Goal: Information Seeking & Learning: Learn about a topic

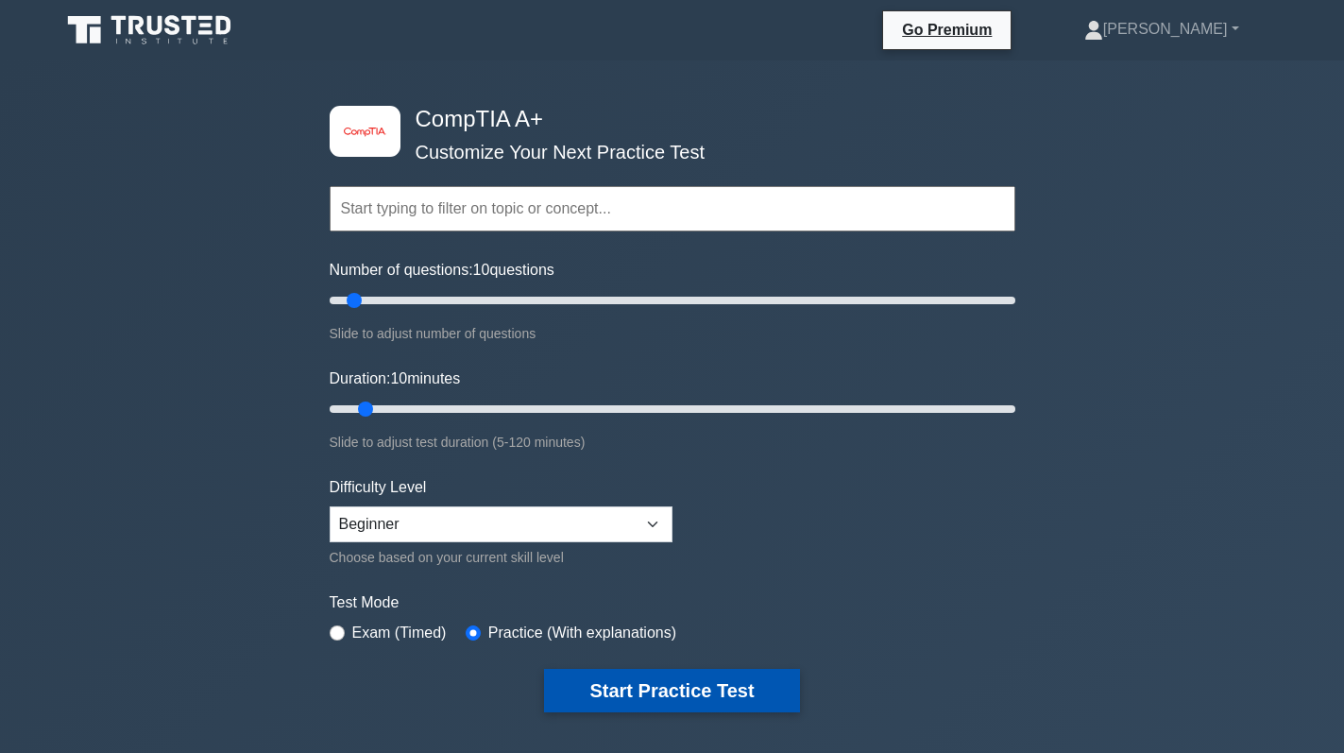
click at [698, 686] on button "Start Practice Test" at bounding box center [671, 690] width 255 height 43
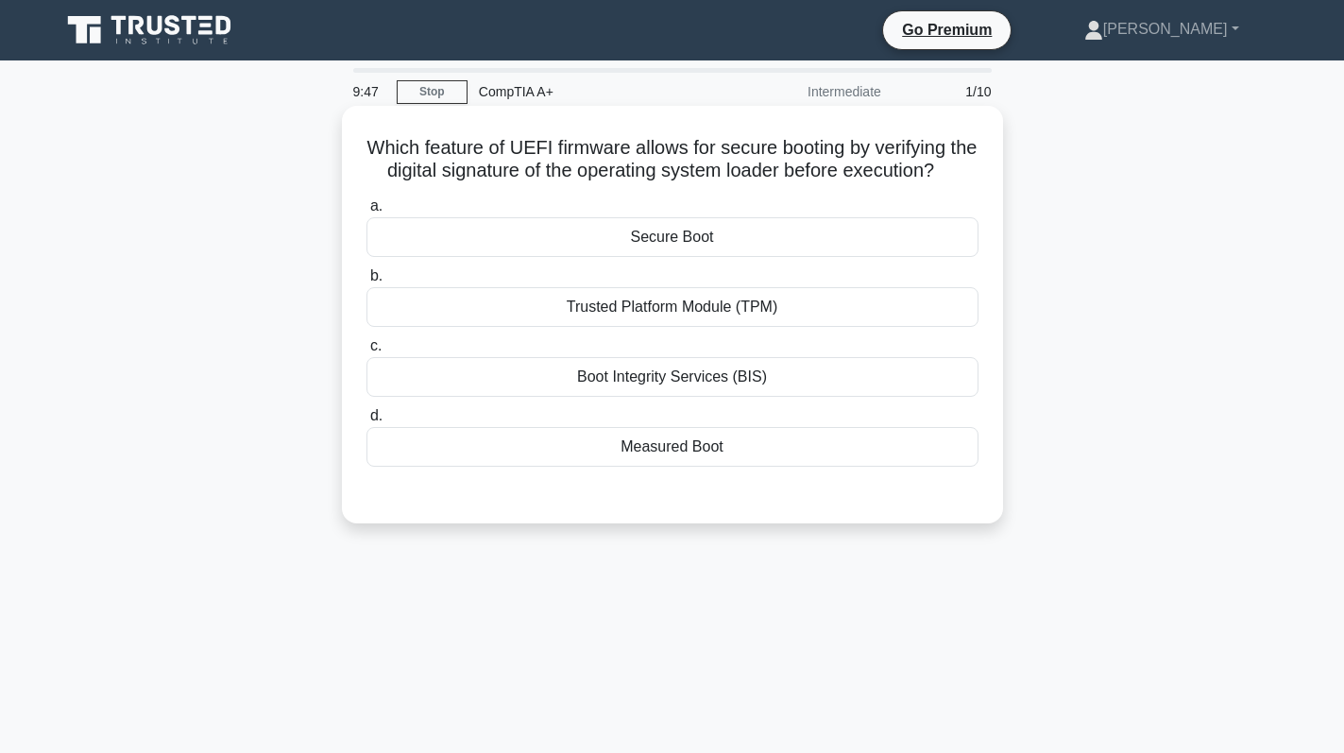
click at [877, 256] on div "Secure Boot" at bounding box center [672, 237] width 612 height 40
click at [366, 212] on input "a. Secure Boot" at bounding box center [366, 206] width 0 height 12
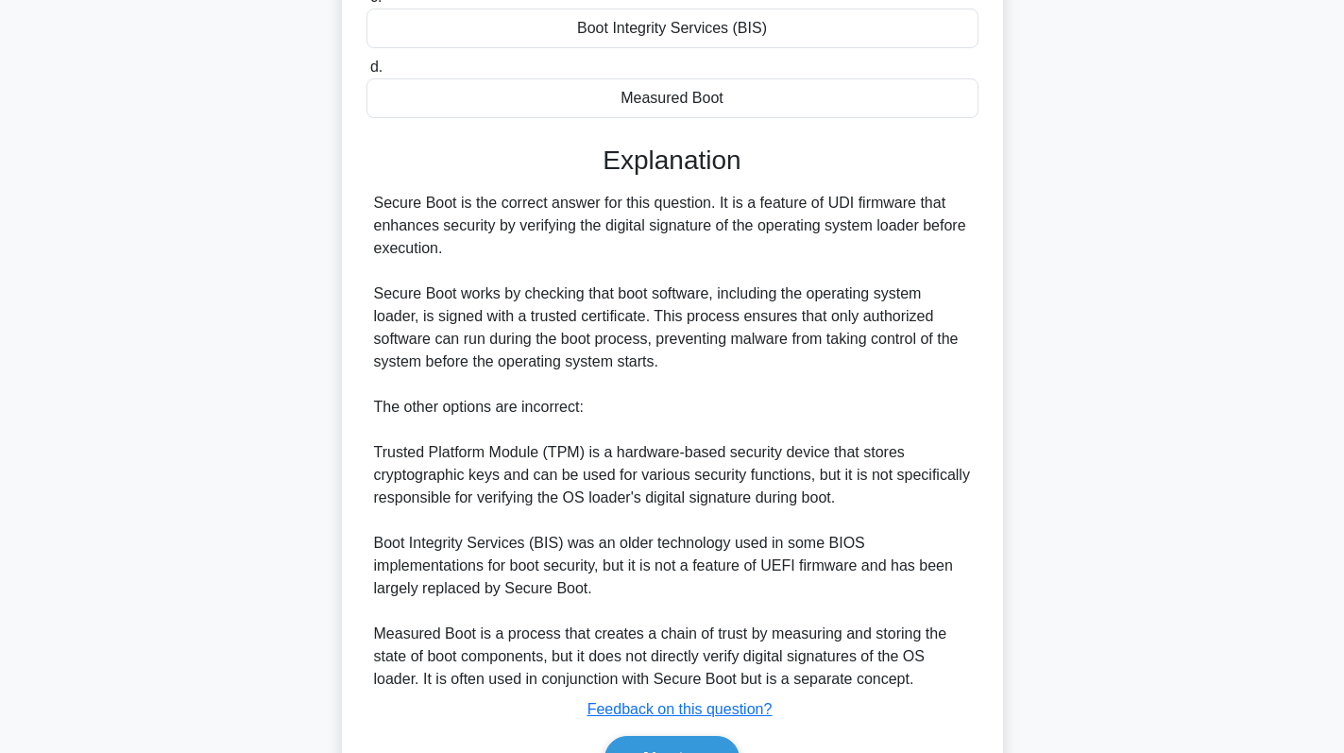
scroll to position [472, 0]
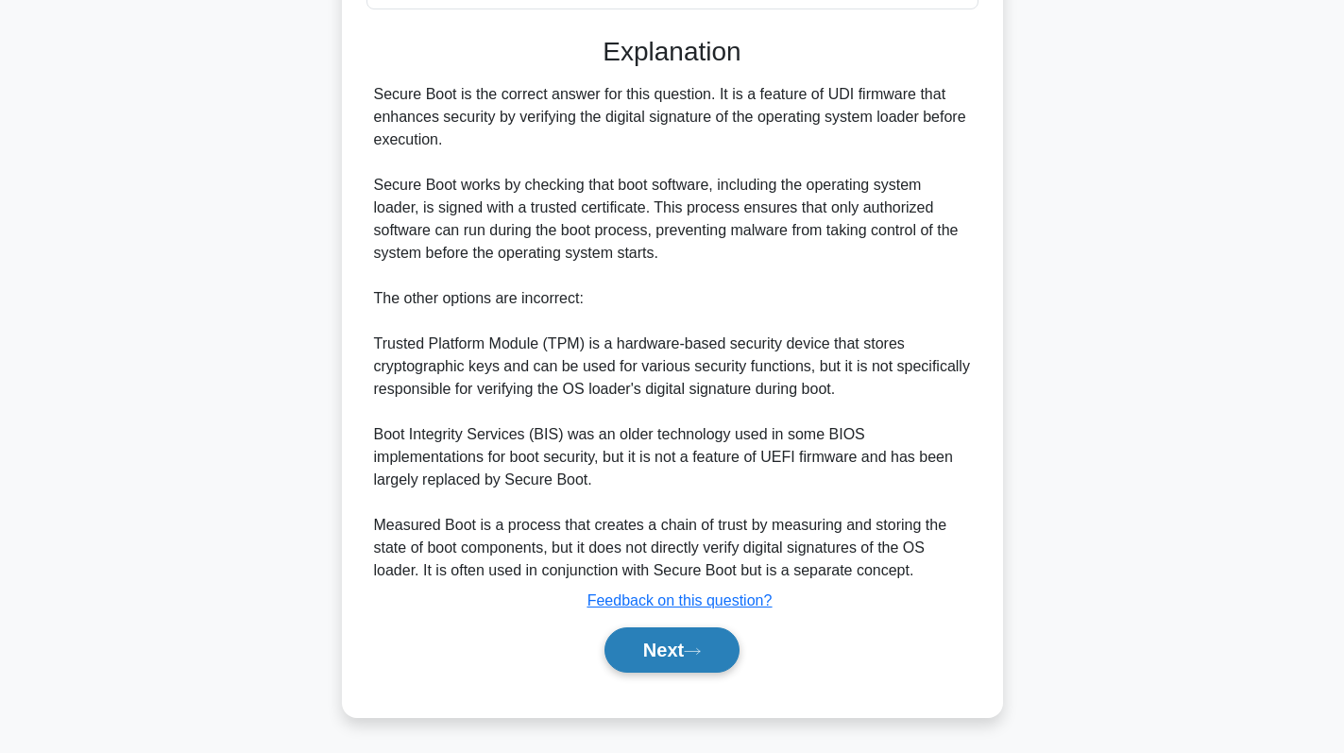
click at [662, 671] on button "Next" at bounding box center [671, 649] width 135 height 45
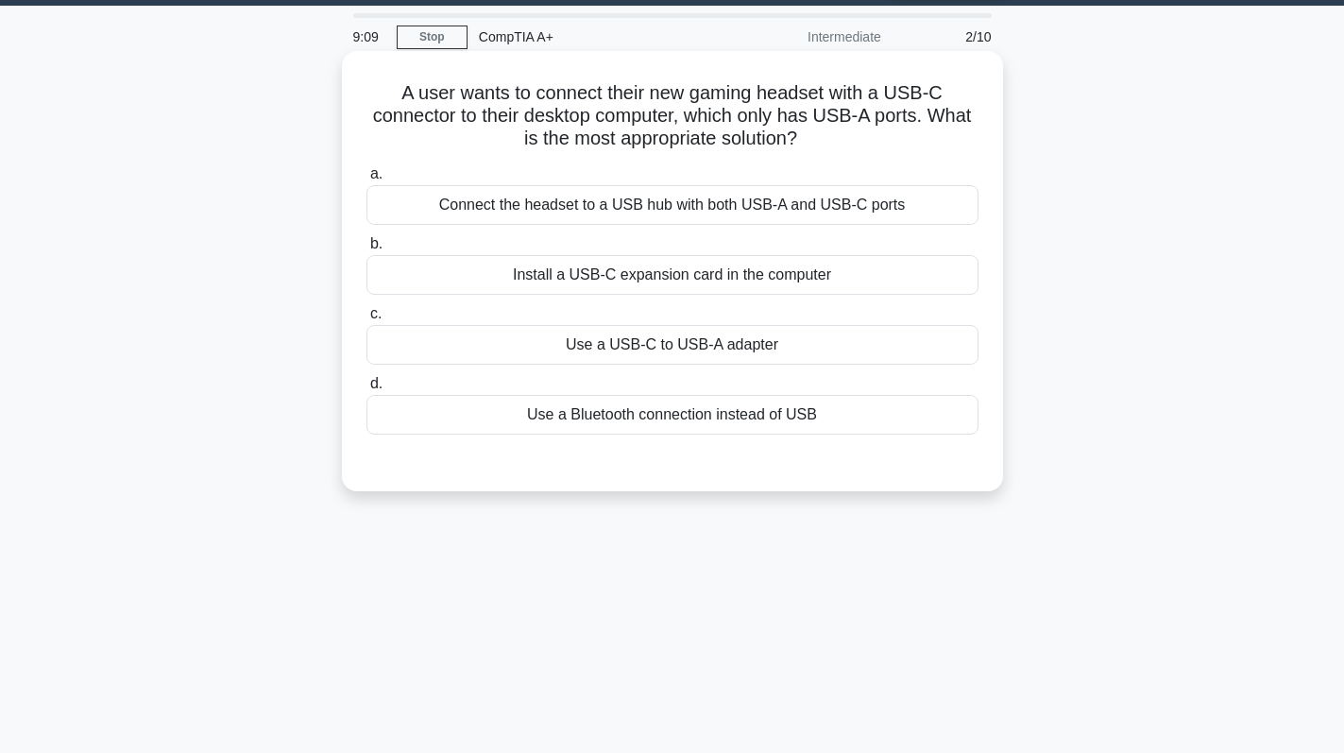
scroll to position [94, 0]
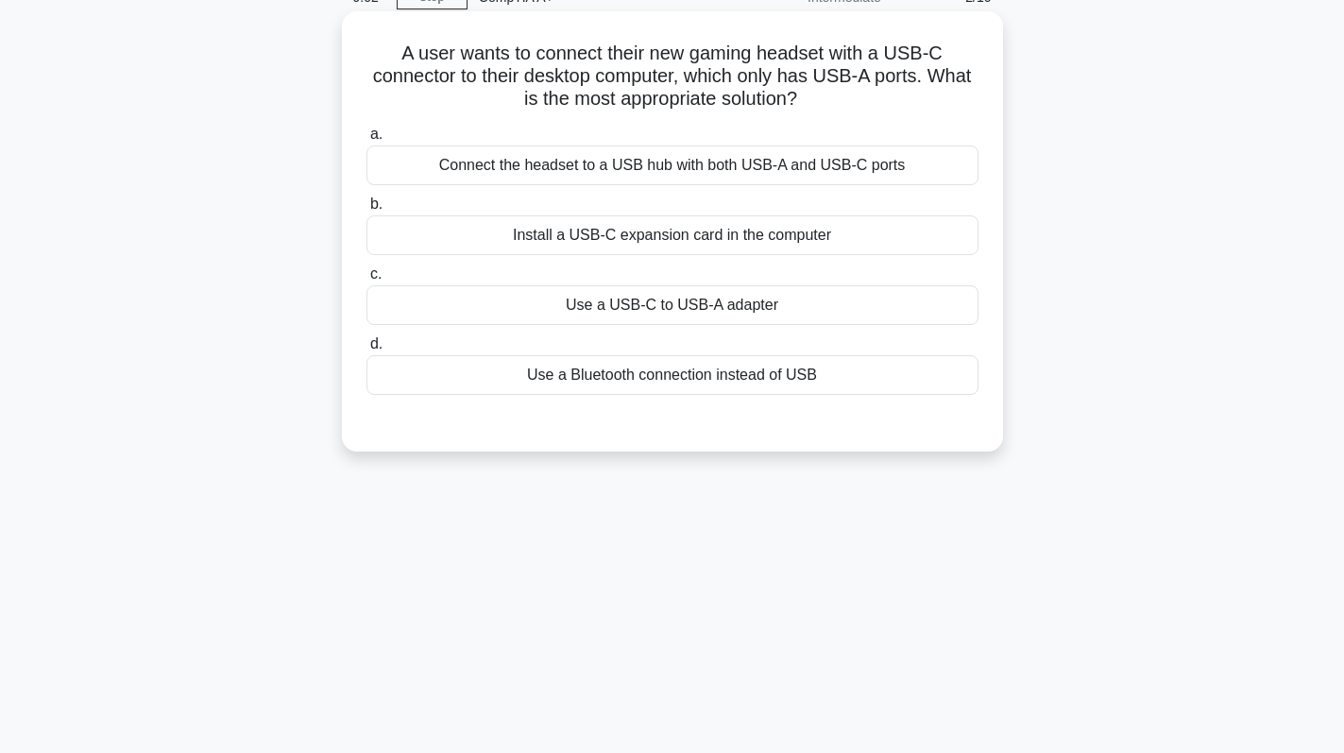
click at [782, 306] on div "Use a USB-C to USB-A adapter" at bounding box center [672, 305] width 612 height 40
click at [366, 280] on input "c. Use a USB-C to USB-A adapter" at bounding box center [366, 274] width 0 height 12
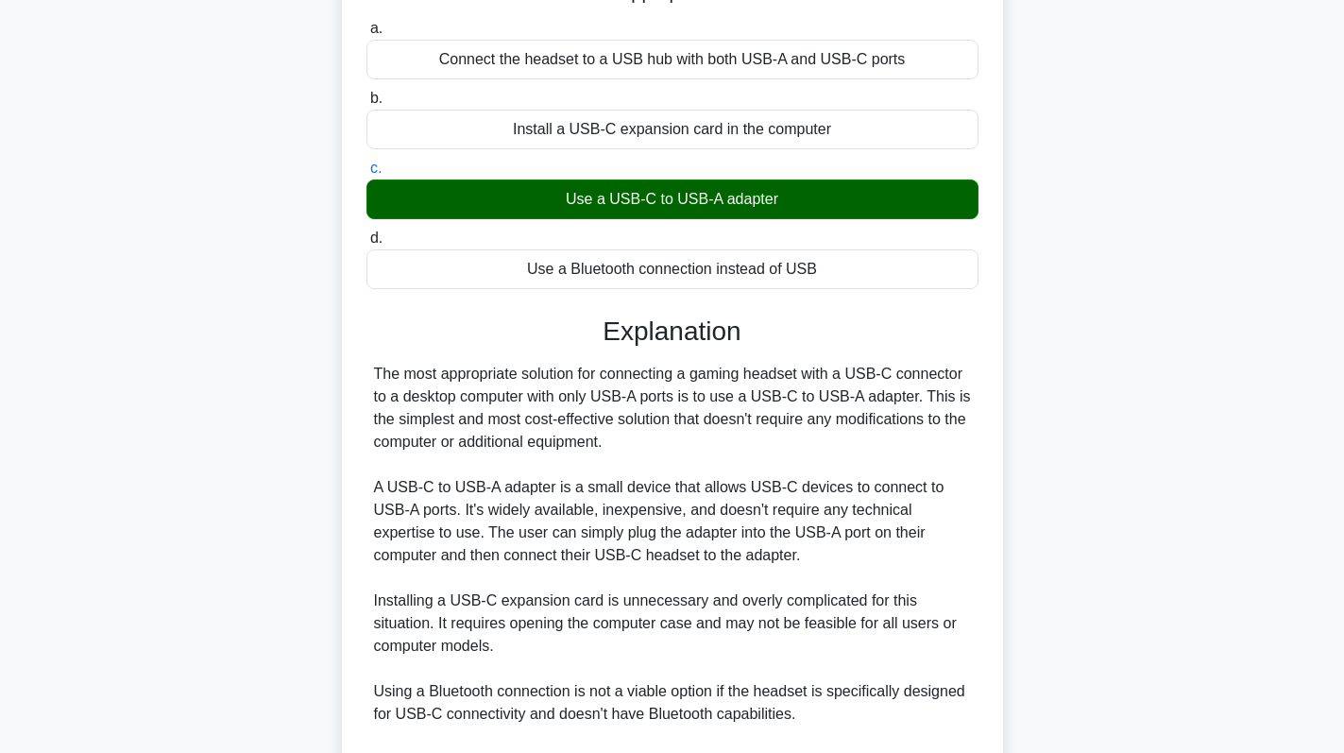
scroll to position [458, 0]
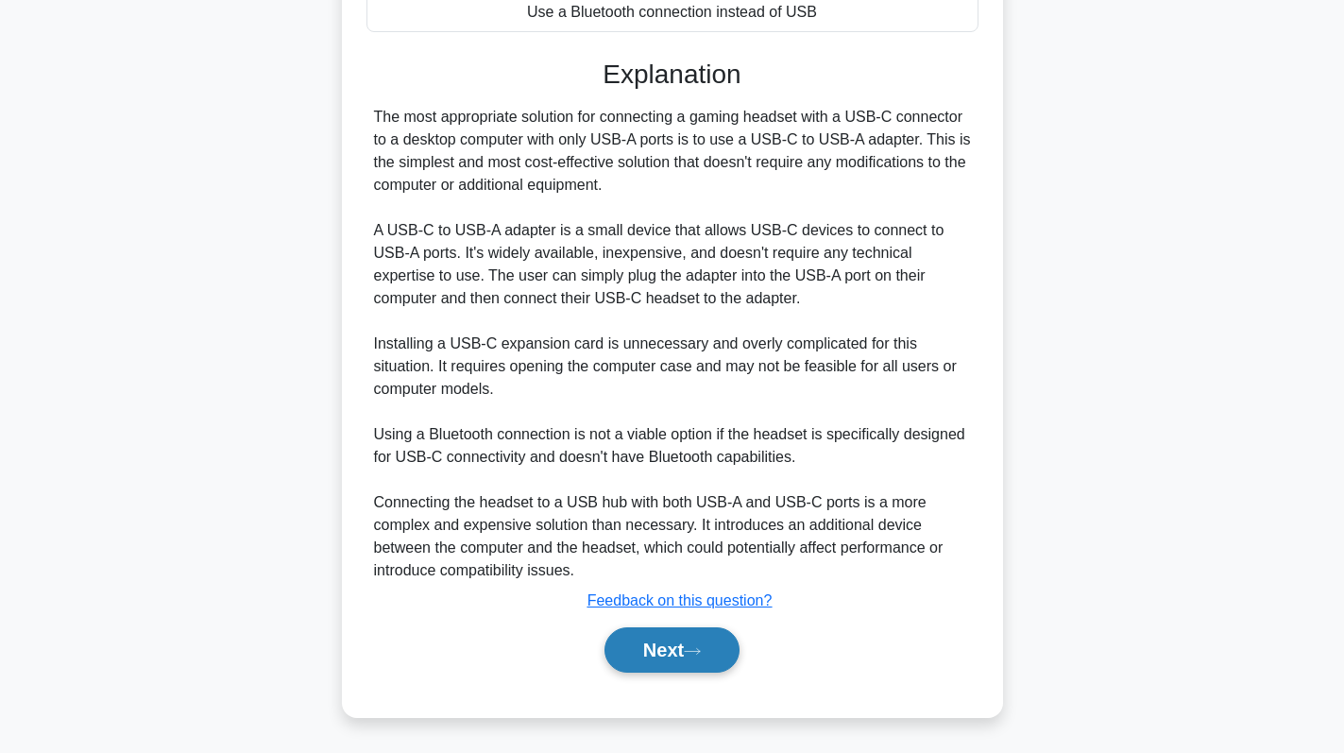
click at [694, 649] on icon at bounding box center [692, 651] width 17 height 10
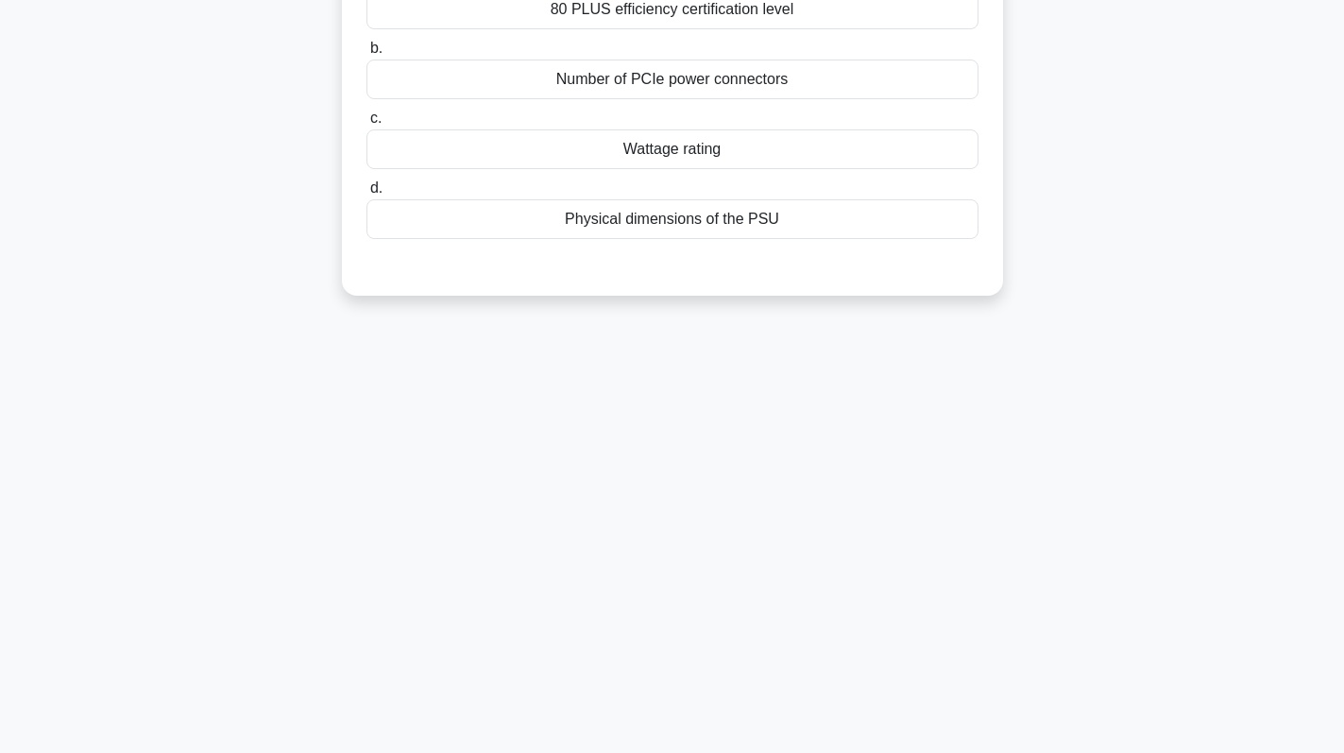
scroll to position [0, 0]
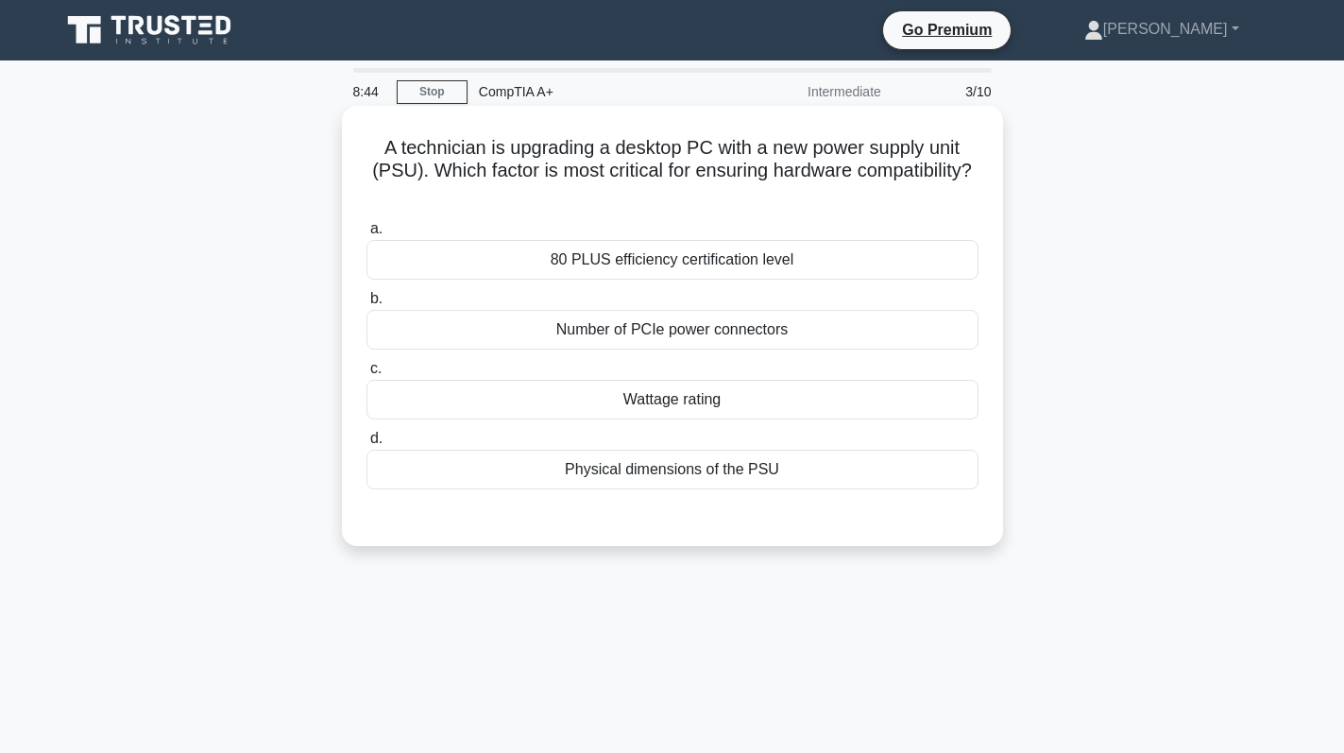
click at [750, 480] on div "Physical dimensions of the PSU" at bounding box center [672, 470] width 612 height 40
click at [366, 445] on input "d. Physical dimensions of the PSU" at bounding box center [366, 439] width 0 height 12
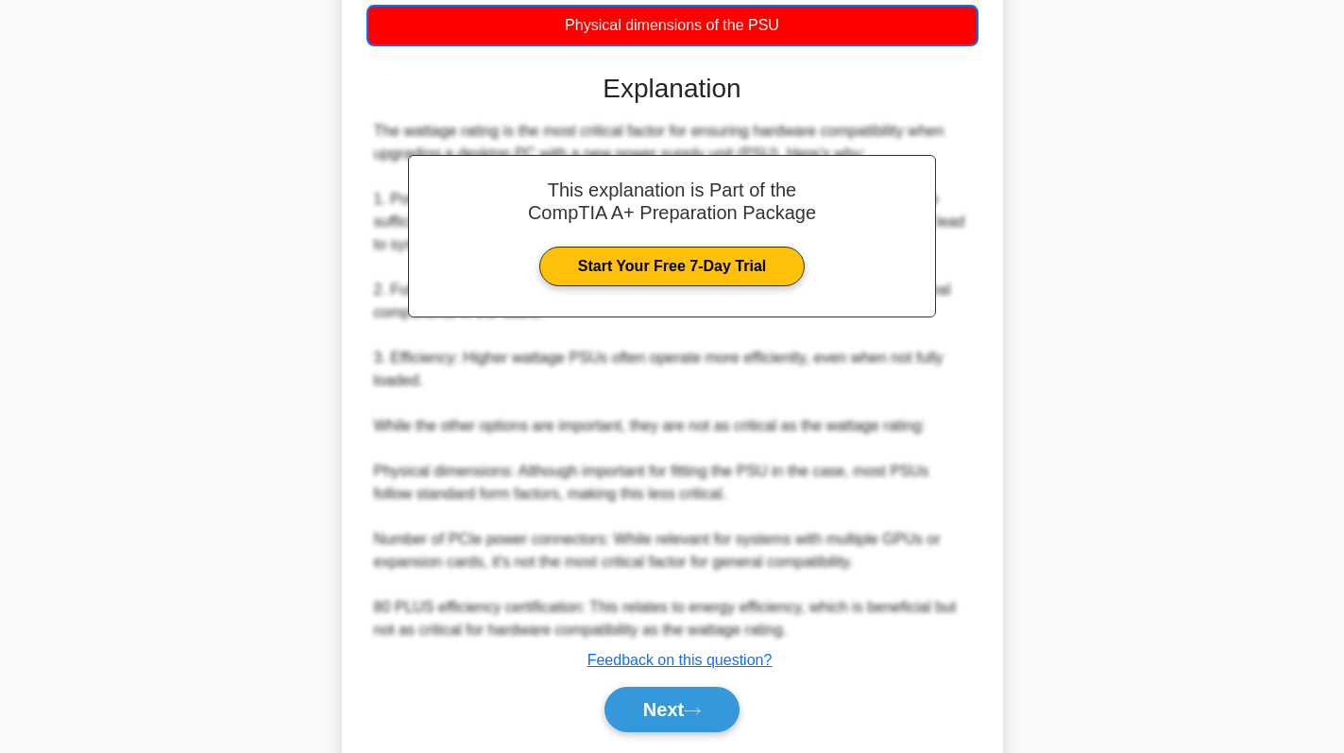
scroll to position [505, 0]
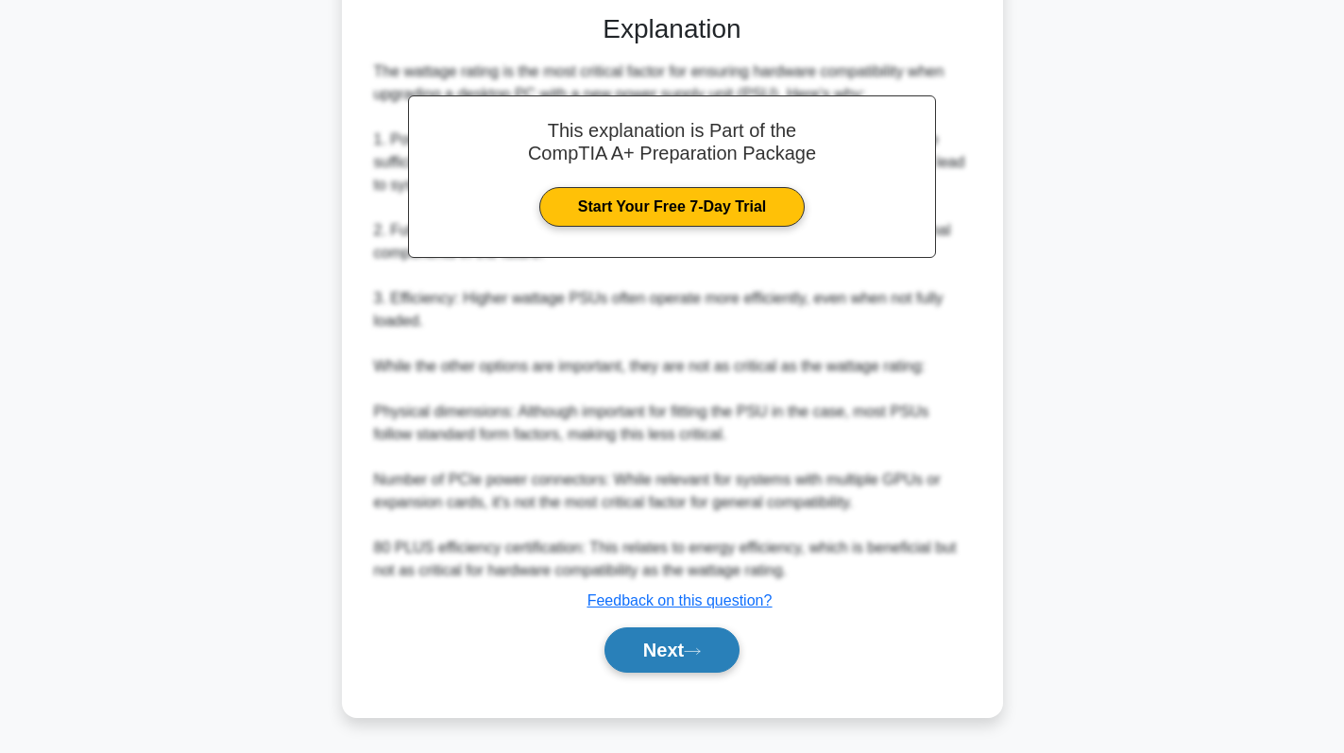
click at [684, 654] on button "Next" at bounding box center [671, 649] width 135 height 45
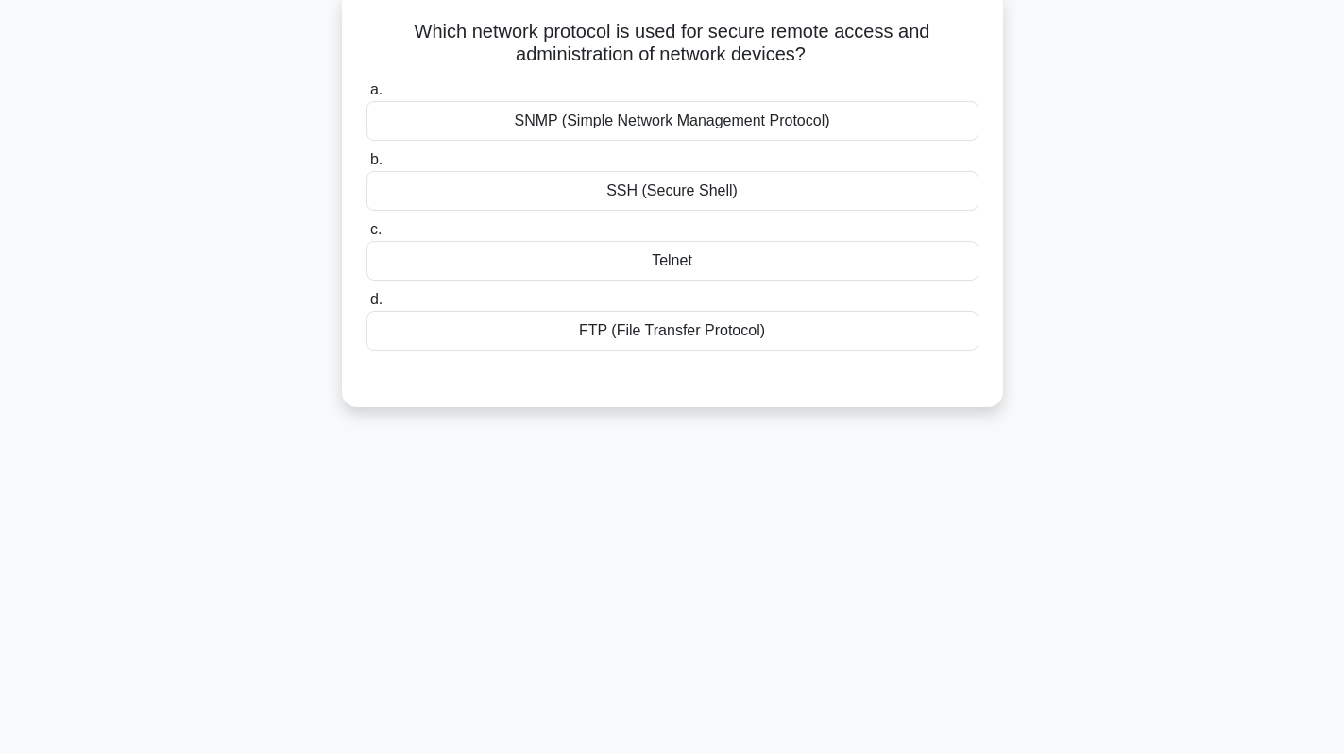
scroll to position [0, 0]
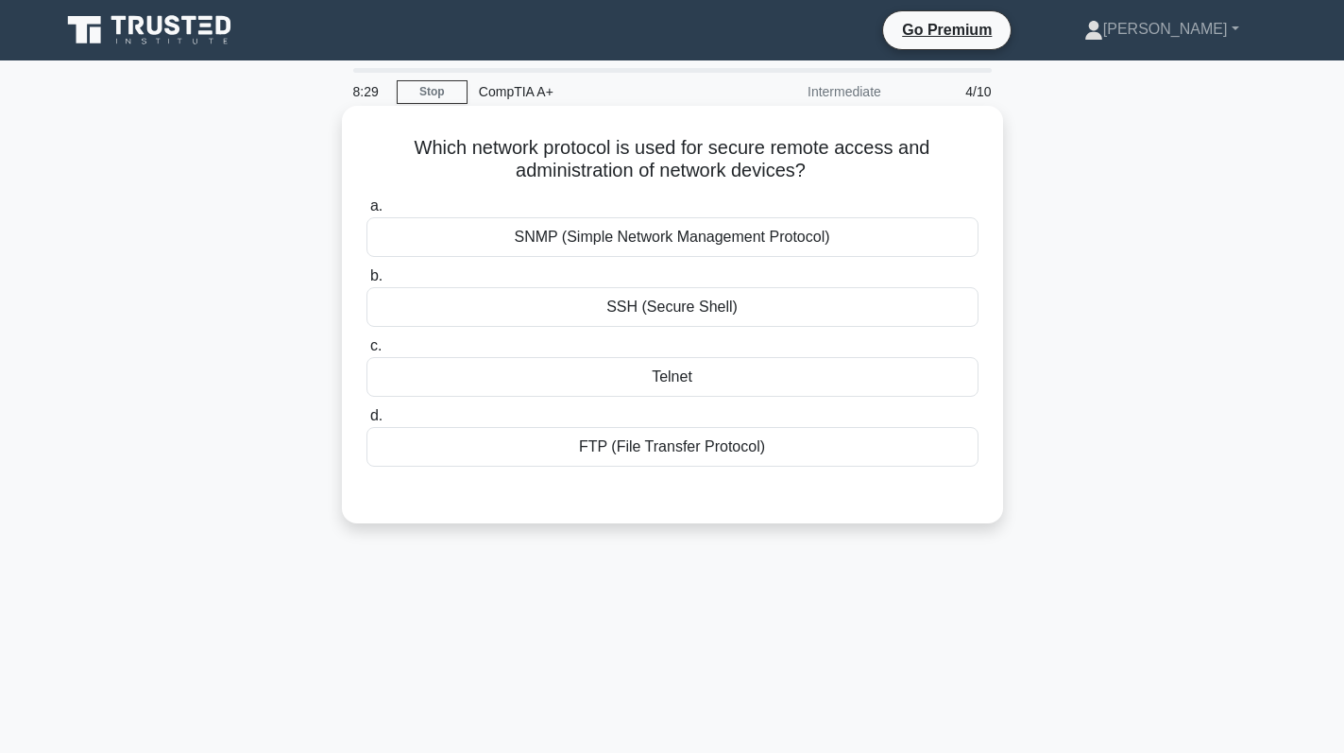
click at [750, 316] on div "SSH (Secure Shell)" at bounding box center [672, 307] width 612 height 40
click at [366, 282] on input "b. SSH (Secure Shell)" at bounding box center [366, 276] width 0 height 12
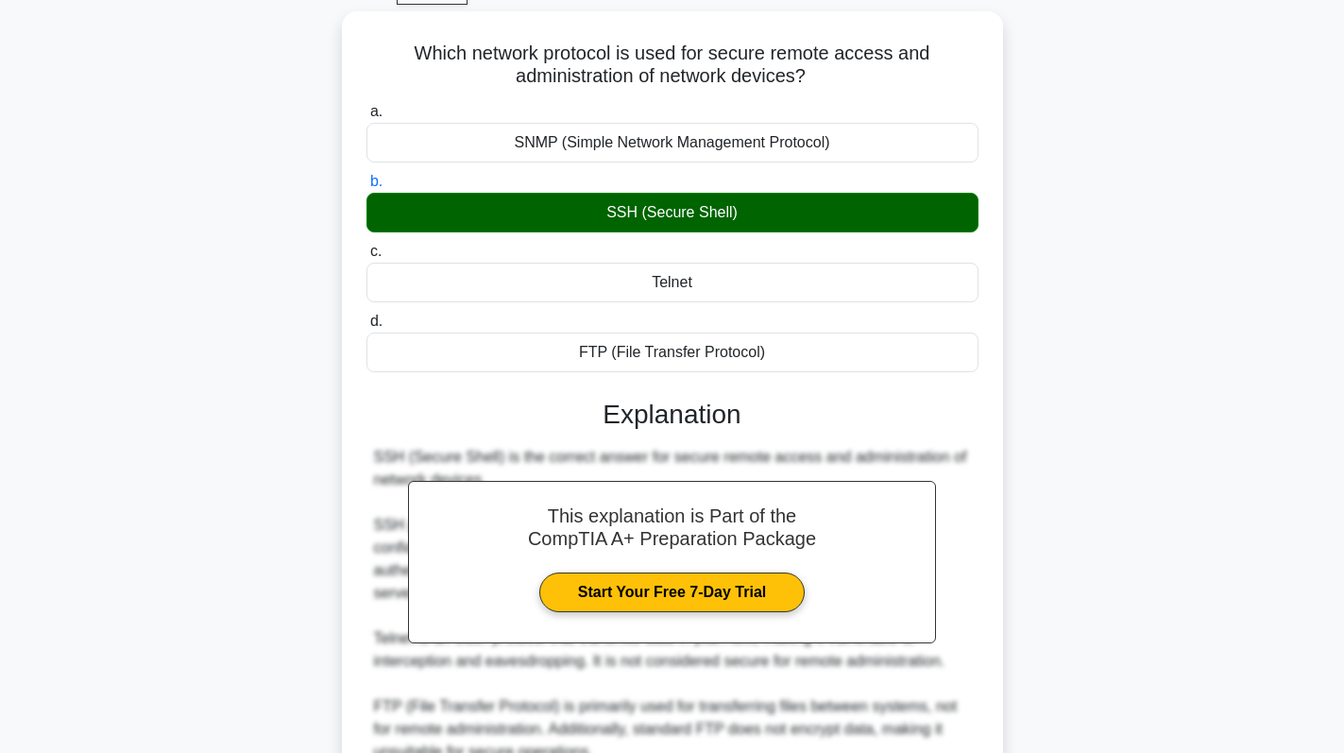
scroll to position [390, 0]
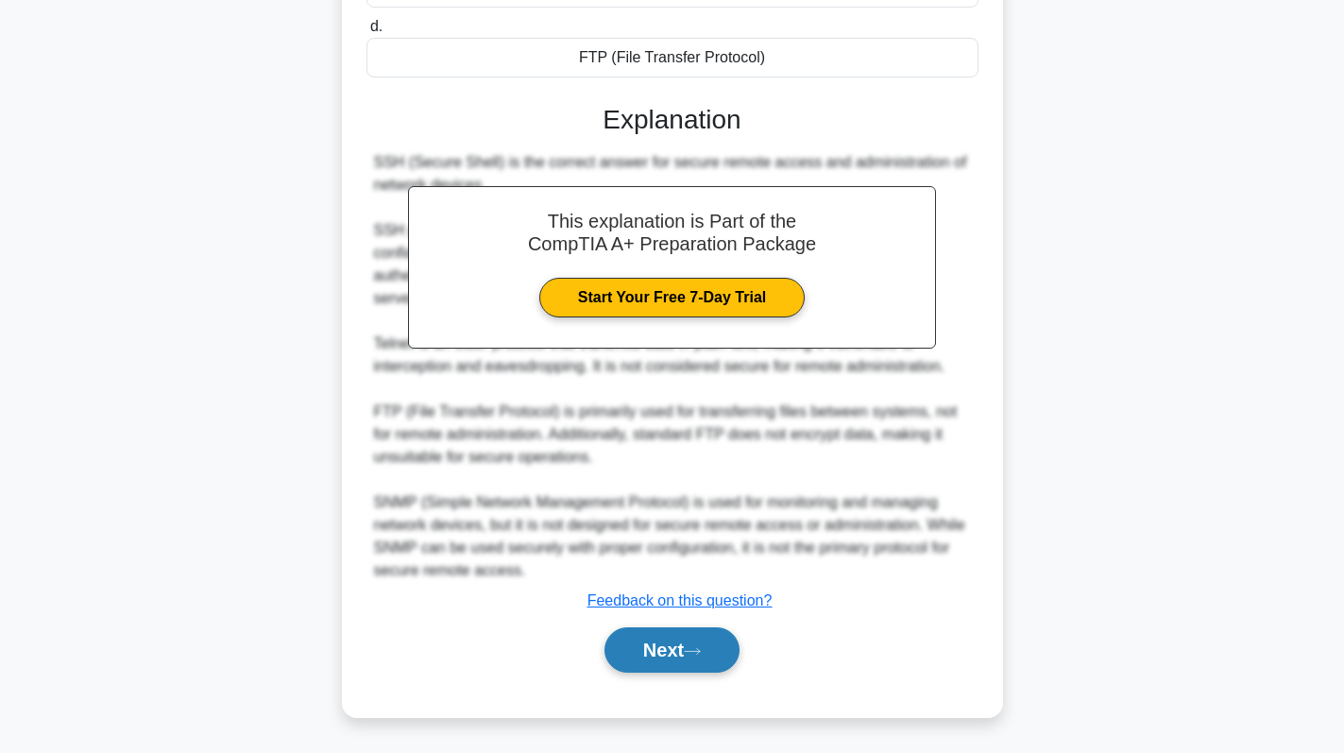
click at [658, 651] on button "Next" at bounding box center [671, 649] width 135 height 45
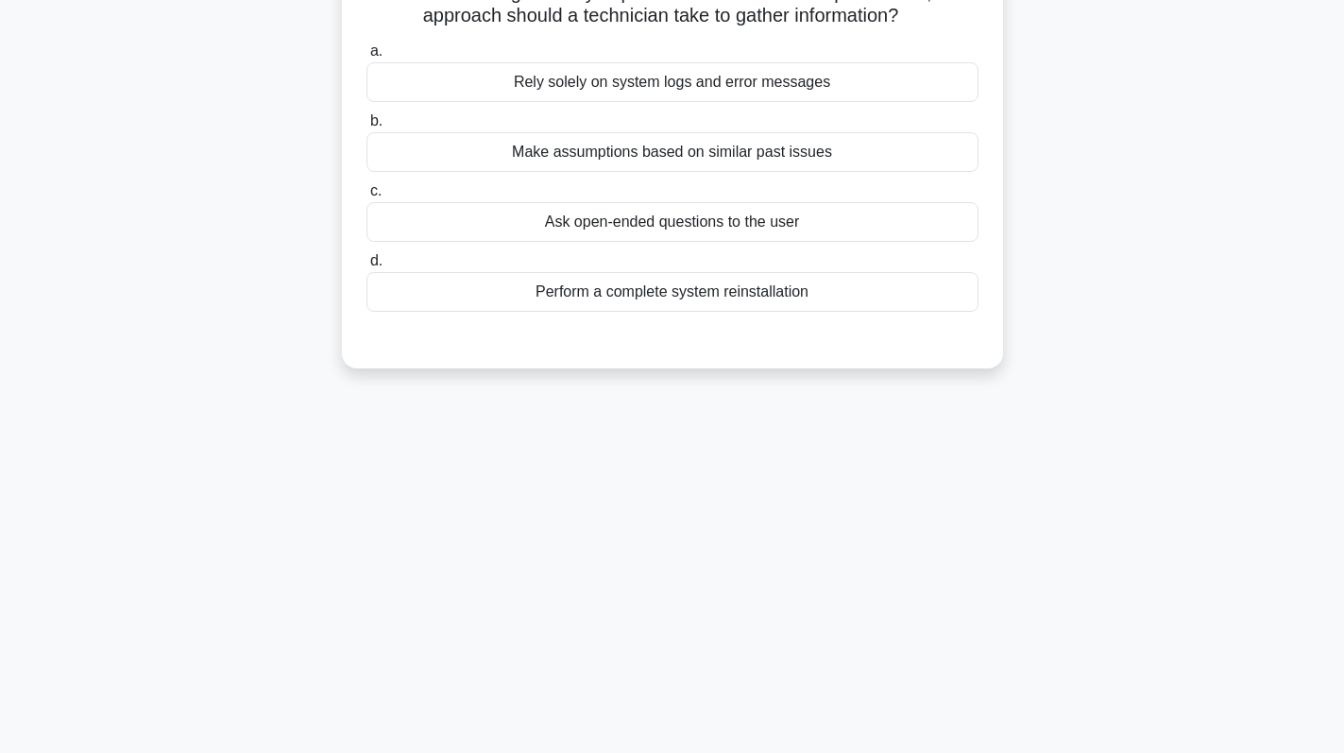
scroll to position [0, 0]
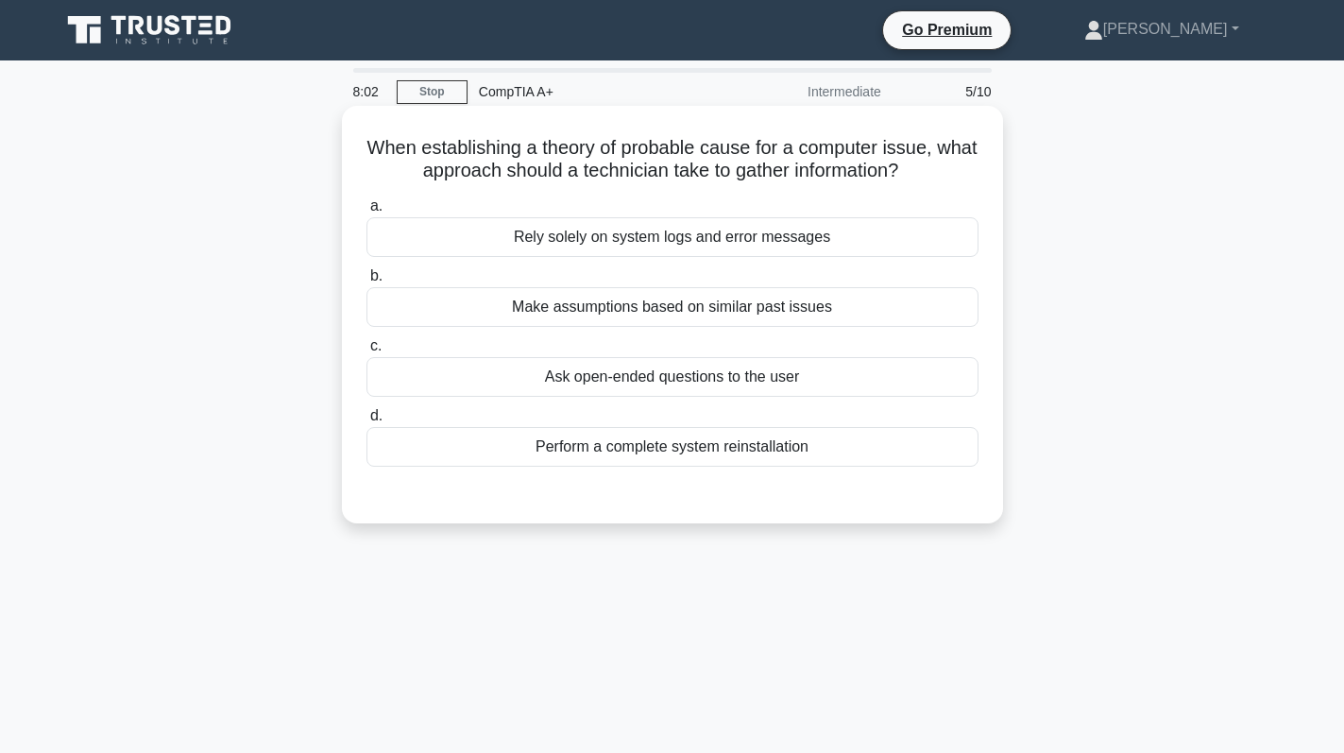
click at [722, 316] on div "Make assumptions based on similar past issues" at bounding box center [672, 307] width 612 height 40
click at [366, 282] on input "b. Make assumptions based on similar past issues" at bounding box center [366, 276] width 0 height 12
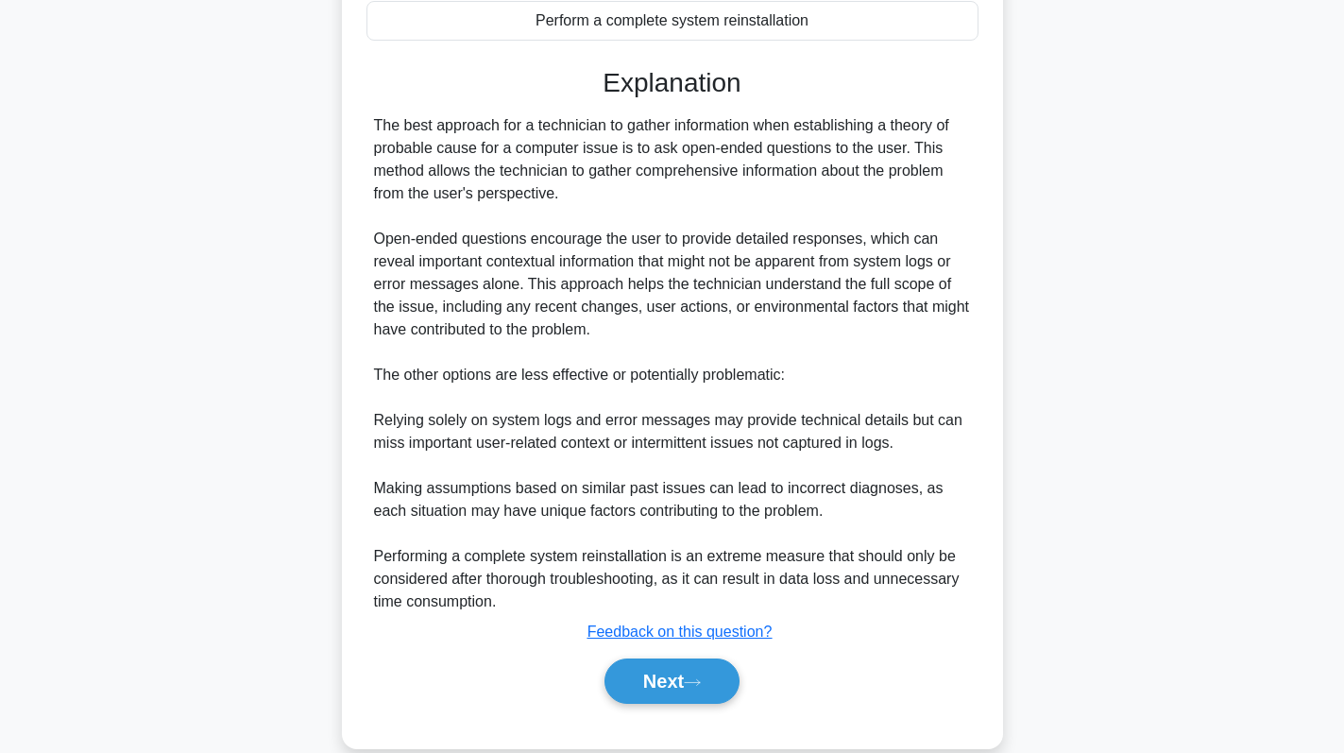
scroll to position [460, 0]
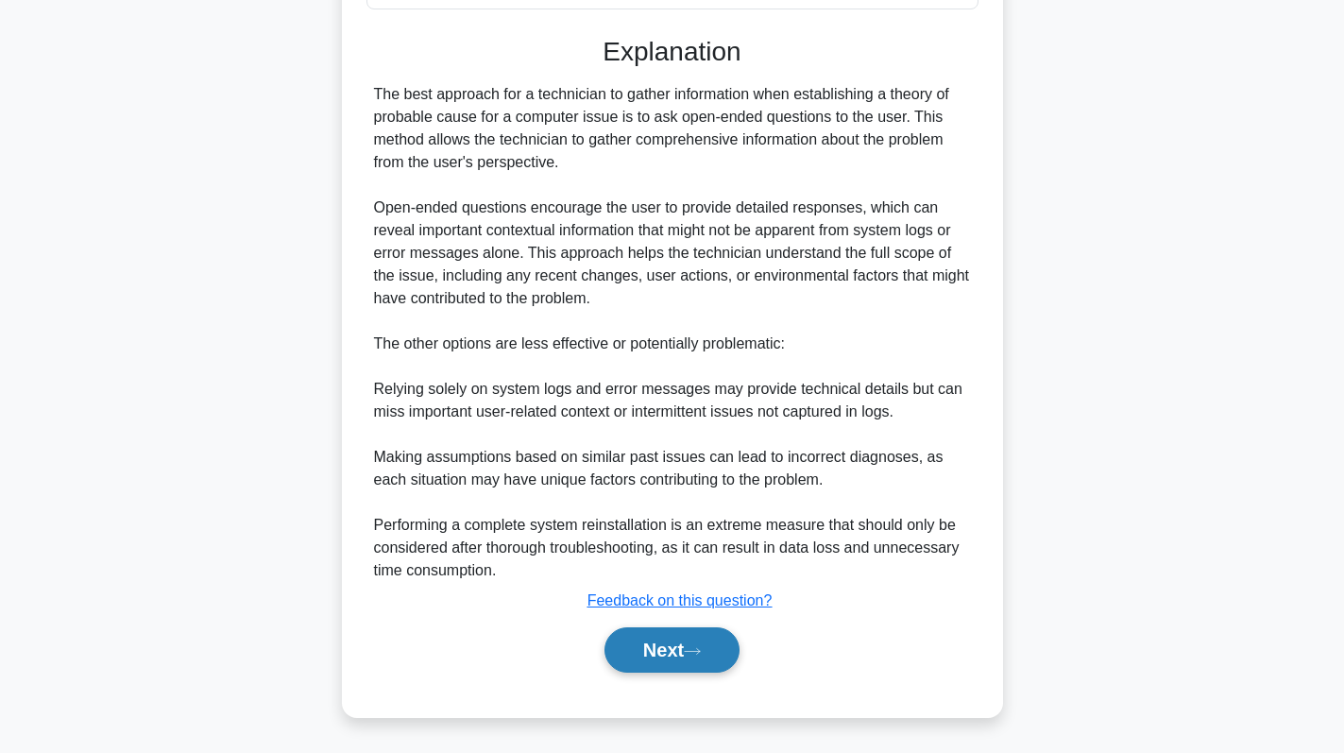
click at [675, 654] on button "Next" at bounding box center [671, 649] width 135 height 45
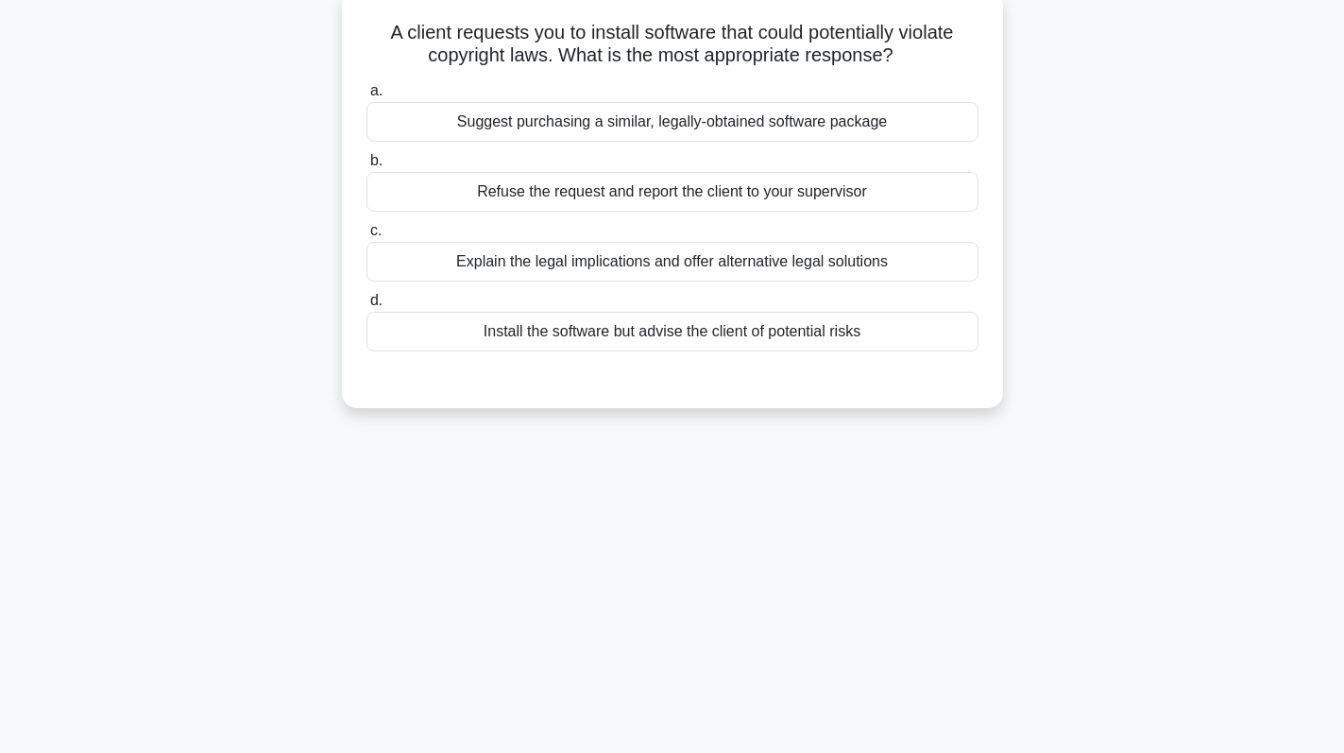
scroll to position [0, 0]
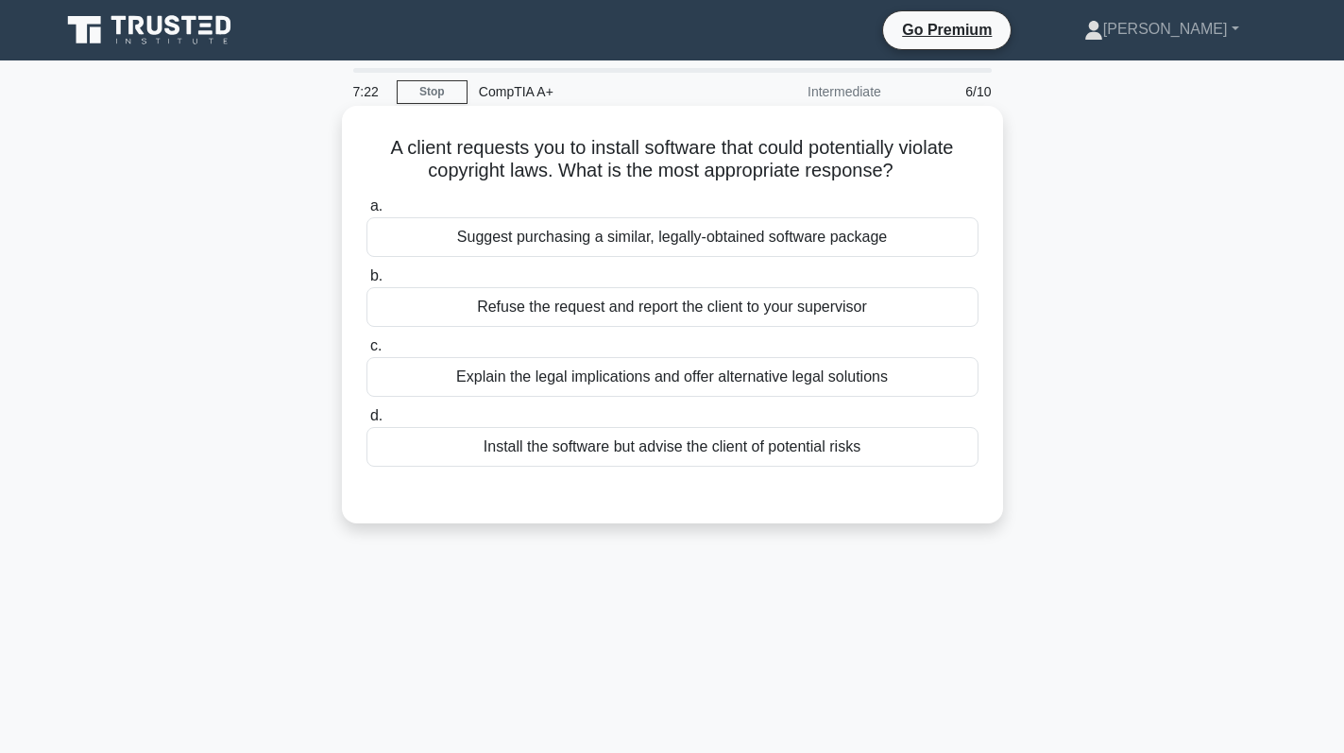
click at [706, 379] on div "Explain the legal implications and offer alternative legal solutions" at bounding box center [672, 377] width 612 height 40
click at [366, 352] on input "c. Explain the legal implications and offer alternative legal solutions" at bounding box center [366, 346] width 0 height 12
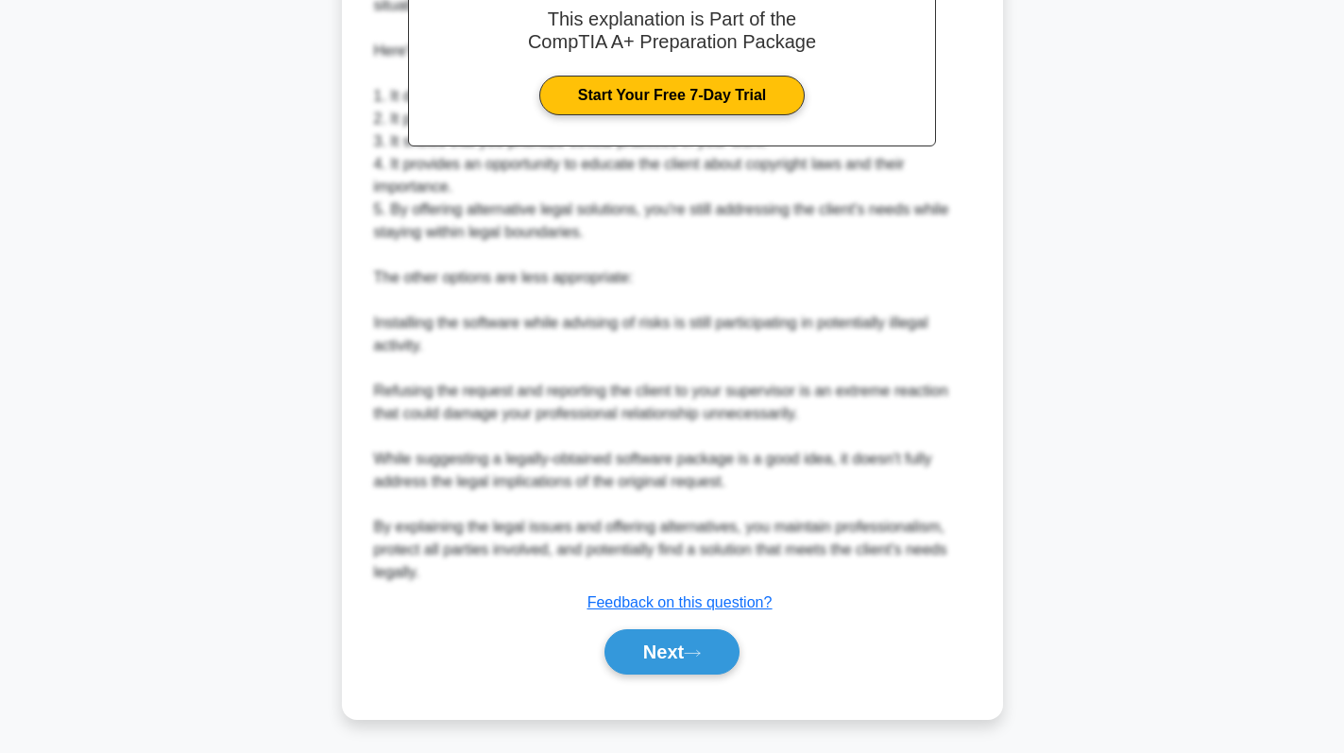
scroll to position [594, 0]
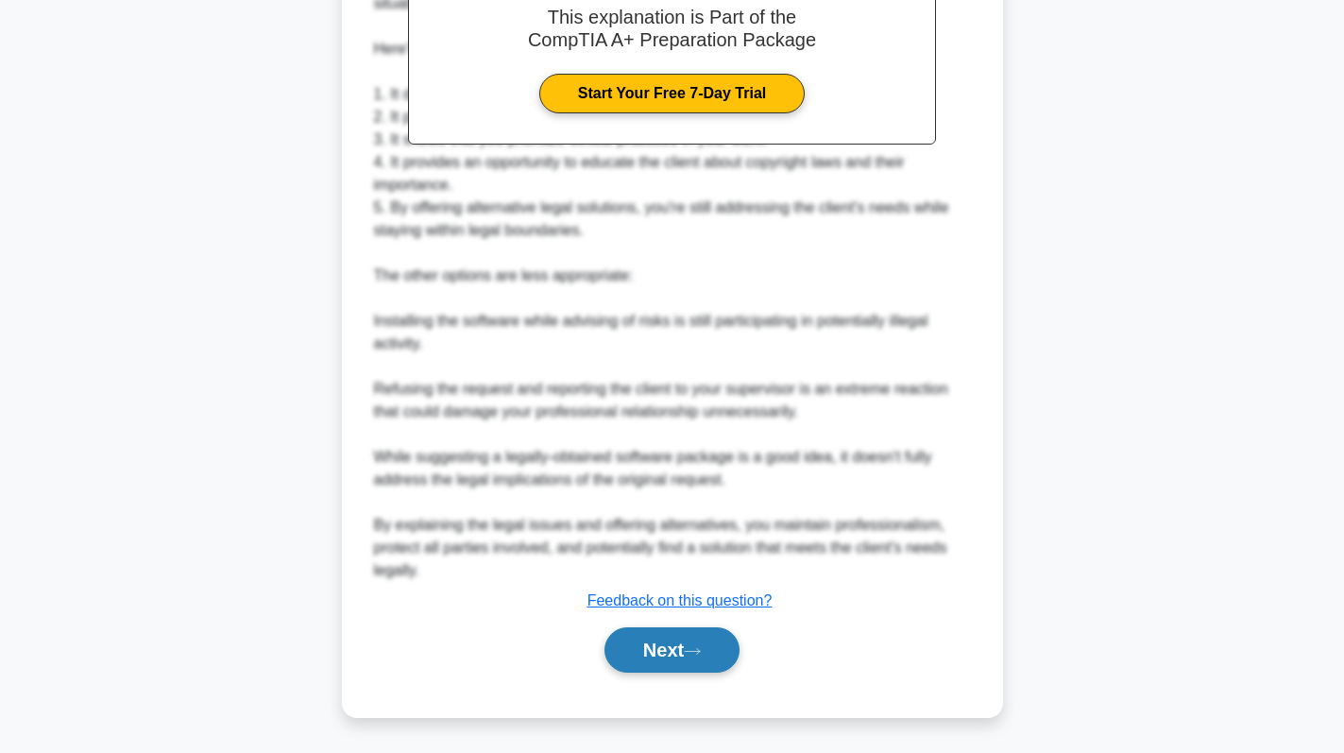
click at [678, 652] on button "Next" at bounding box center [671, 649] width 135 height 45
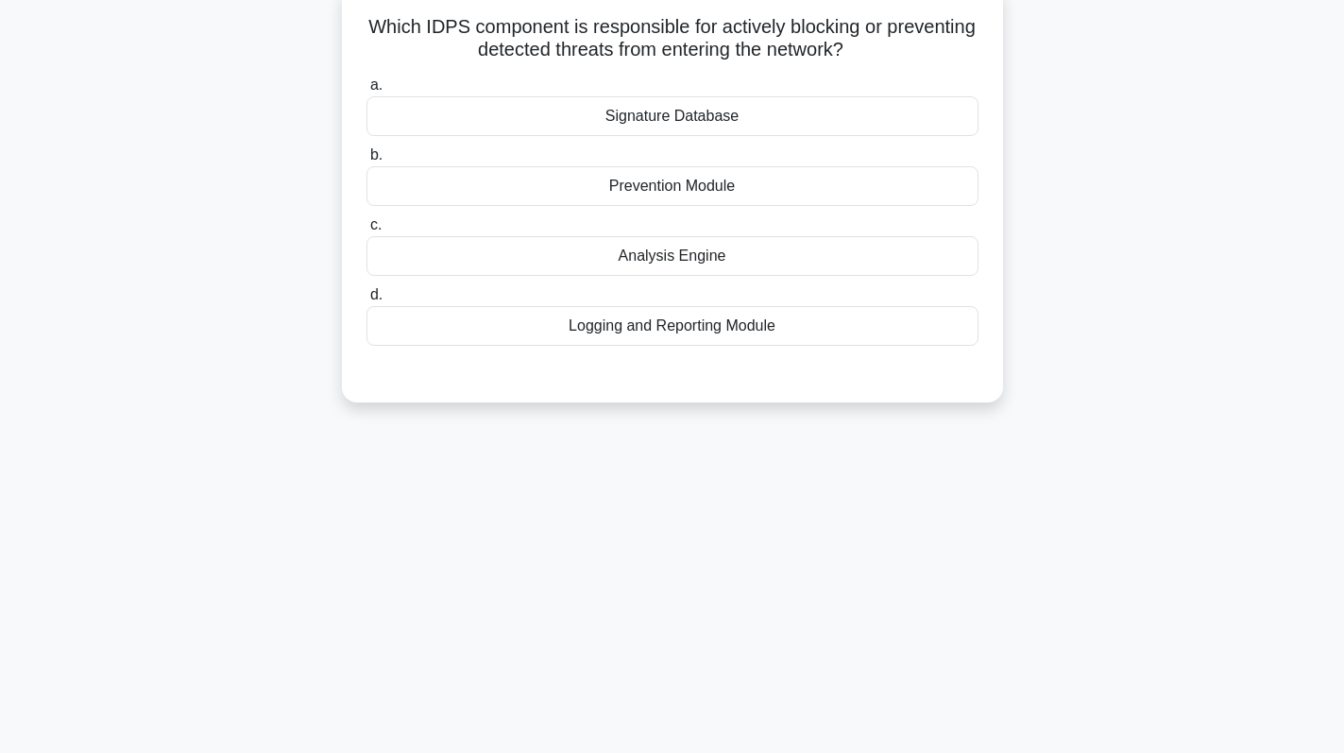
scroll to position [0, 0]
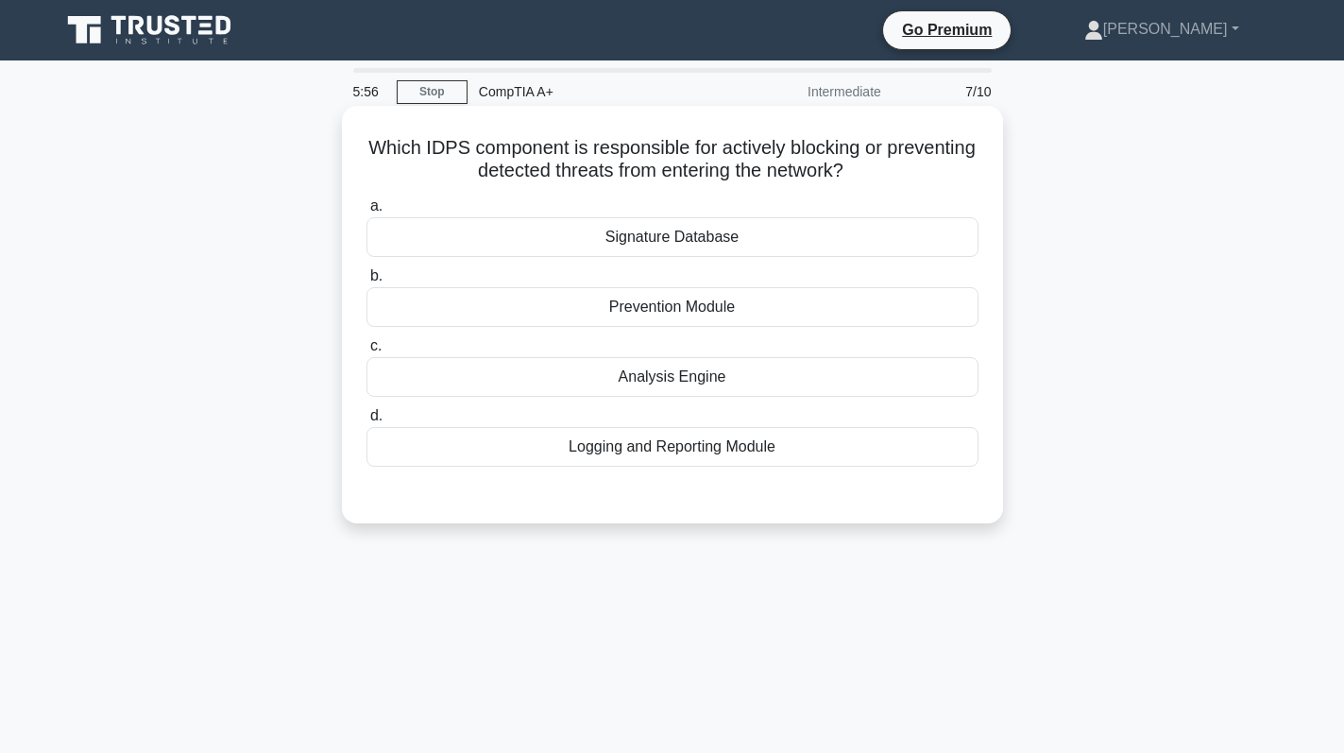
click at [791, 312] on div "Prevention Module" at bounding box center [672, 307] width 612 height 40
click at [366, 282] on input "b. Prevention Module" at bounding box center [366, 276] width 0 height 12
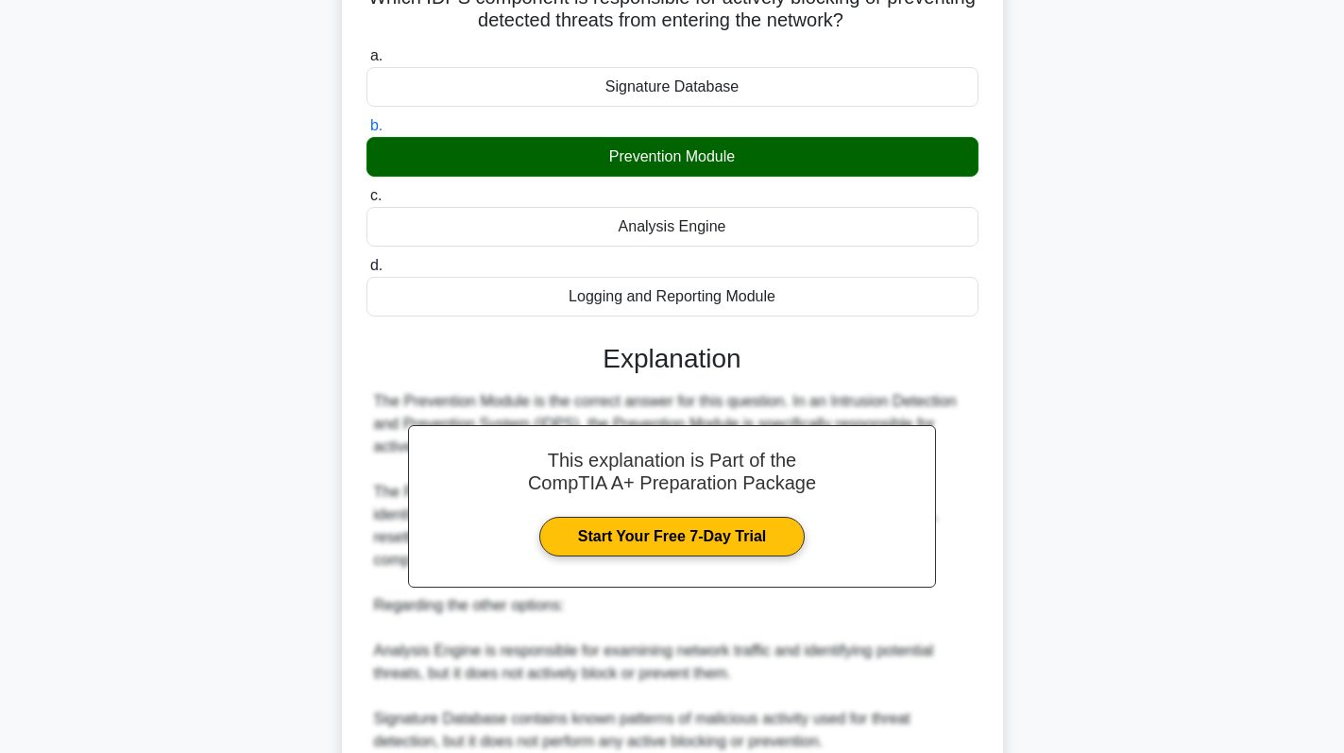
scroll to position [503, 0]
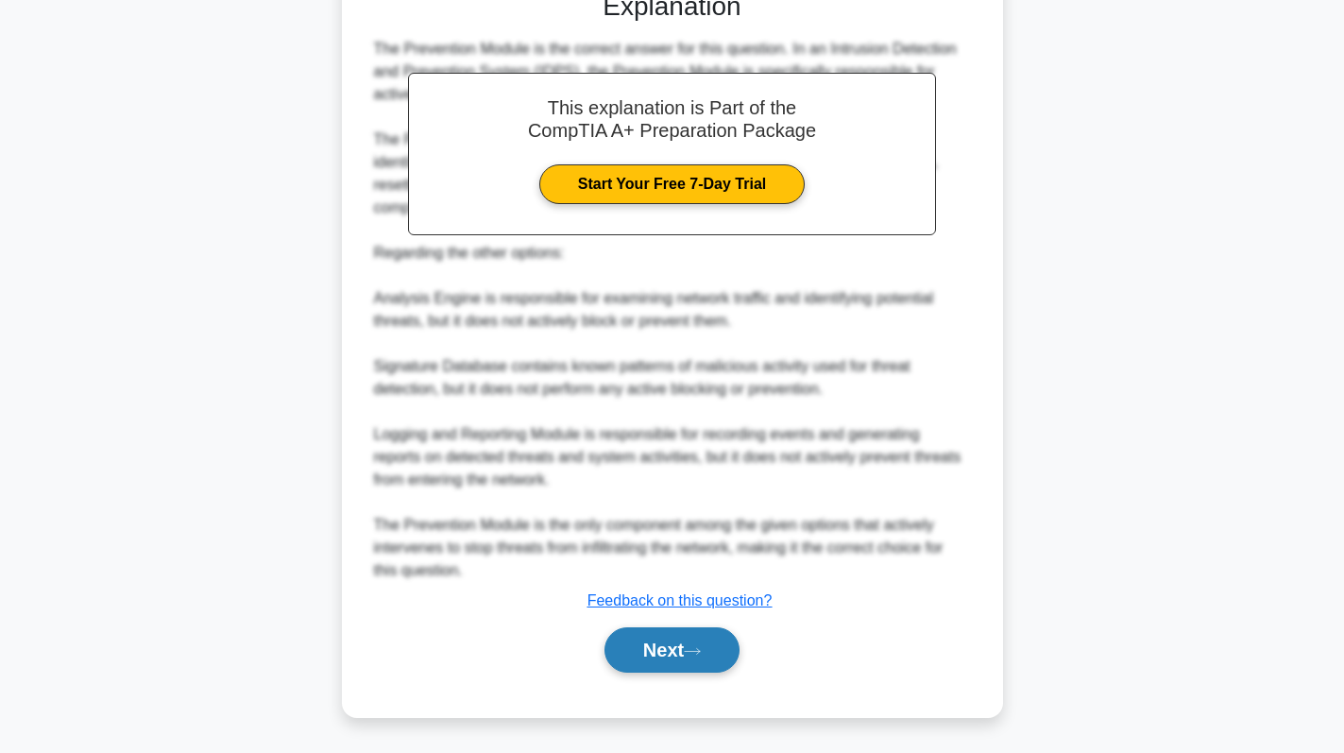
click at [651, 633] on button "Next" at bounding box center [671, 649] width 135 height 45
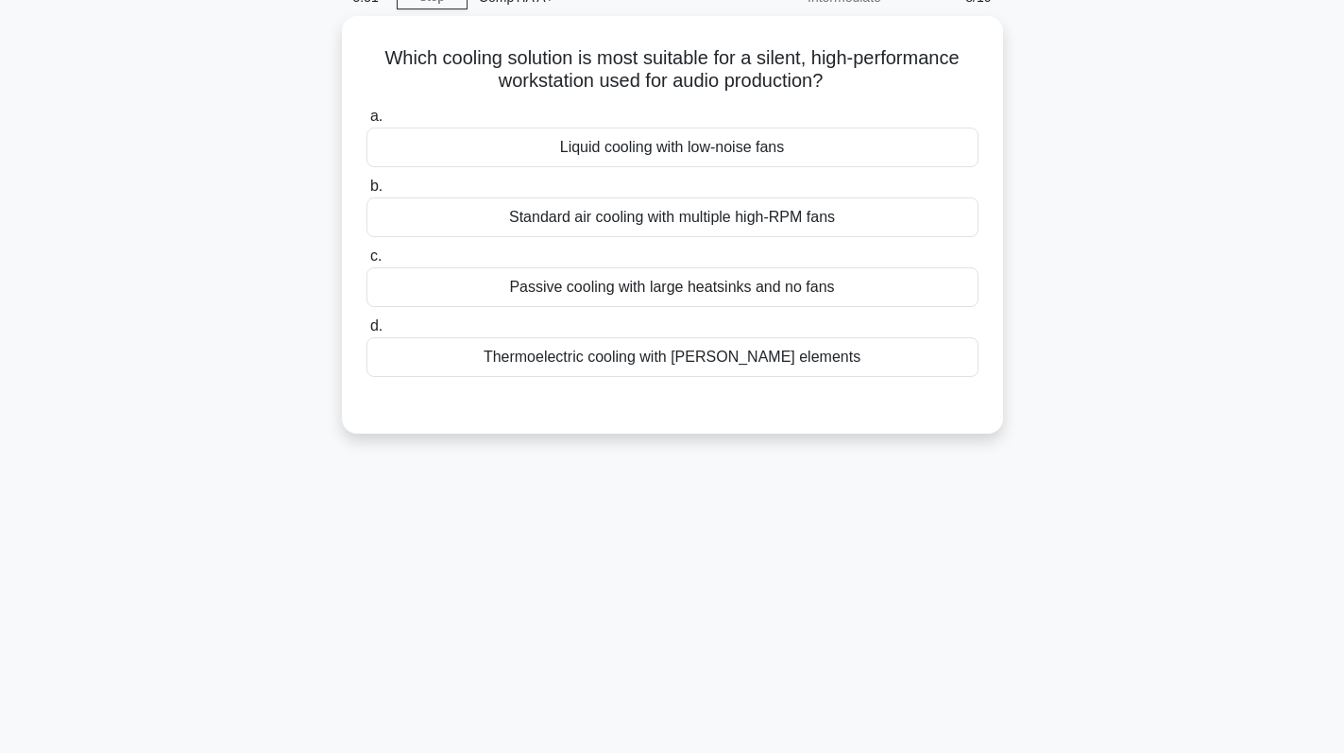
scroll to position [0, 0]
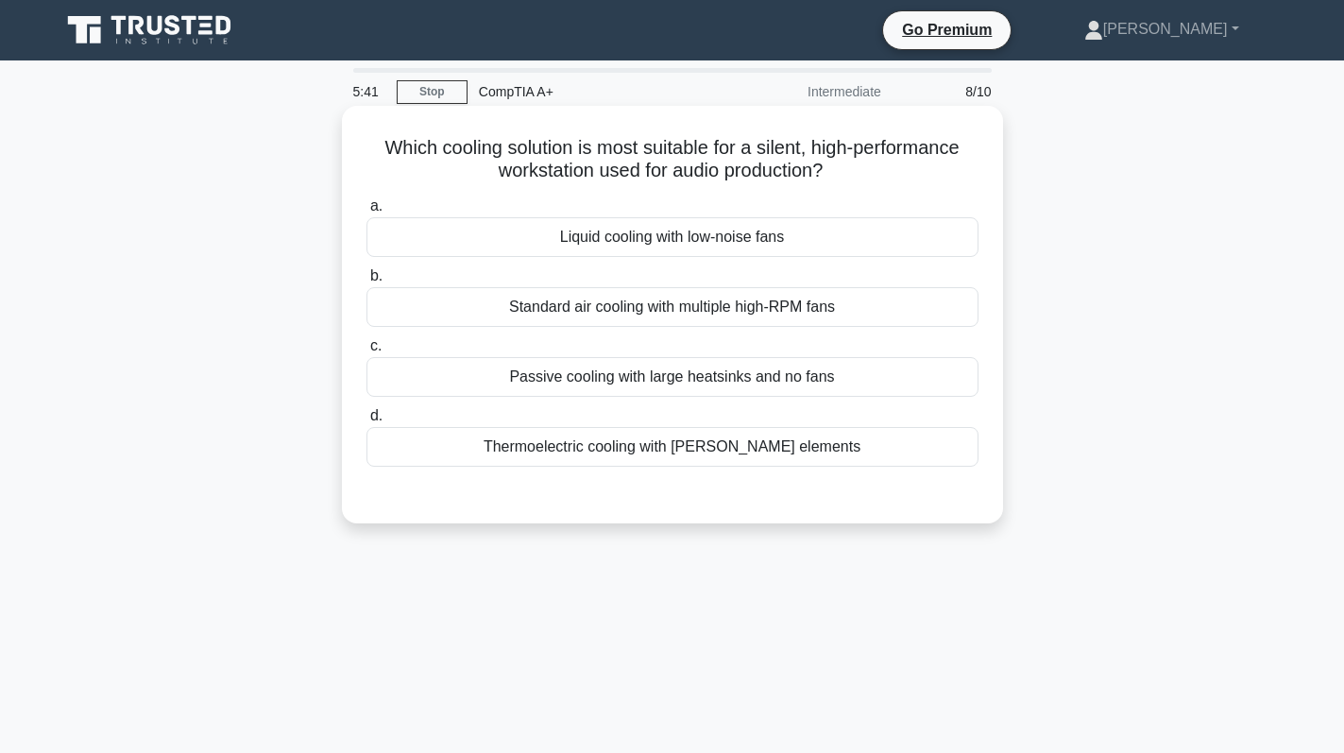
click at [824, 364] on div "Passive cooling with large heatsinks and no fans" at bounding box center [672, 377] width 612 height 40
click at [366, 352] on input "c. Passive cooling with large heatsinks and no fans" at bounding box center [366, 346] width 0 height 12
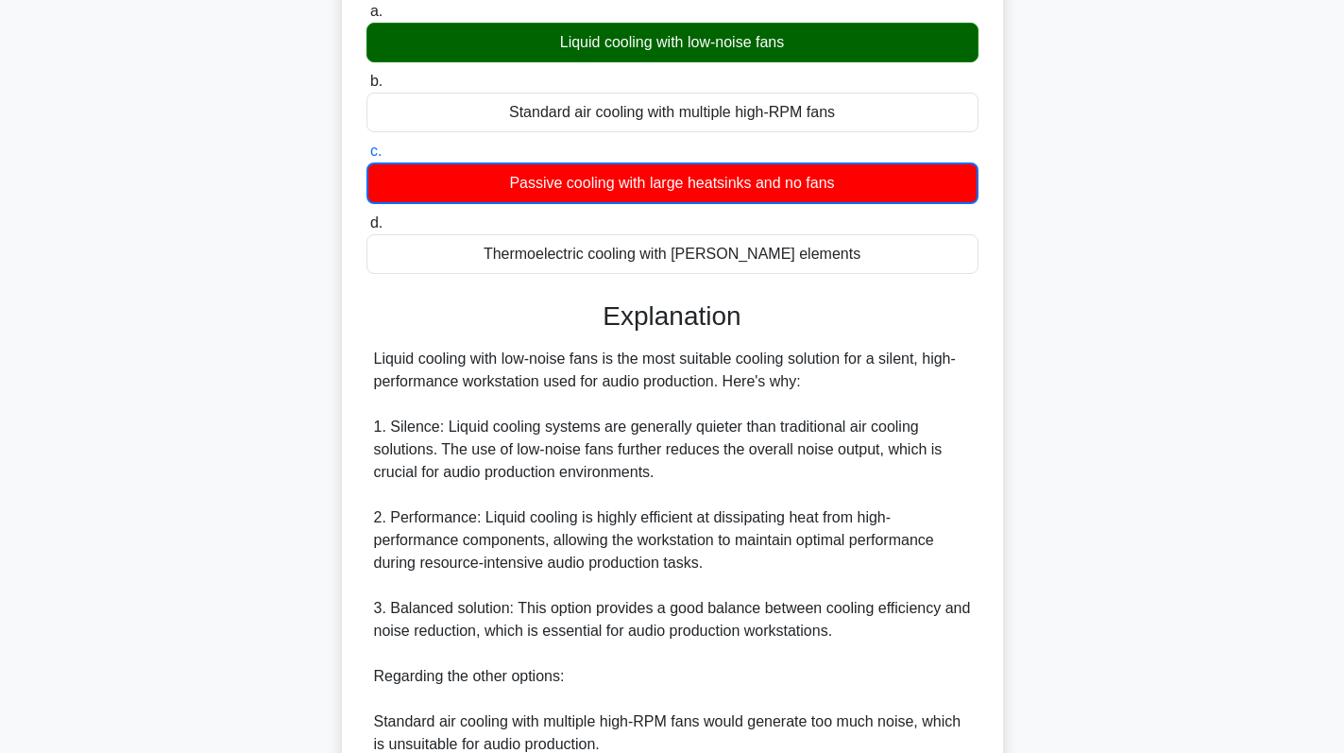
scroll to position [528, 0]
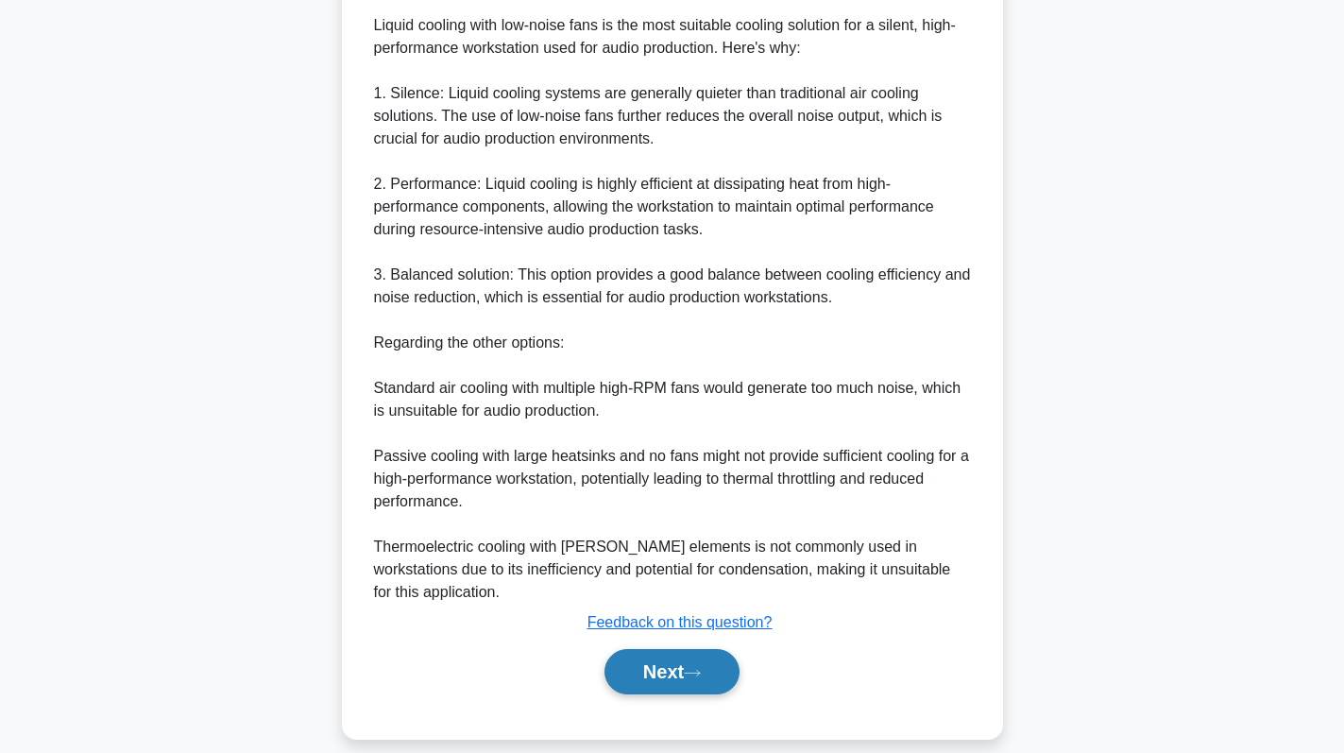
click at [688, 649] on button "Next" at bounding box center [671, 671] width 135 height 45
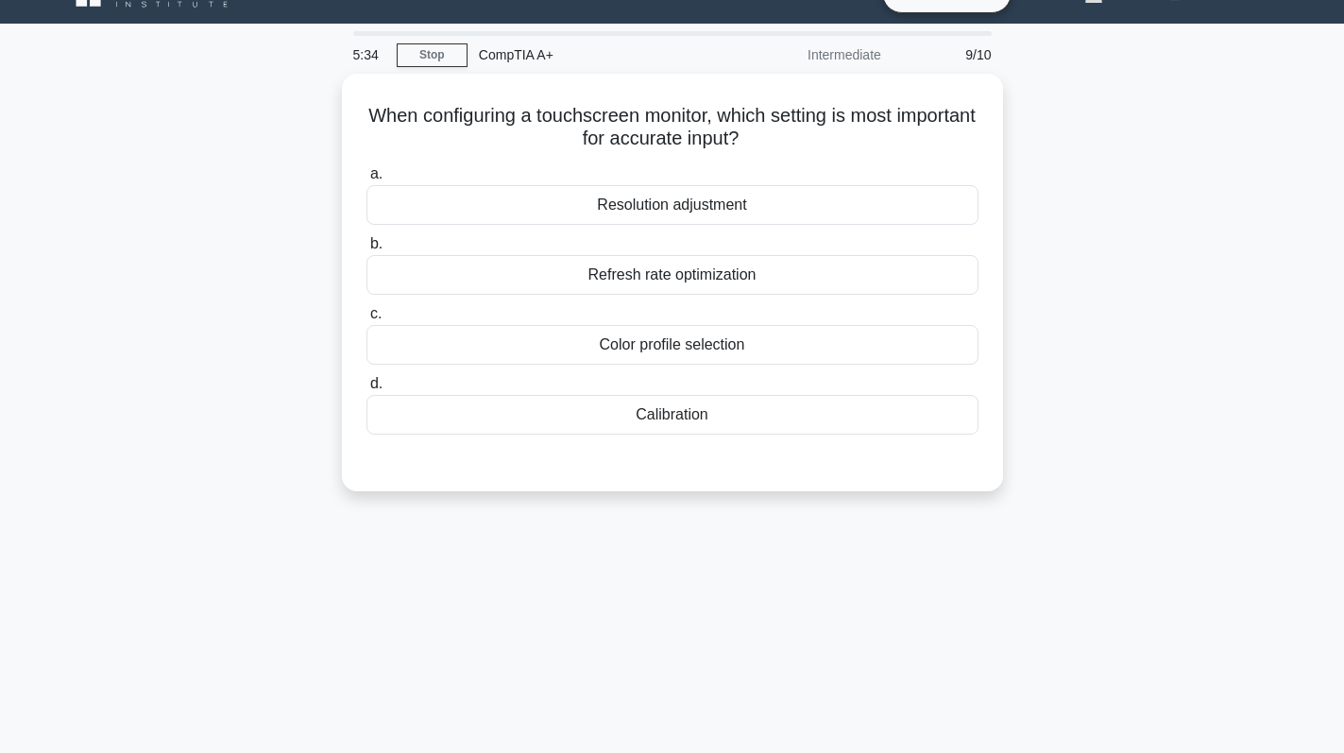
scroll to position [0, 0]
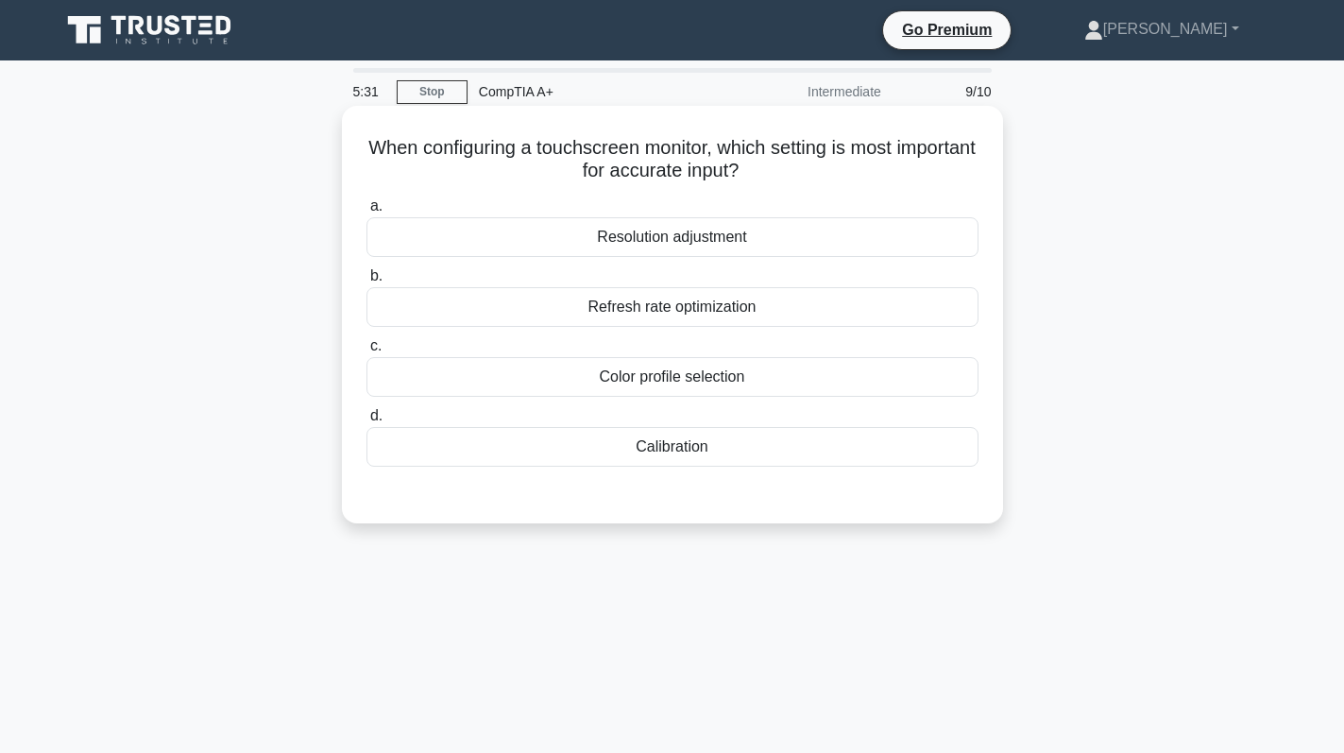
click at [806, 454] on div "Calibration" at bounding box center [672, 447] width 612 height 40
click at [366, 422] on input "d. Calibration" at bounding box center [366, 416] width 0 height 12
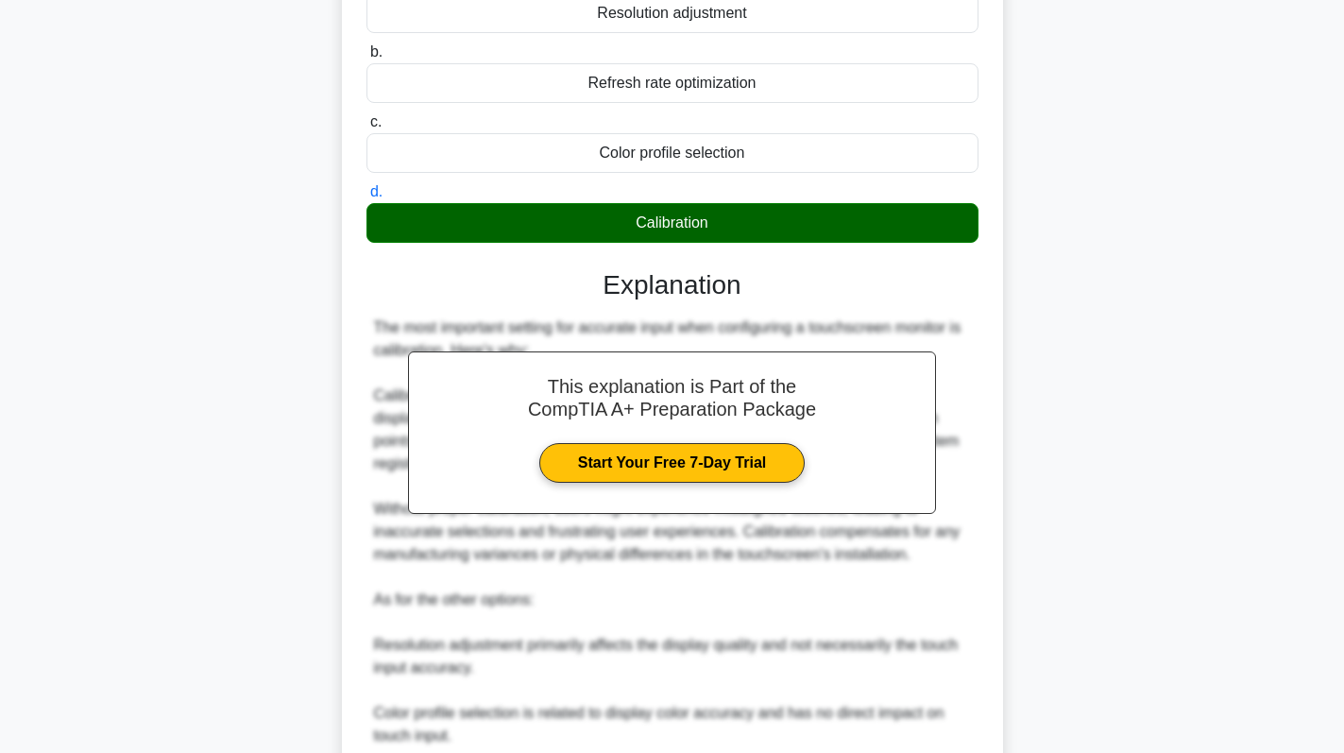
scroll to position [526, 0]
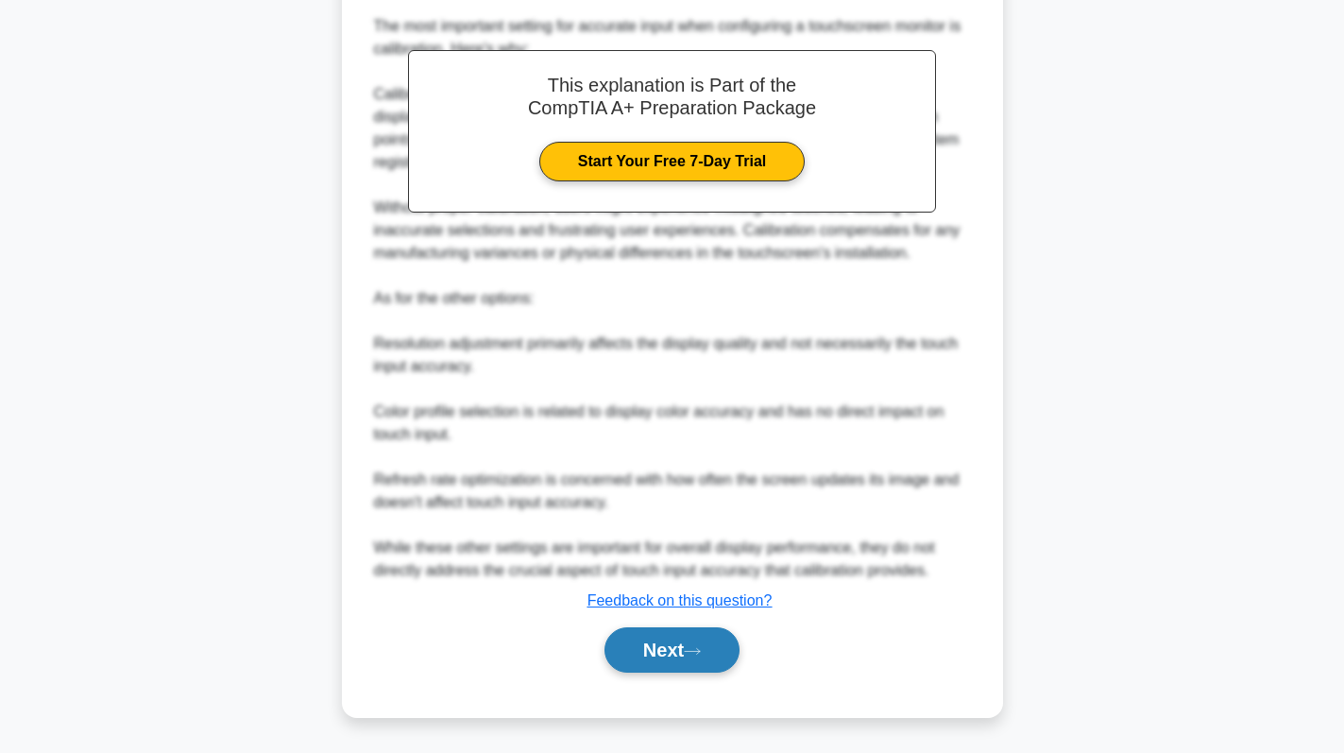
click at [668, 649] on button "Next" at bounding box center [671, 649] width 135 height 45
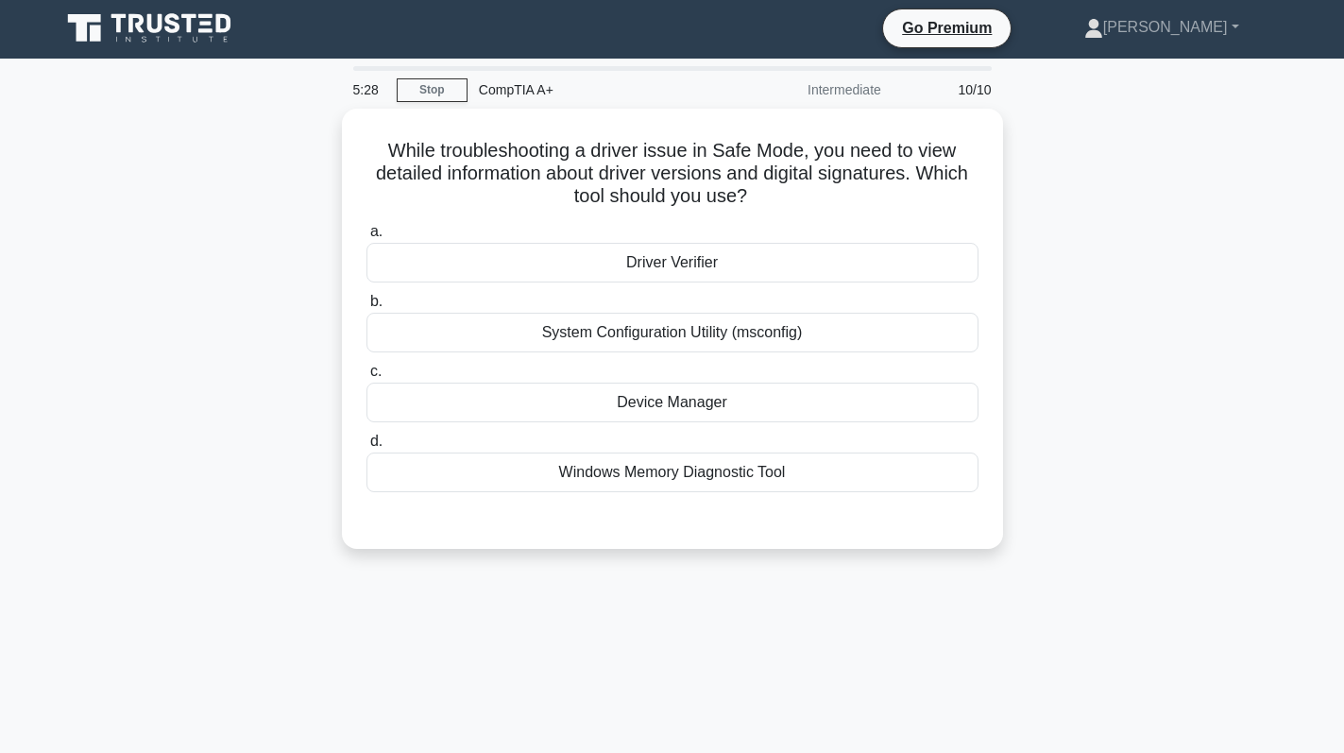
scroll to position [0, 0]
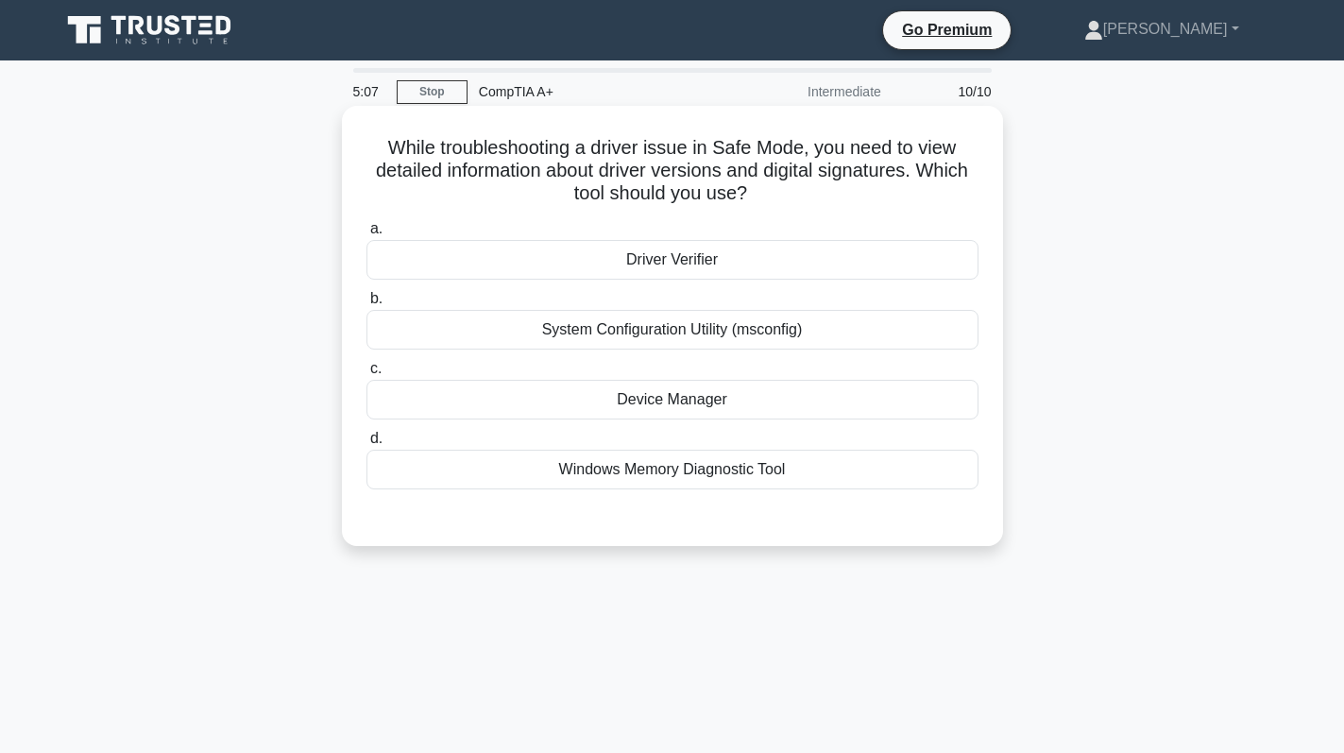
click at [822, 246] on div "Driver Verifier" at bounding box center [672, 260] width 612 height 40
click at [366, 235] on input "a. Driver Verifier" at bounding box center [366, 229] width 0 height 12
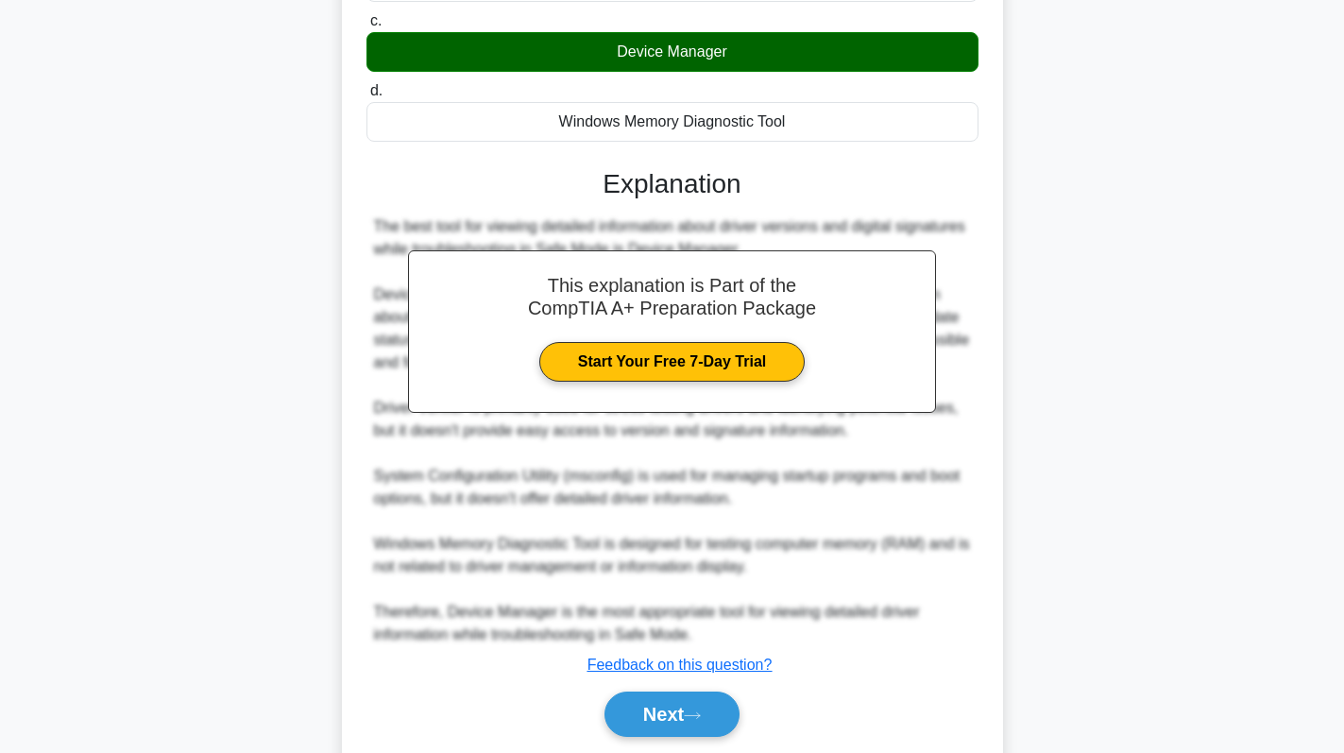
scroll to position [415, 0]
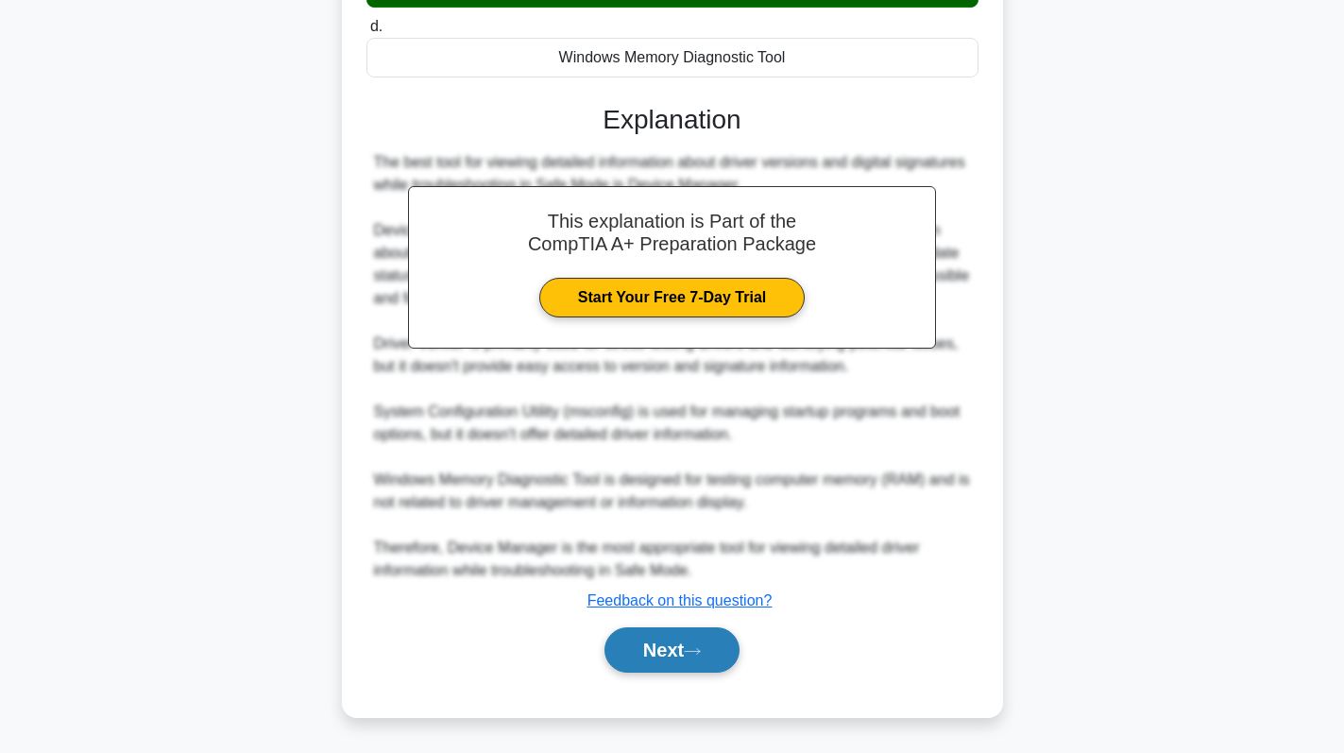
click at [691, 640] on button "Next" at bounding box center [671, 649] width 135 height 45
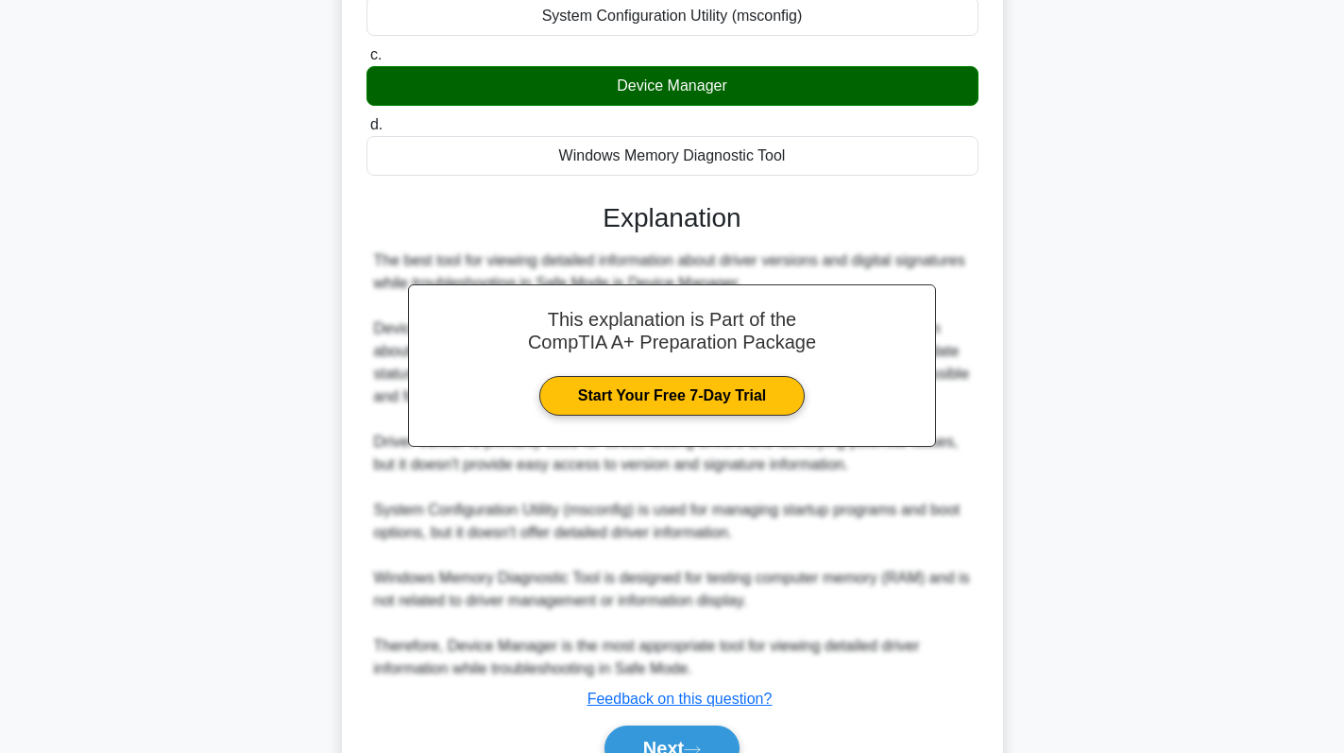
scroll to position [0, 0]
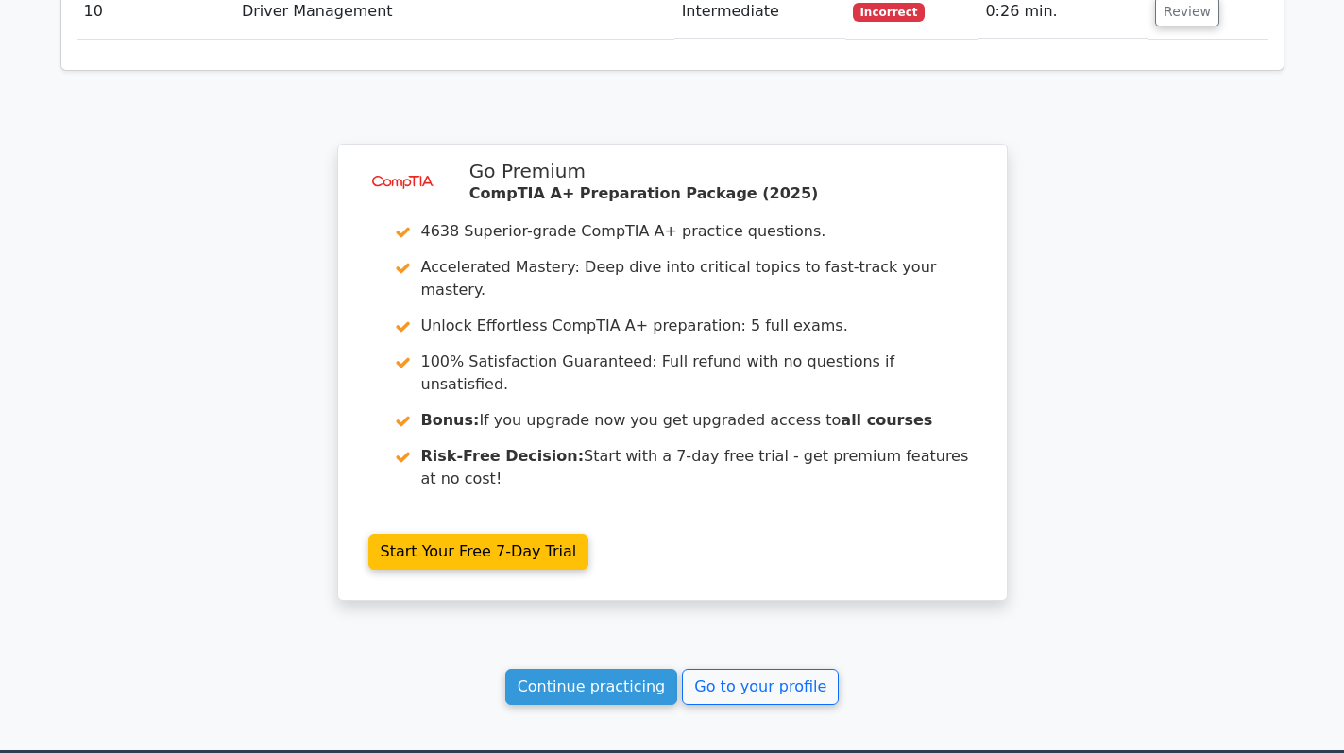
scroll to position [3230, 0]
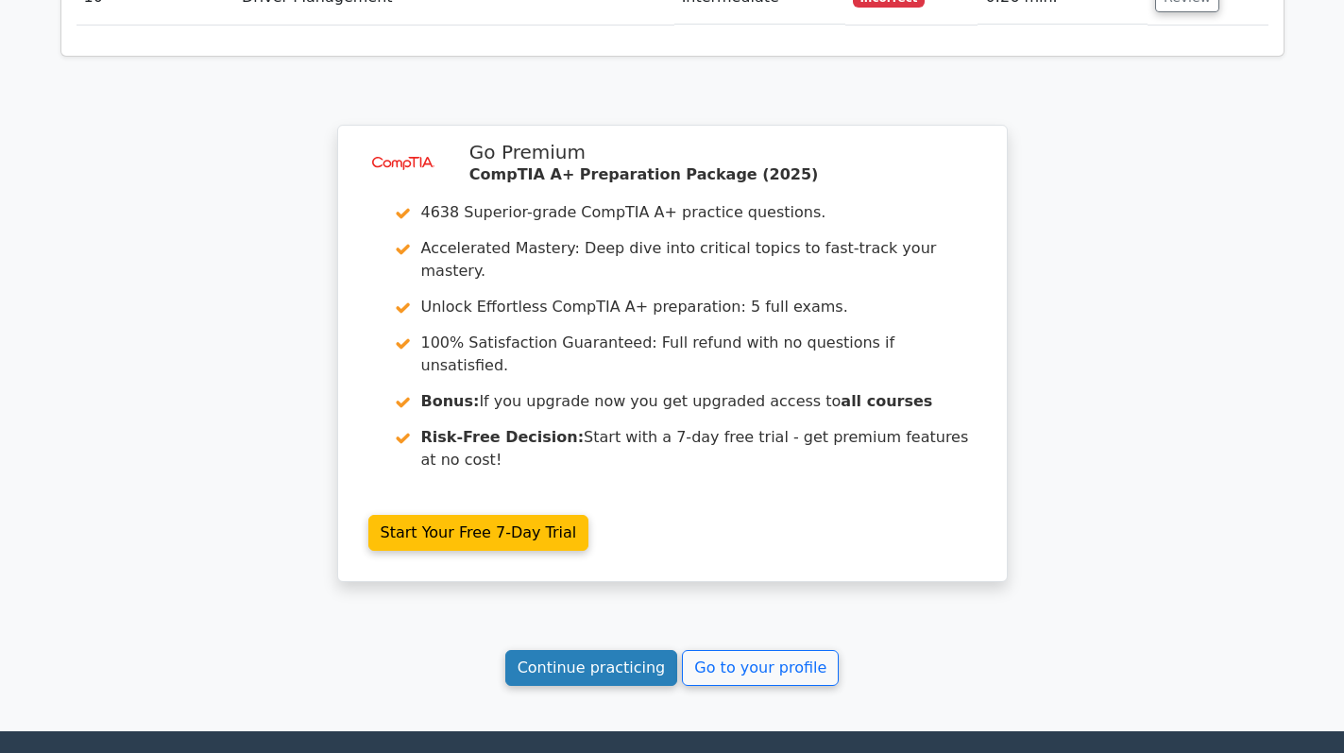
click at [587, 650] on link "Continue practicing" at bounding box center [591, 668] width 173 height 36
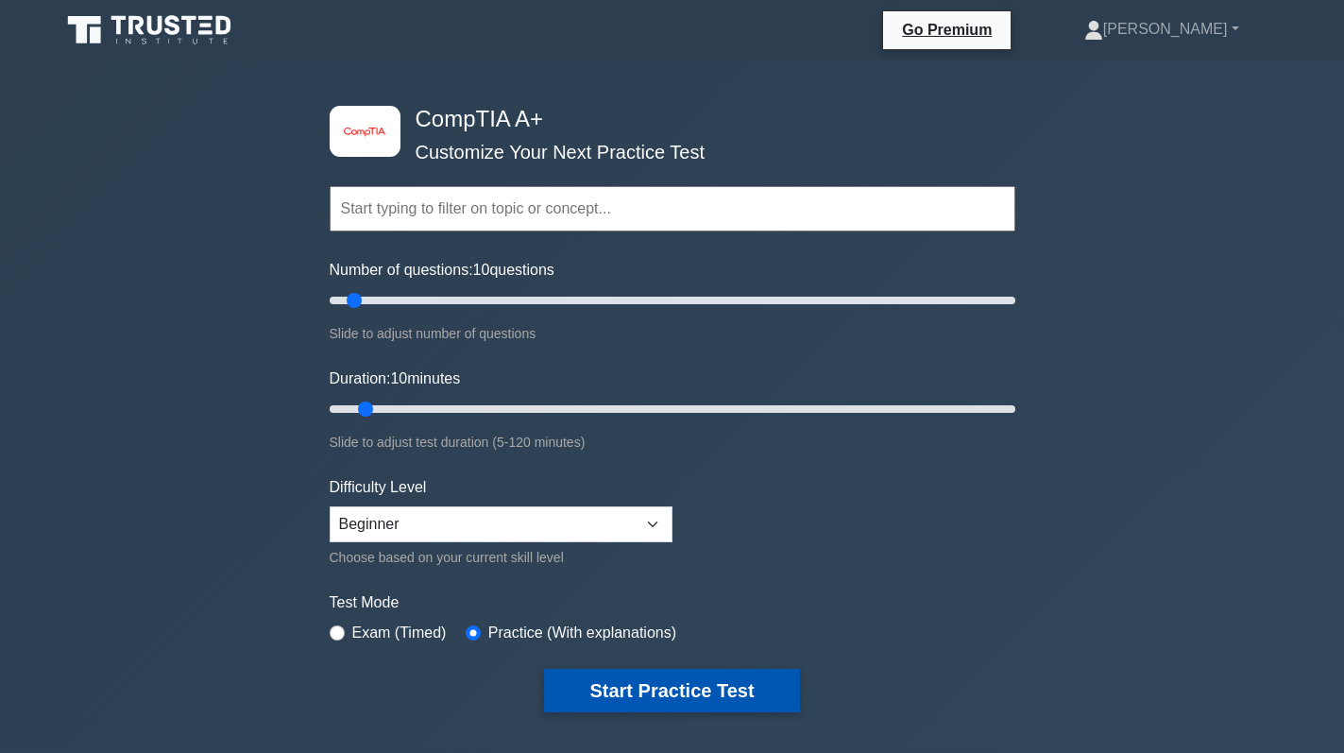
click at [653, 669] on button "Start Practice Test" at bounding box center [671, 690] width 255 height 43
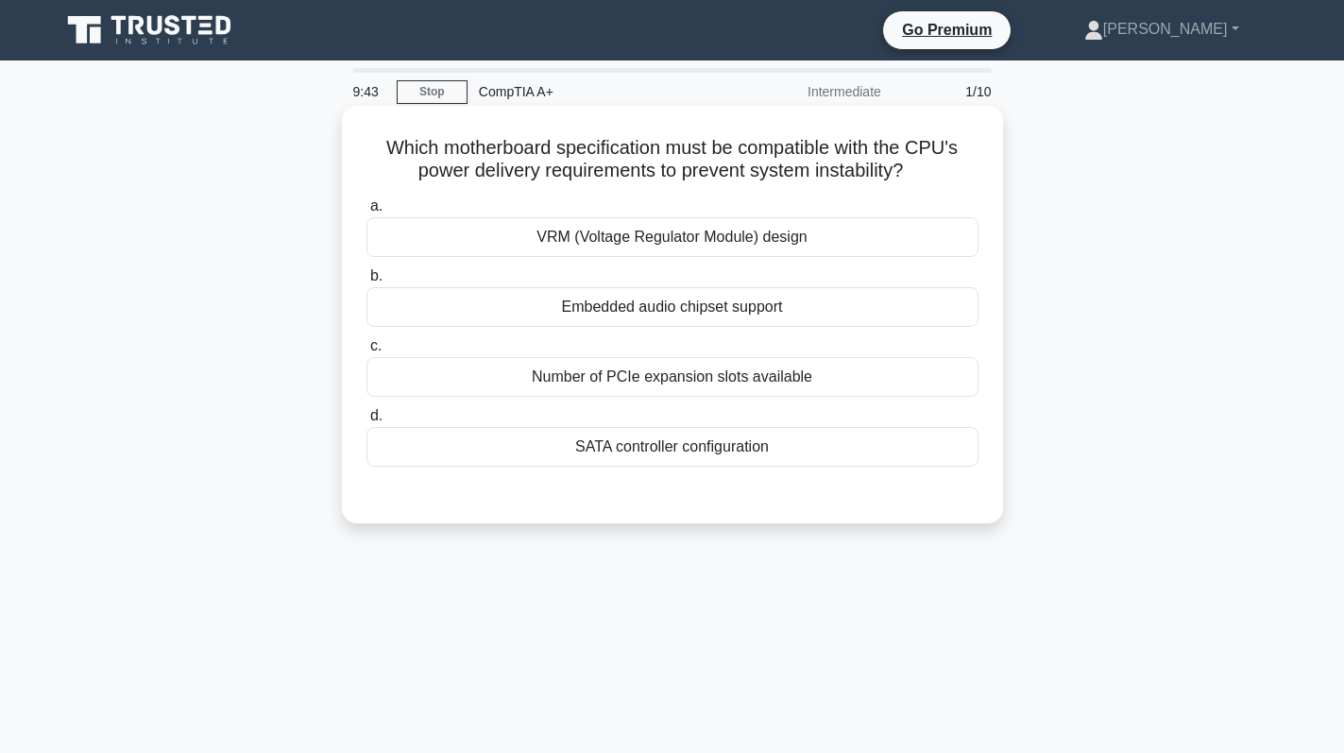
click at [792, 257] on div "VRM (Voltage Regulator Module) design" at bounding box center [672, 237] width 612 height 40
click at [366, 212] on input "a. VRM (Voltage Regulator Module) design" at bounding box center [366, 206] width 0 height 12
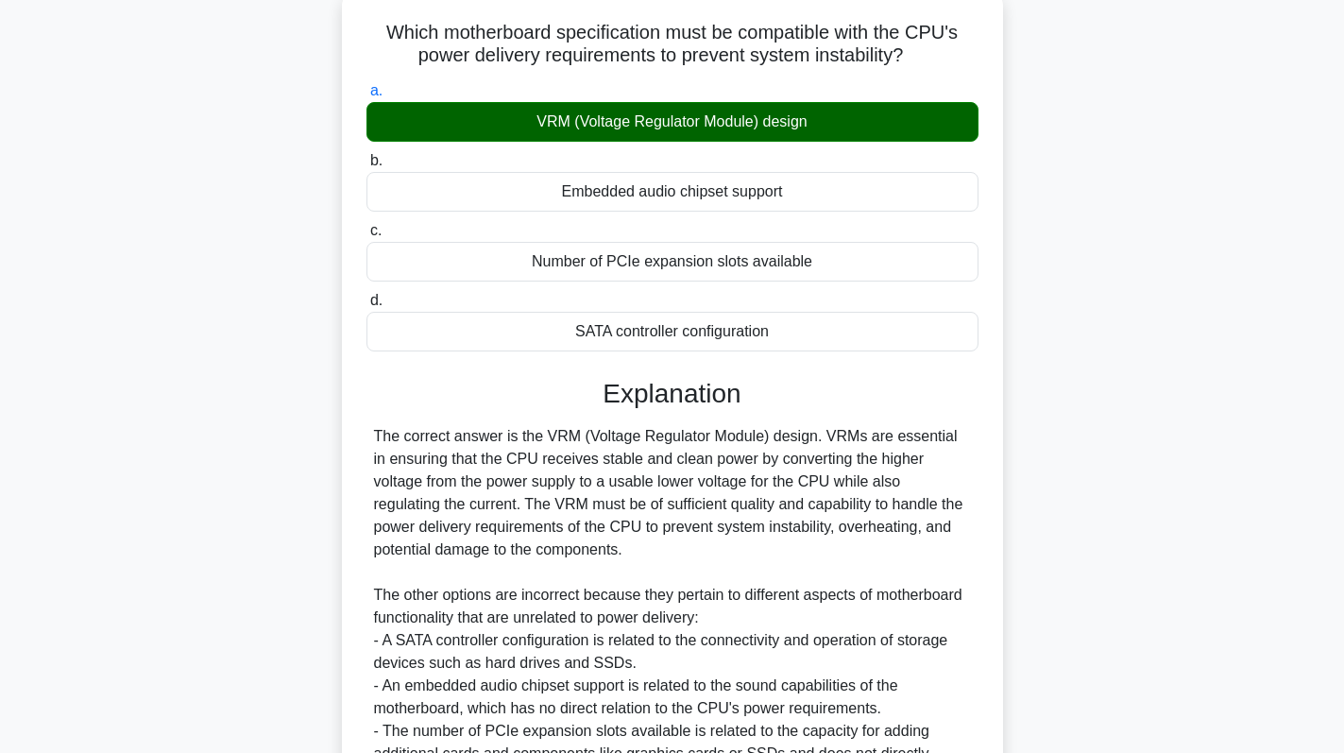
scroll to position [322, 0]
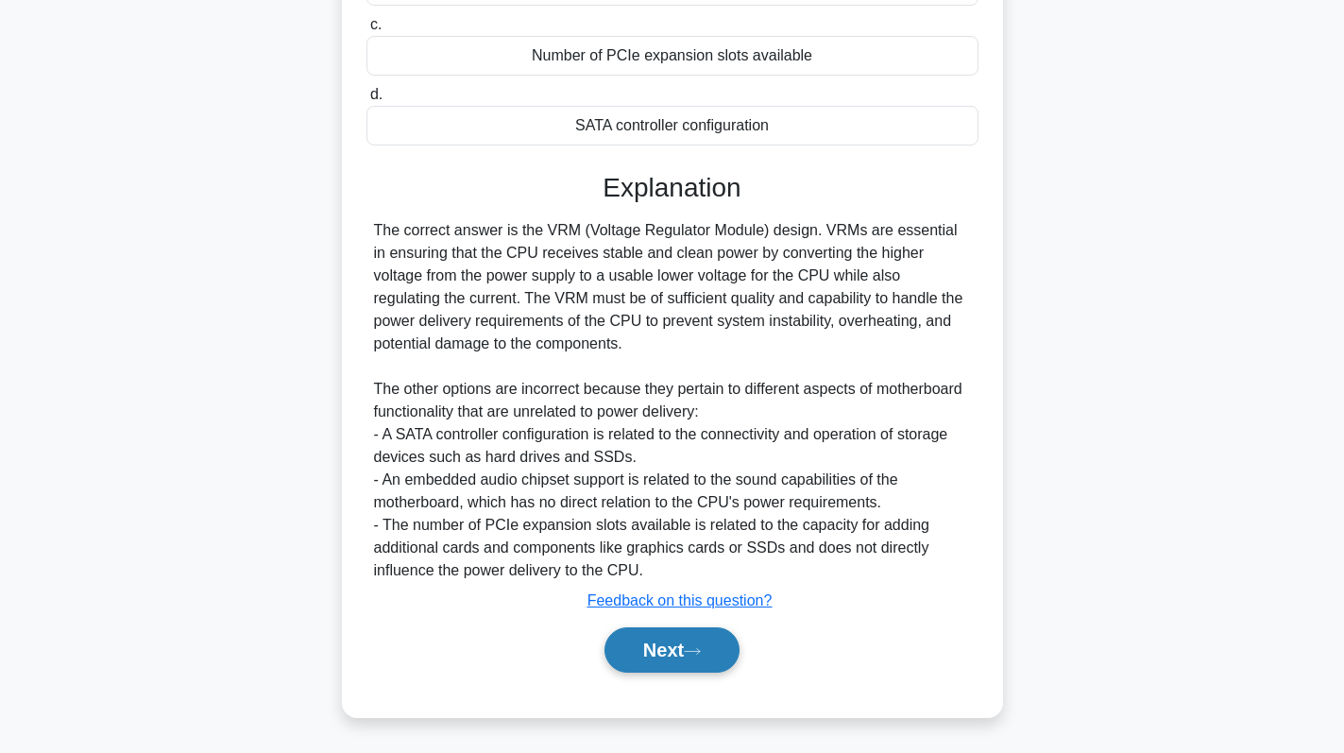
click at [690, 645] on button "Next" at bounding box center [671, 649] width 135 height 45
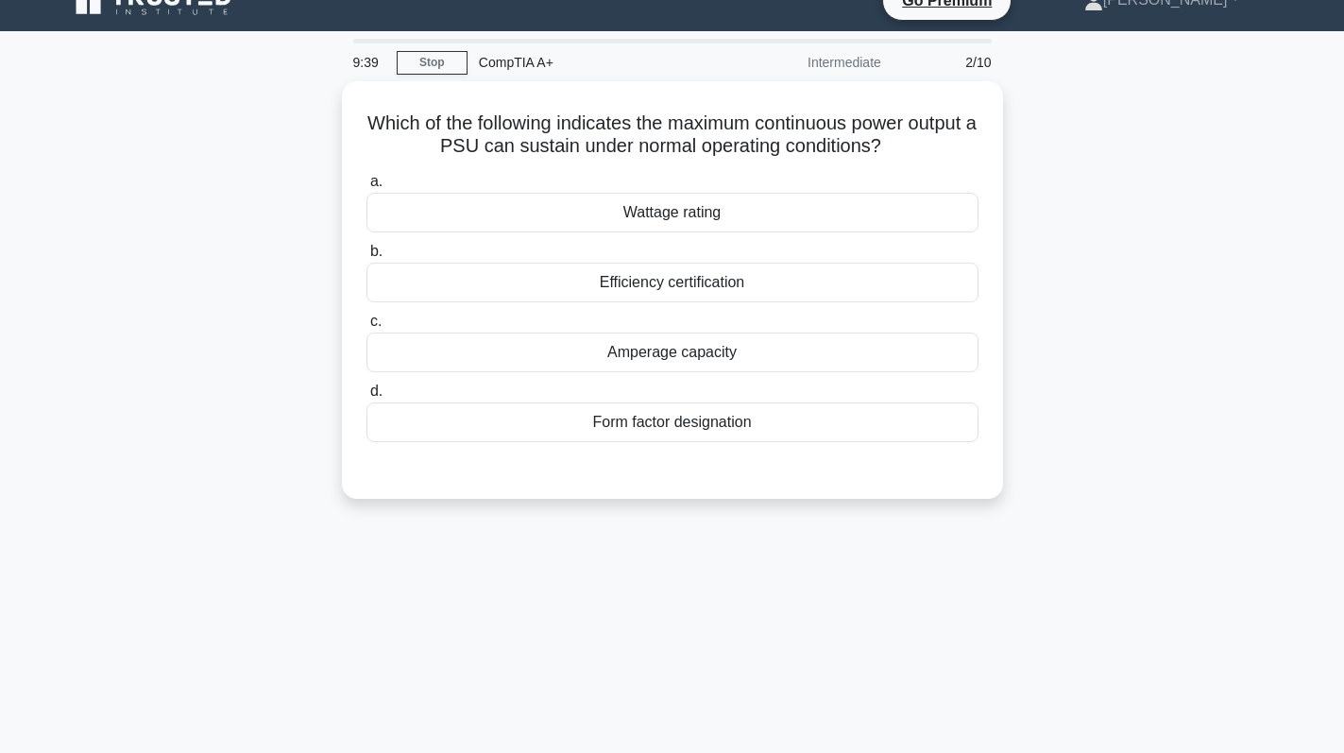
scroll to position [0, 0]
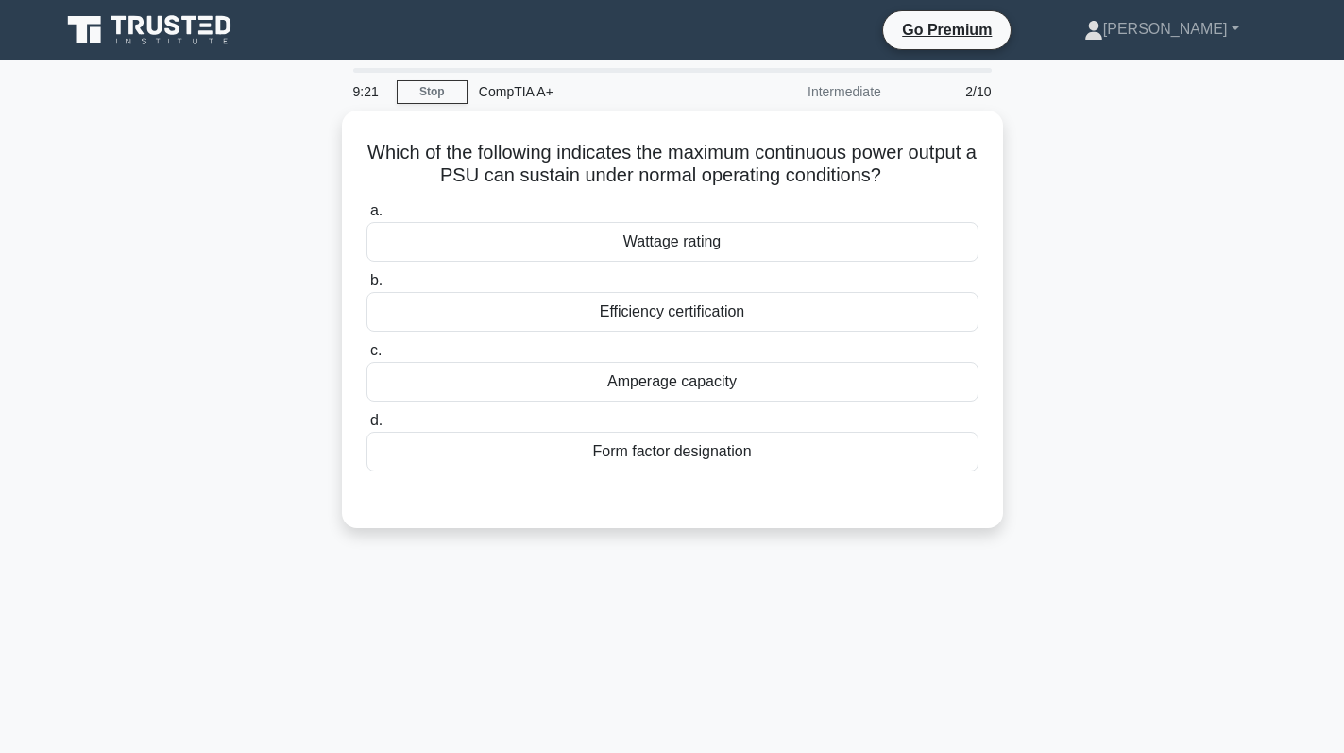
click at [1186, 195] on div "Which of the following indicates the maximum continuous power output a PSU can …" at bounding box center [672, 330] width 1247 height 440
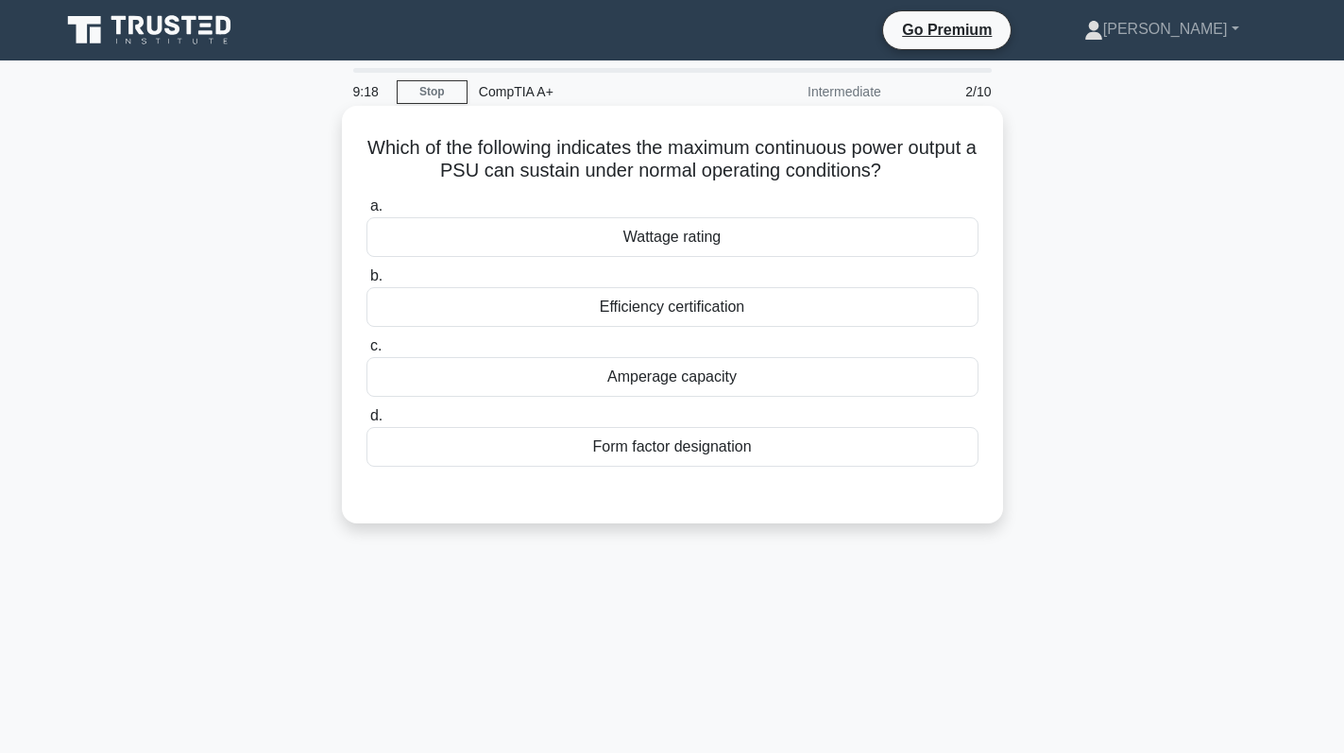
click at [832, 255] on div "Wattage rating" at bounding box center [672, 237] width 612 height 40
click at [366, 212] on input "a. Wattage rating" at bounding box center [366, 206] width 0 height 12
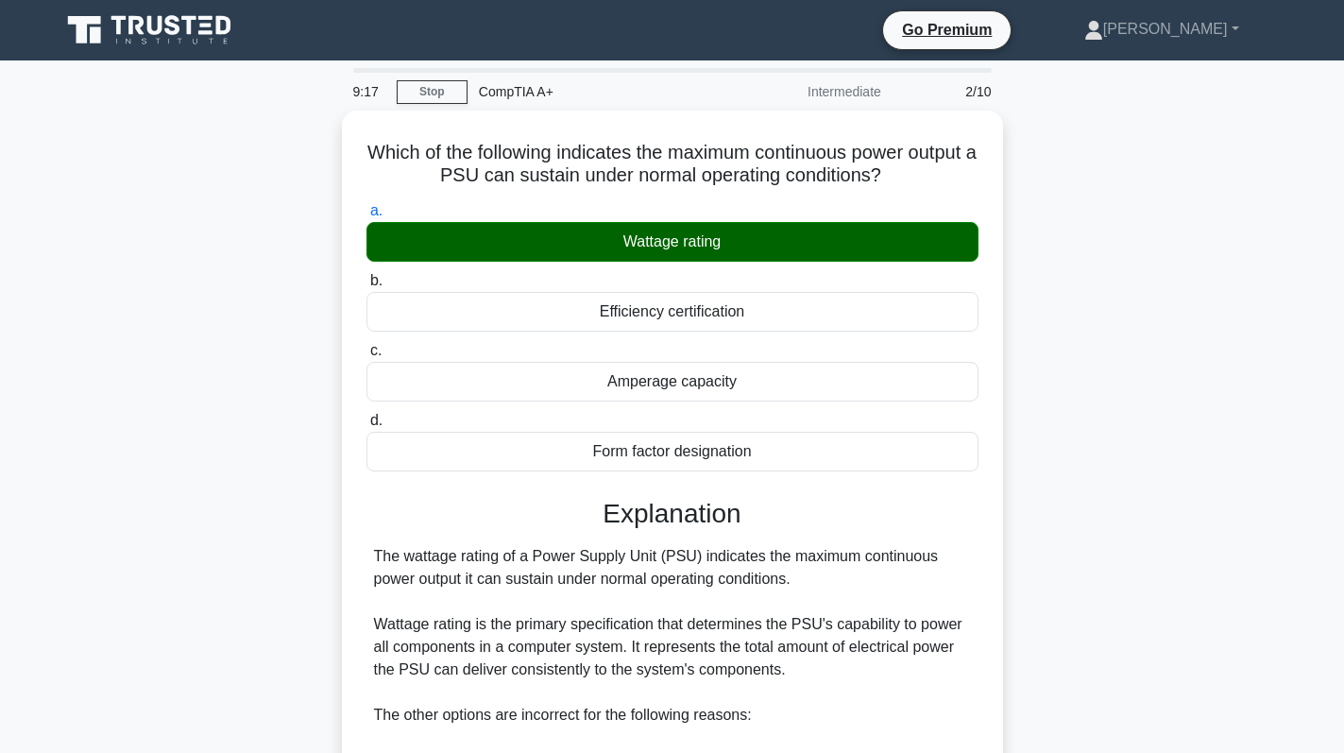
scroll to position [367, 0]
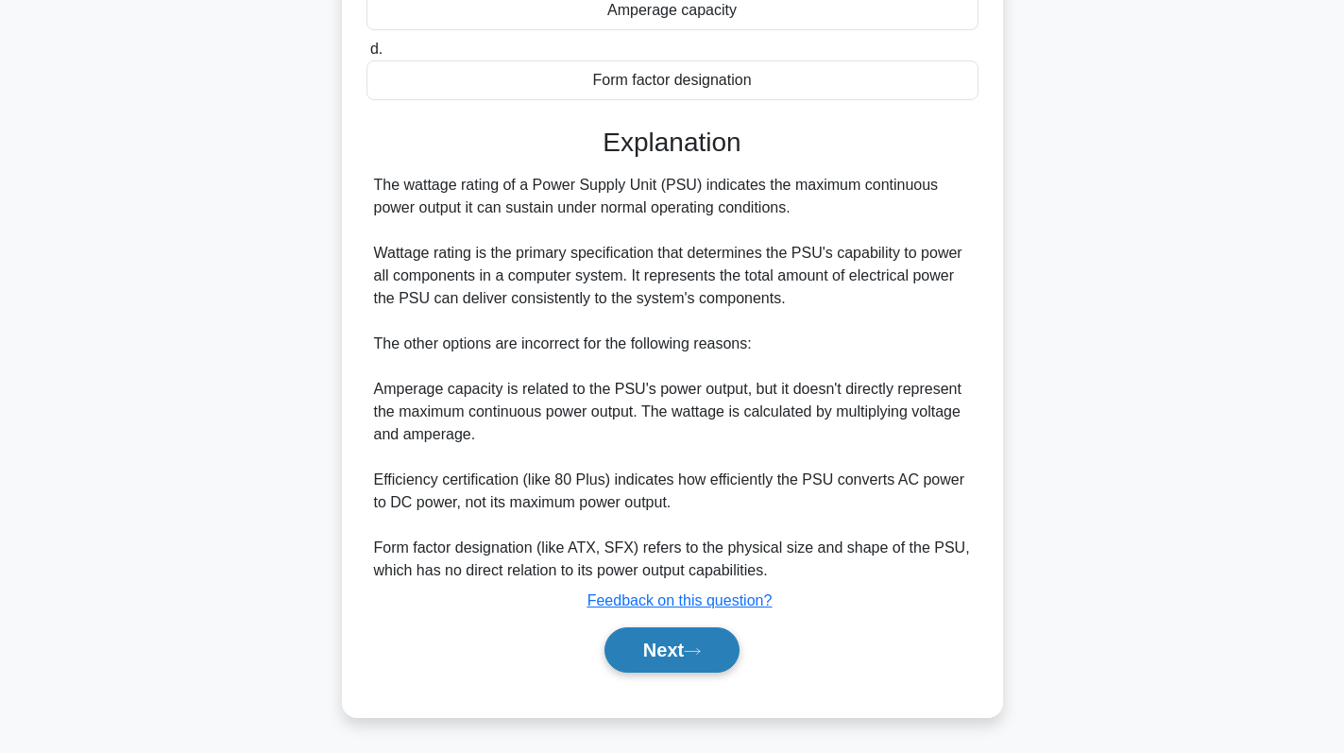
click at [649, 652] on button "Next" at bounding box center [671, 649] width 135 height 45
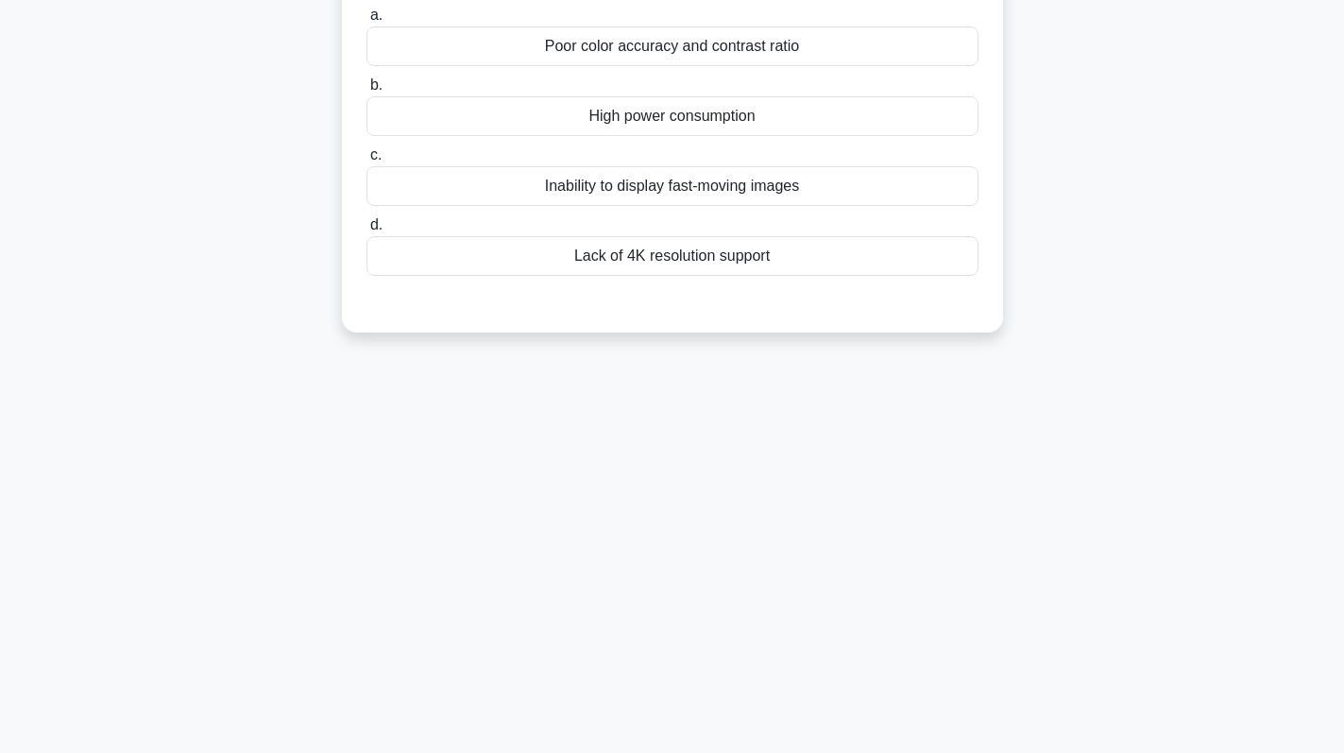
scroll to position [0, 0]
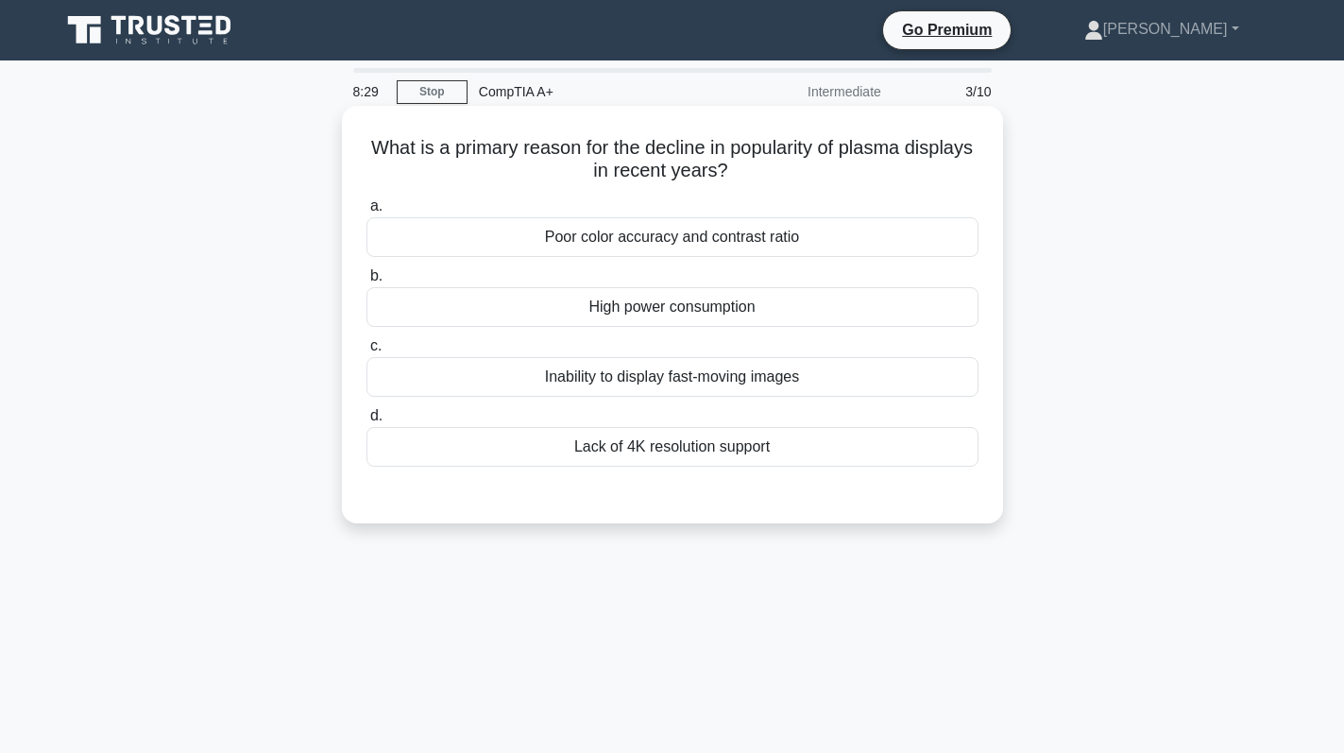
click at [782, 441] on div "Lack of 4K resolution support" at bounding box center [672, 447] width 612 height 40
click at [366, 422] on input "d. Lack of 4K resolution support" at bounding box center [366, 416] width 0 height 12
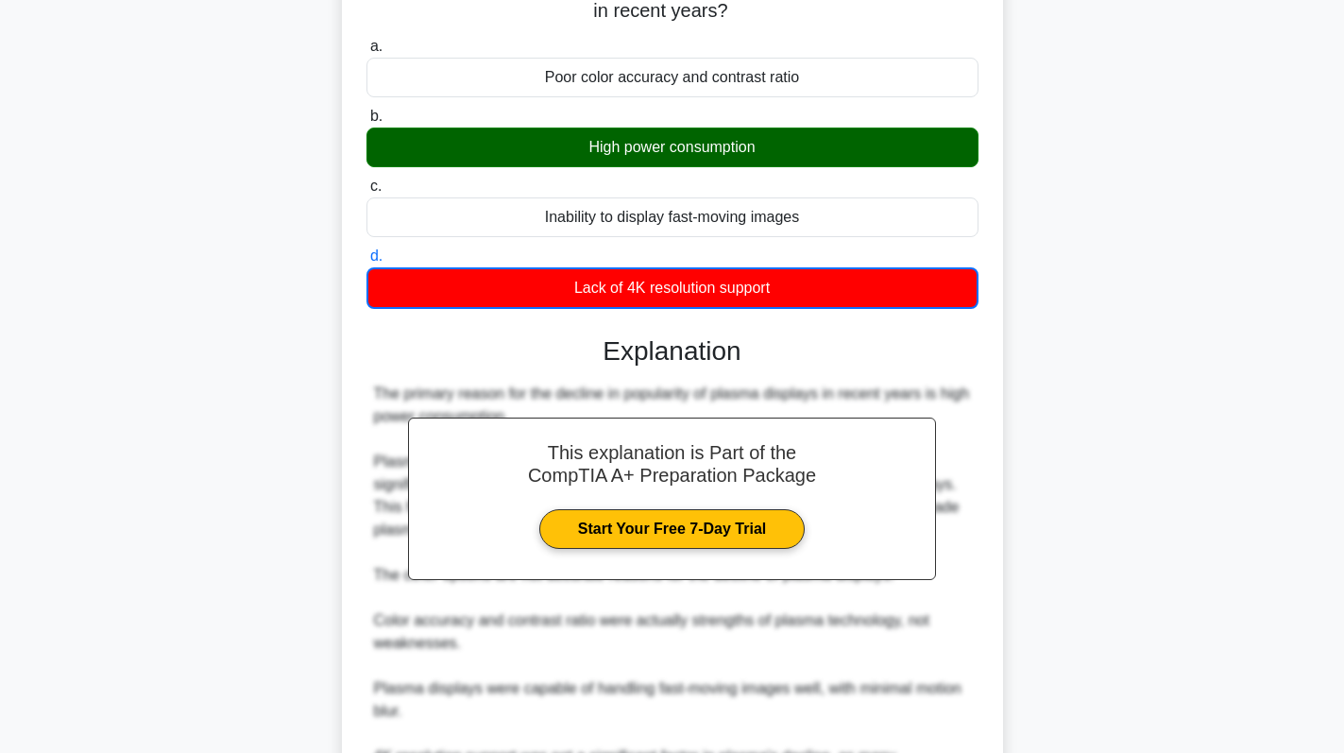
scroll to position [369, 0]
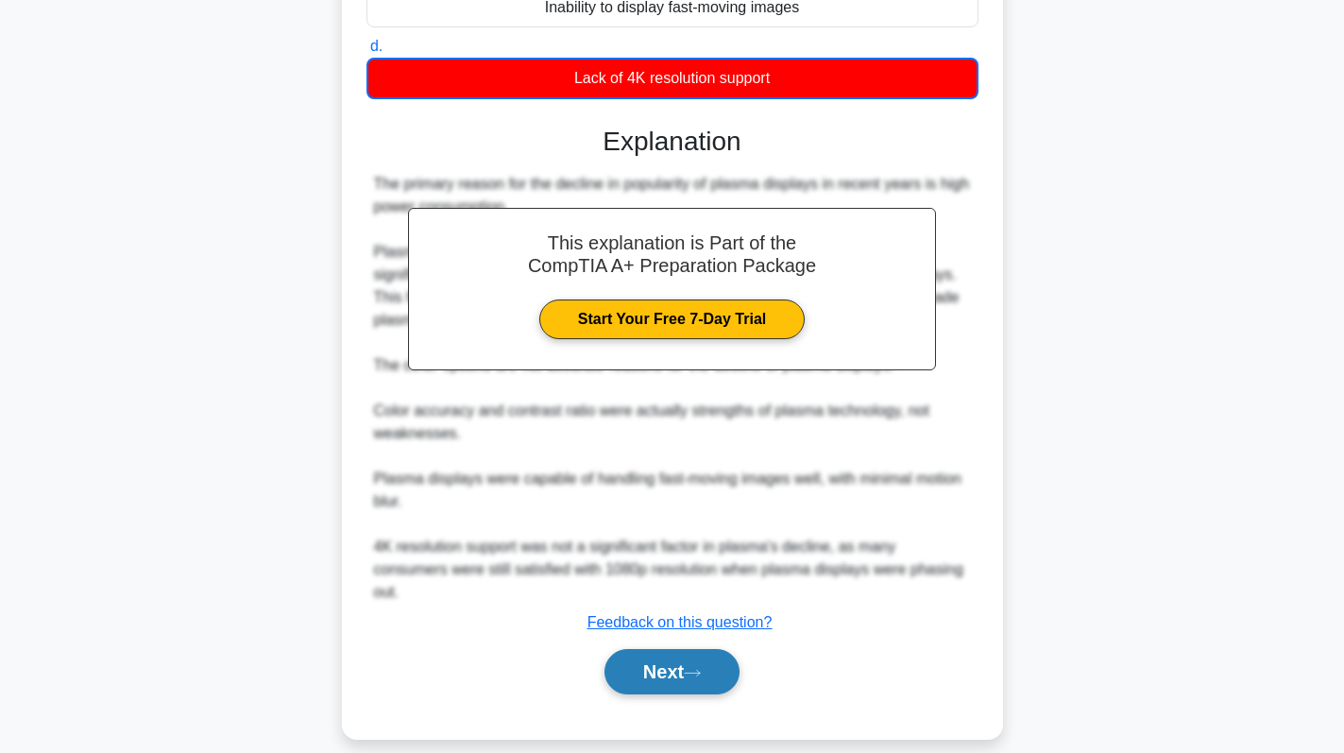
click at [687, 649] on button "Next" at bounding box center [671, 671] width 135 height 45
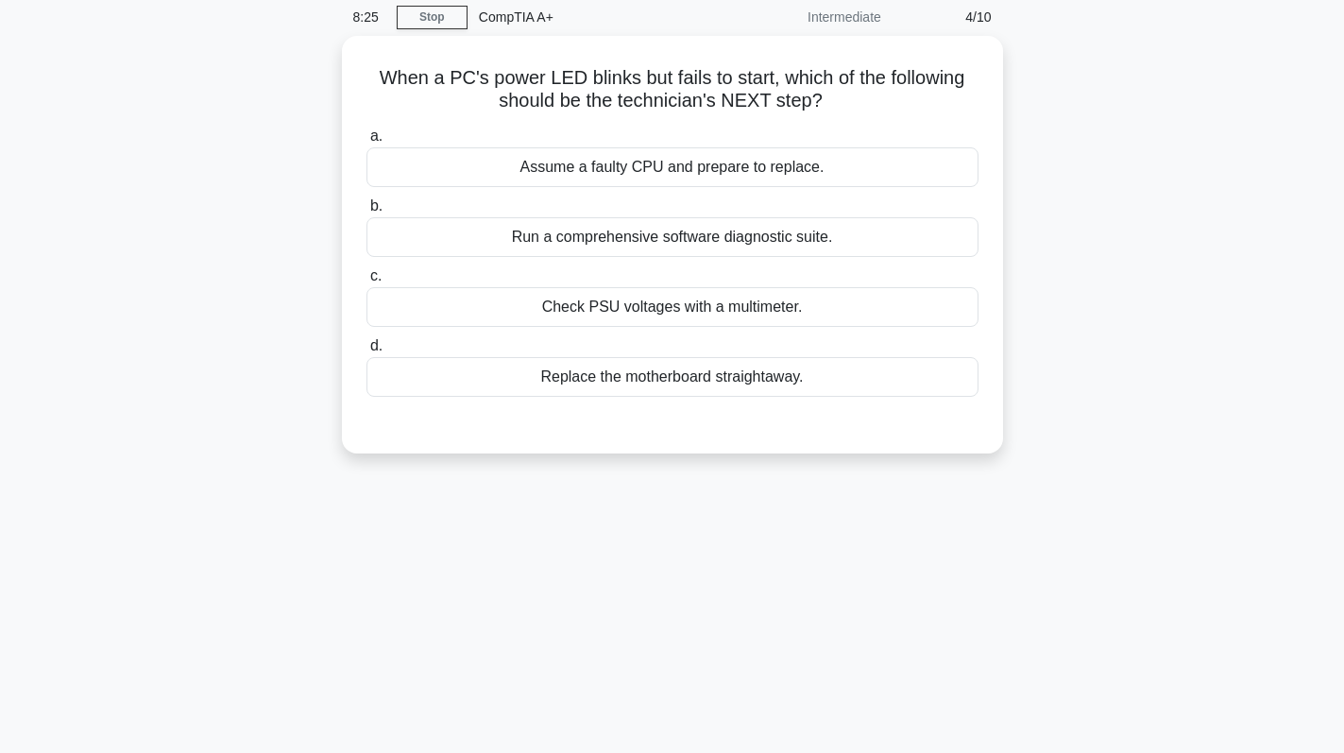
scroll to position [0, 0]
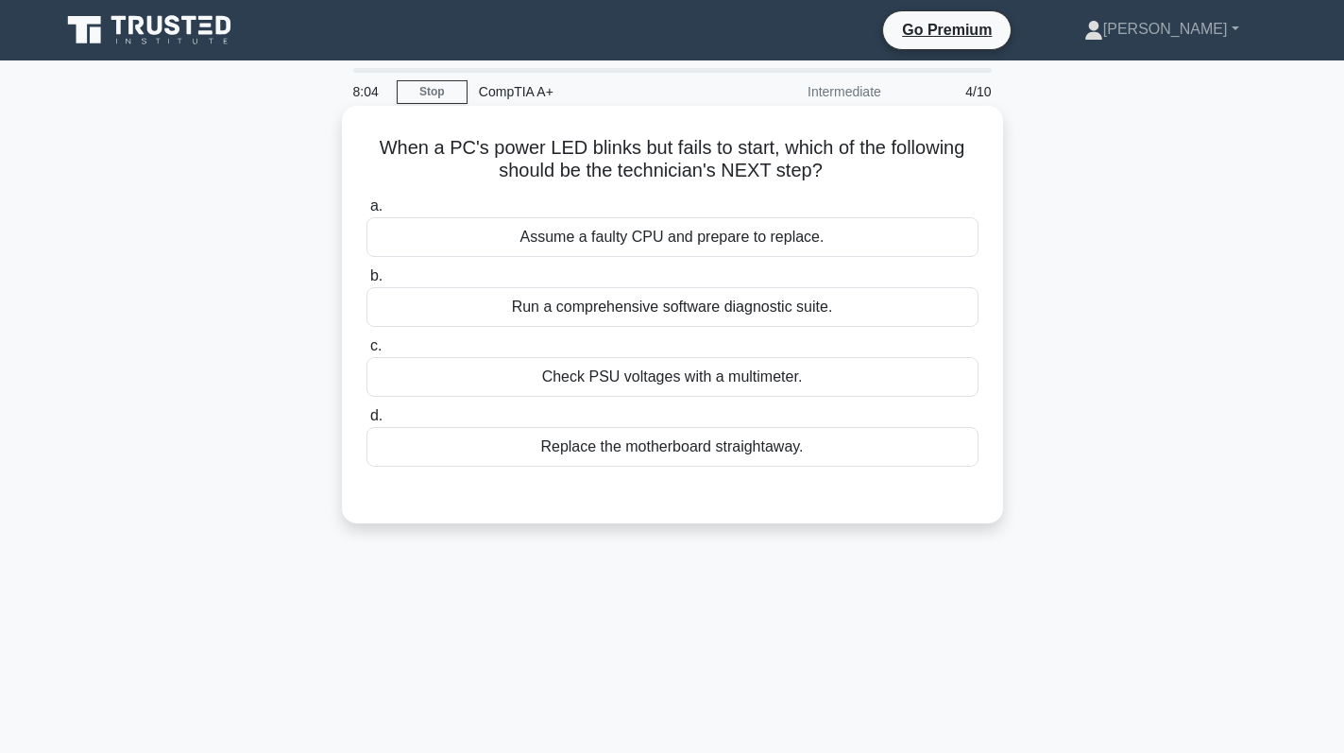
click at [852, 382] on div "Check PSU voltages with a multimeter." at bounding box center [672, 377] width 612 height 40
click at [366, 352] on input "c. Check PSU voltages with a multimeter." at bounding box center [366, 346] width 0 height 12
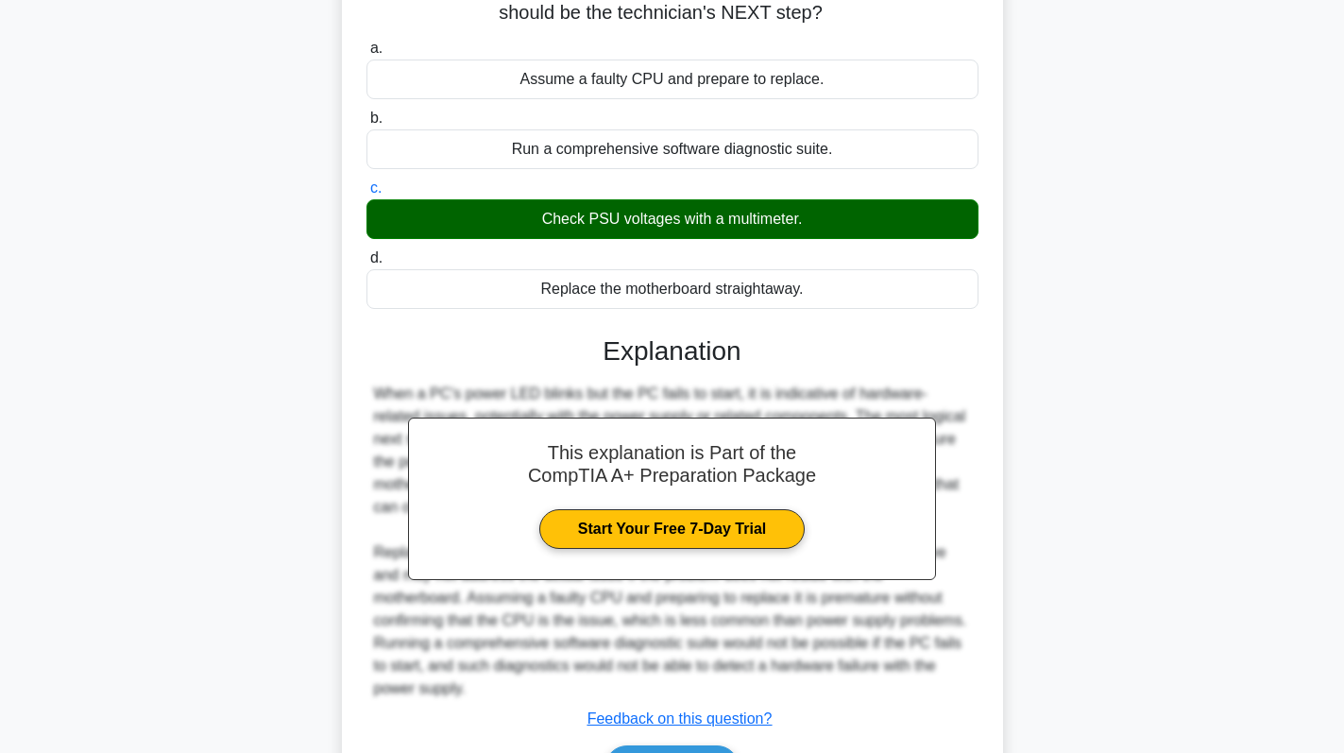
scroll to position [277, 0]
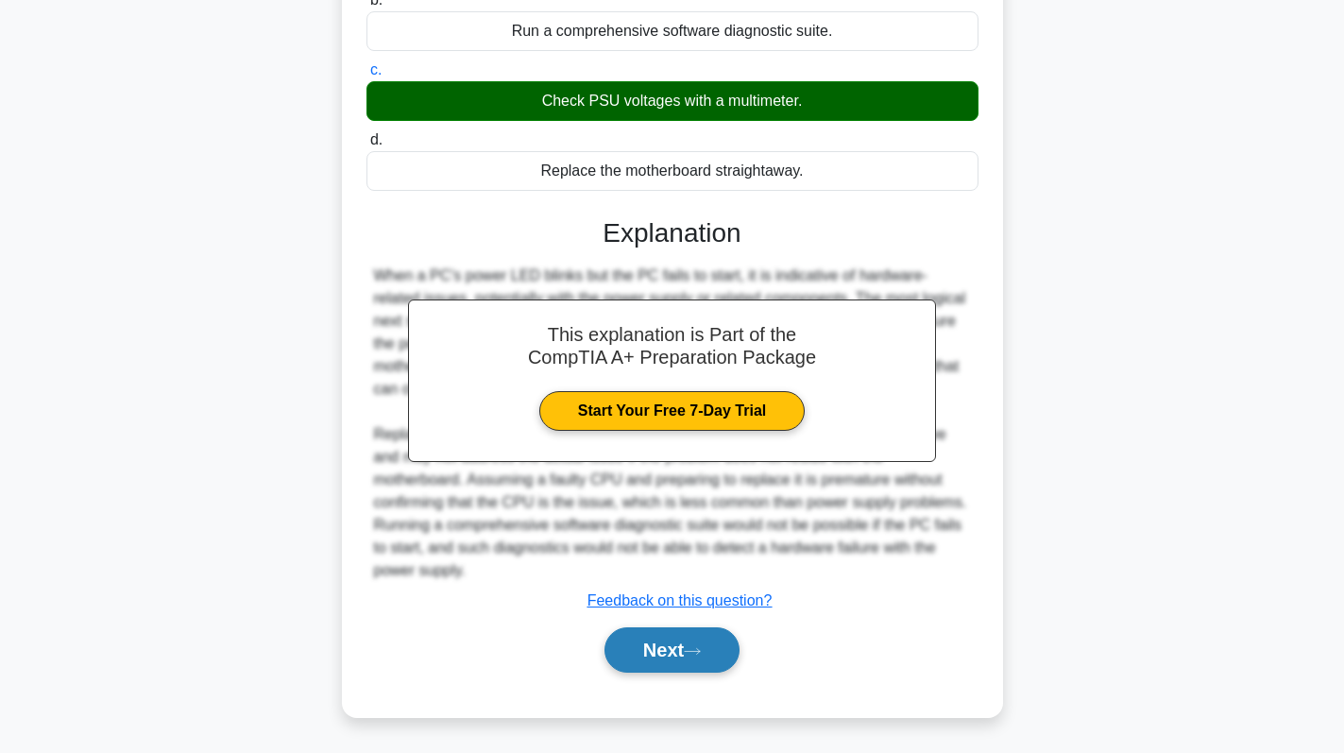
click at [676, 646] on button "Next" at bounding box center [671, 649] width 135 height 45
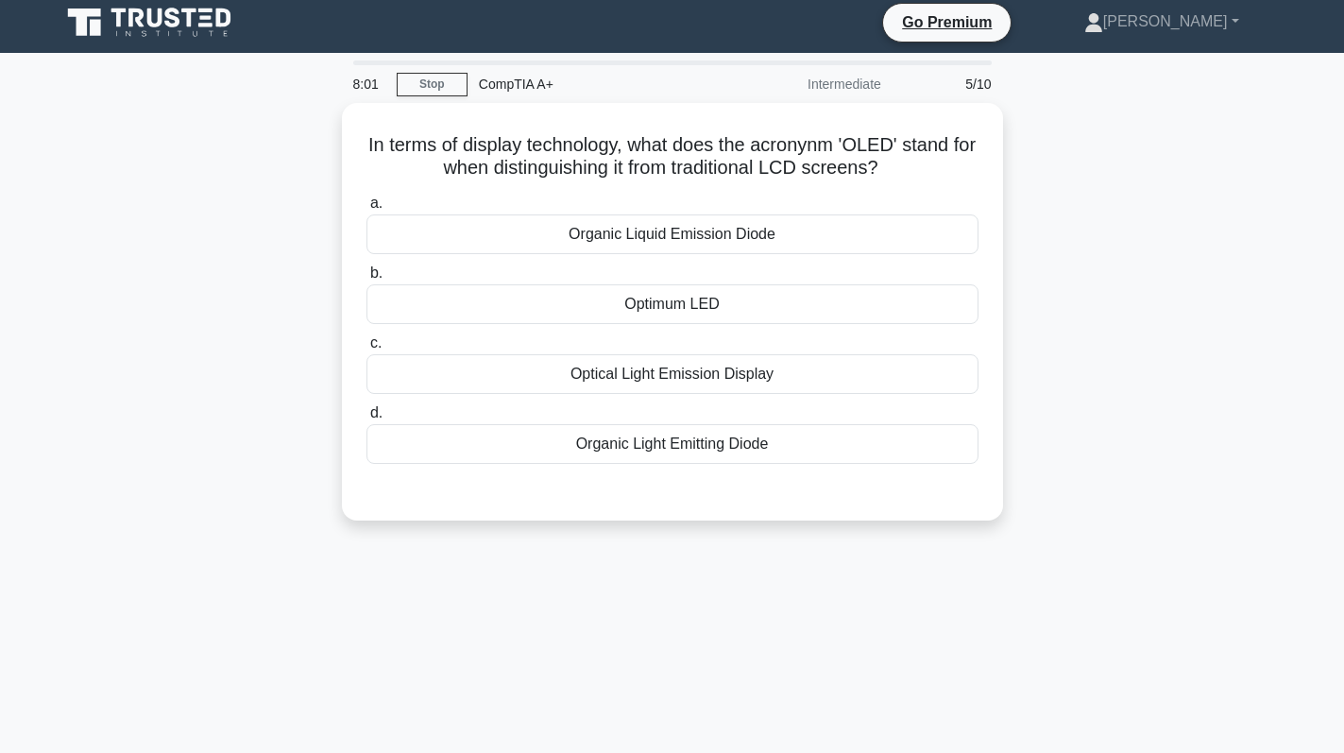
scroll to position [0, 0]
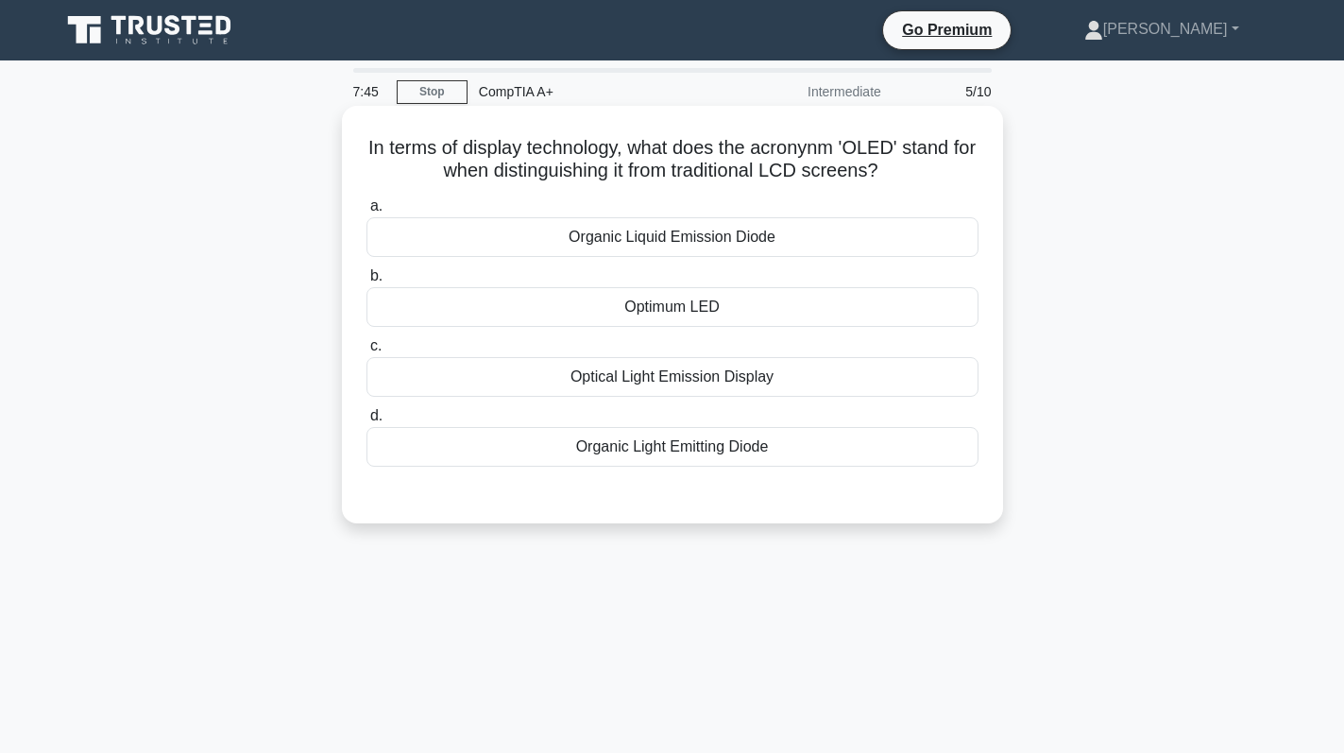
click at [824, 450] on div "Organic Light Emitting Diode" at bounding box center [672, 447] width 612 height 40
click at [366, 422] on input "d. Organic Light Emitting Diode" at bounding box center [366, 416] width 0 height 12
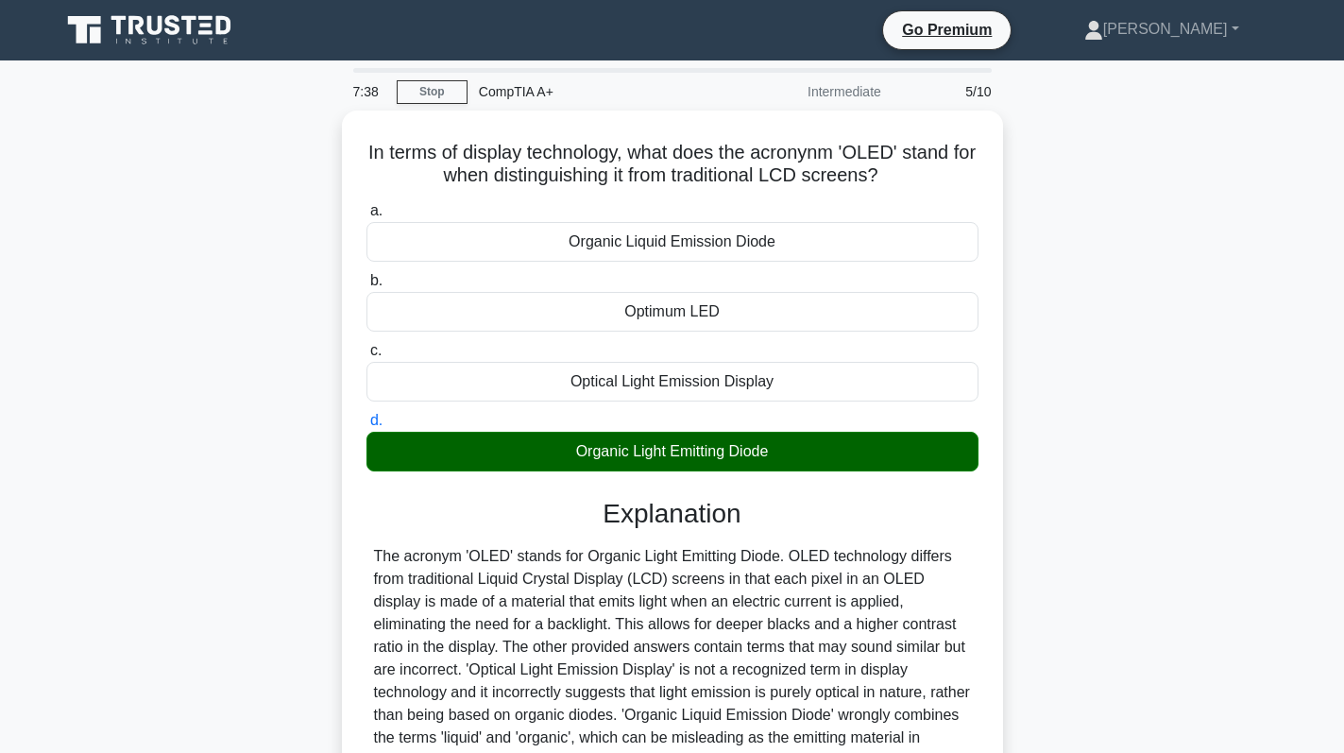
scroll to position [267, 0]
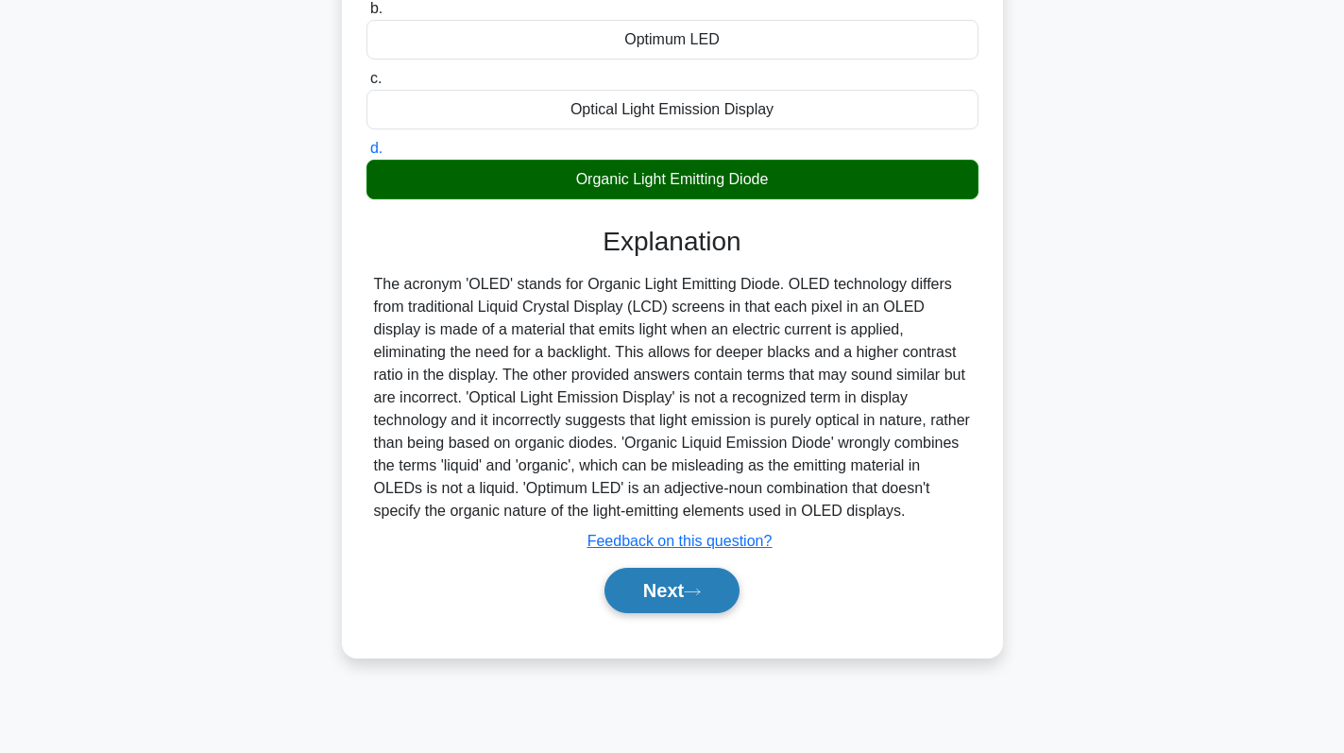
click at [701, 596] on icon at bounding box center [692, 591] width 17 height 10
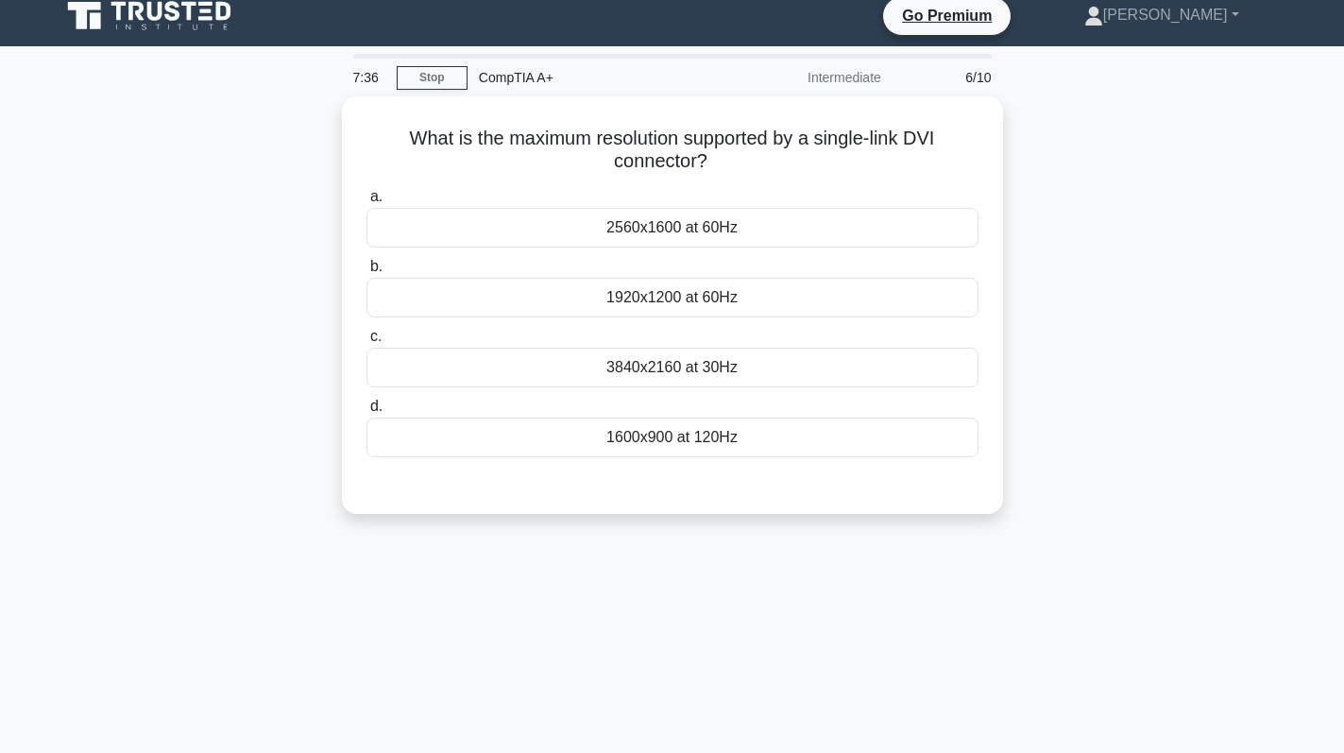
scroll to position [0, 0]
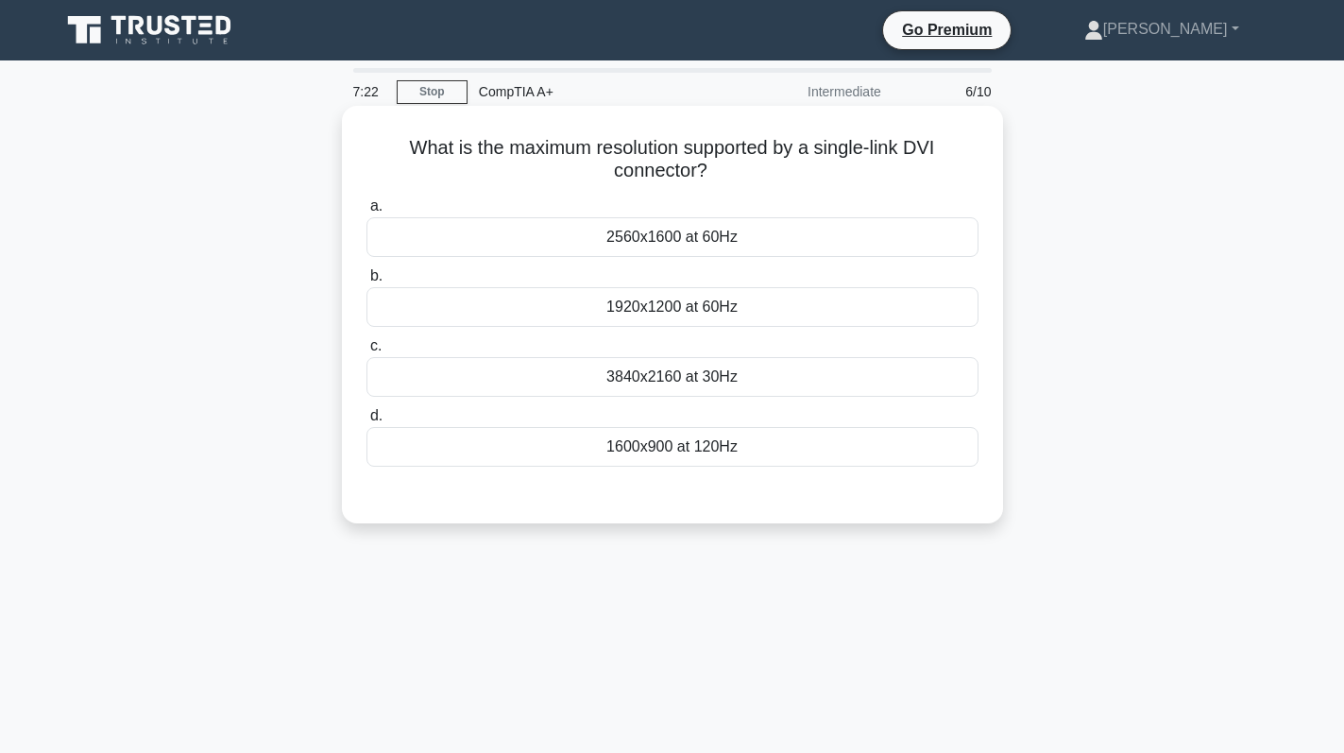
click at [775, 298] on div "1920x1200 at 60Hz" at bounding box center [672, 307] width 612 height 40
click at [366, 282] on input "b. 1920x1200 at 60Hz" at bounding box center [366, 276] width 0 height 12
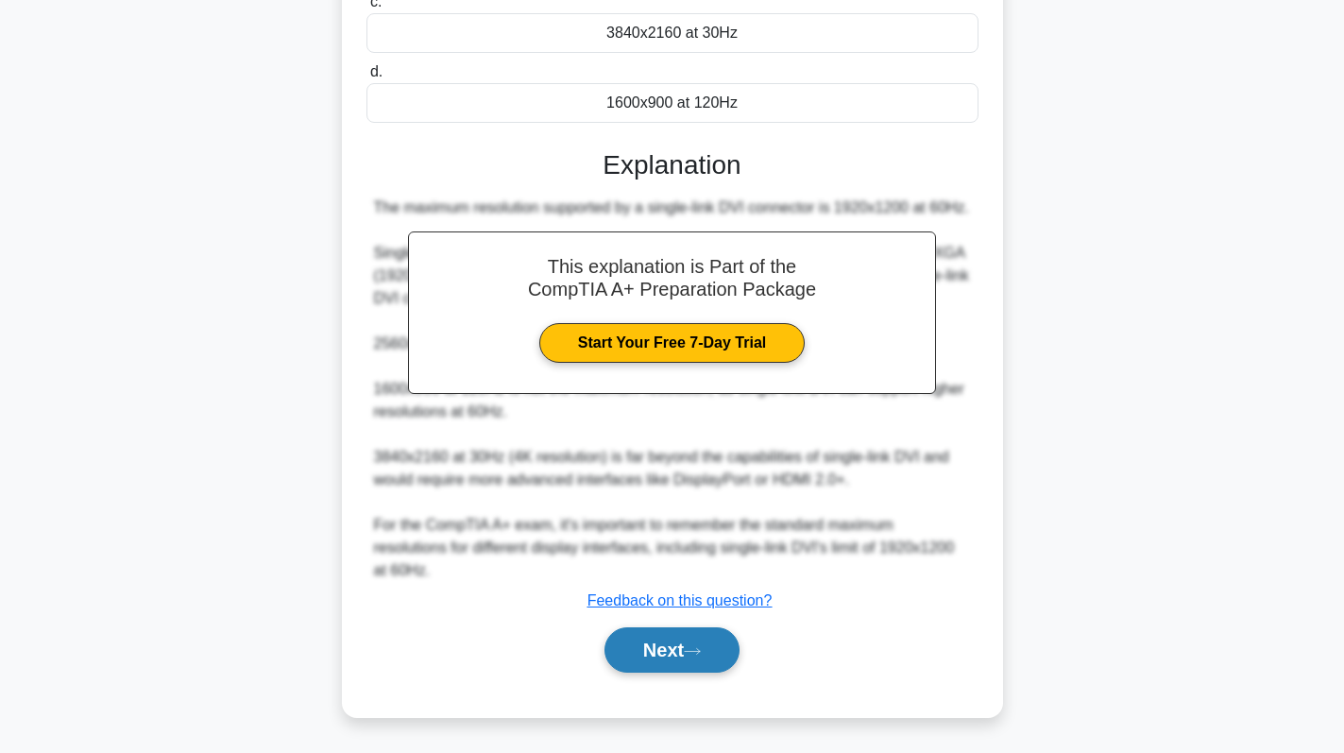
click at [652, 648] on button "Next" at bounding box center [671, 649] width 135 height 45
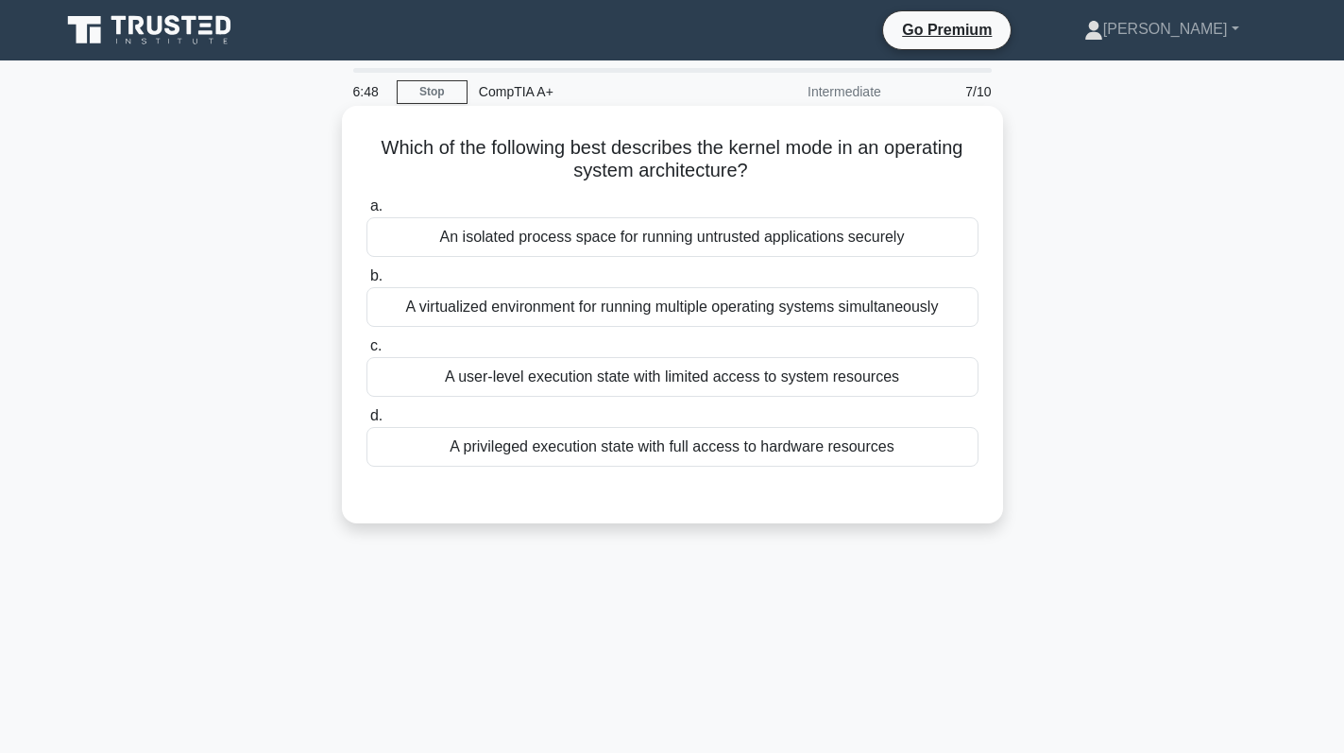
click at [813, 302] on div "A virtualized environment for running multiple operating systems simultaneously" at bounding box center [672, 307] width 612 height 40
click at [366, 282] on input "b. A virtualized environment for running multiple operating systems simultaneou…" at bounding box center [366, 276] width 0 height 12
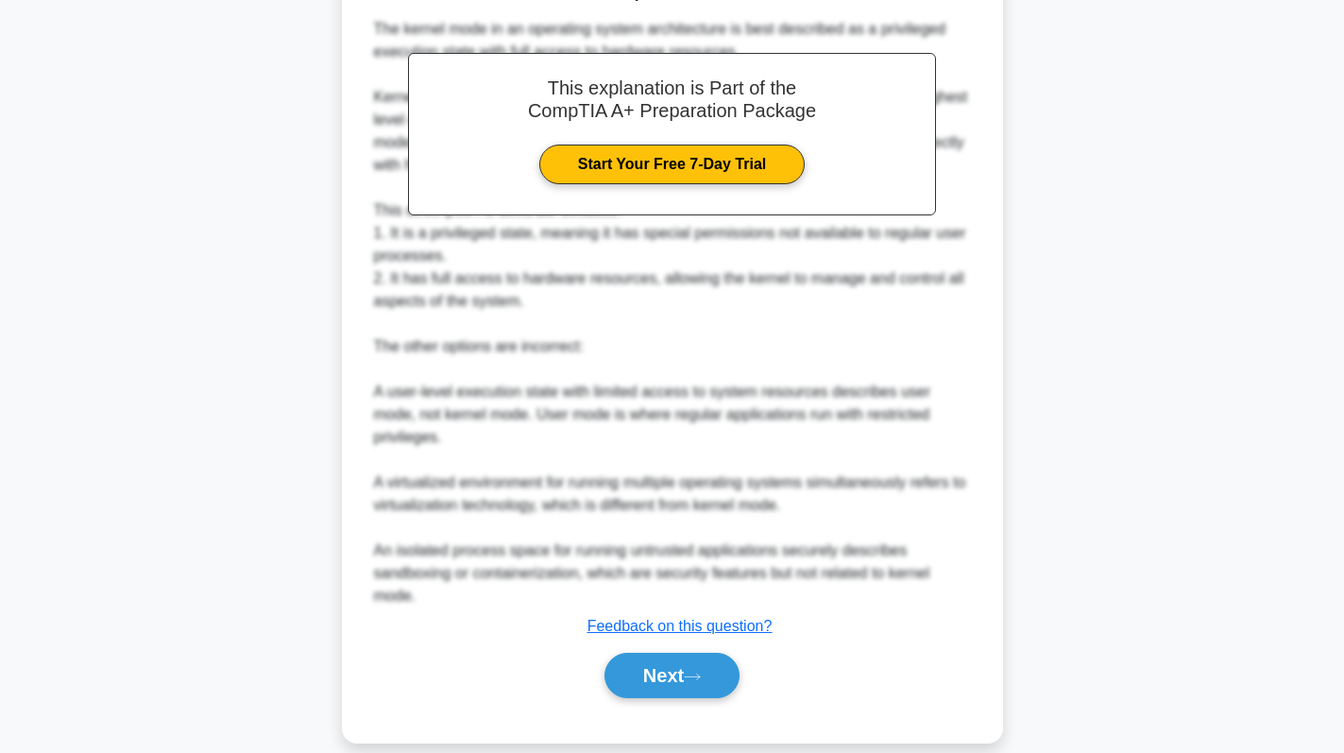
scroll to position [528, 0]
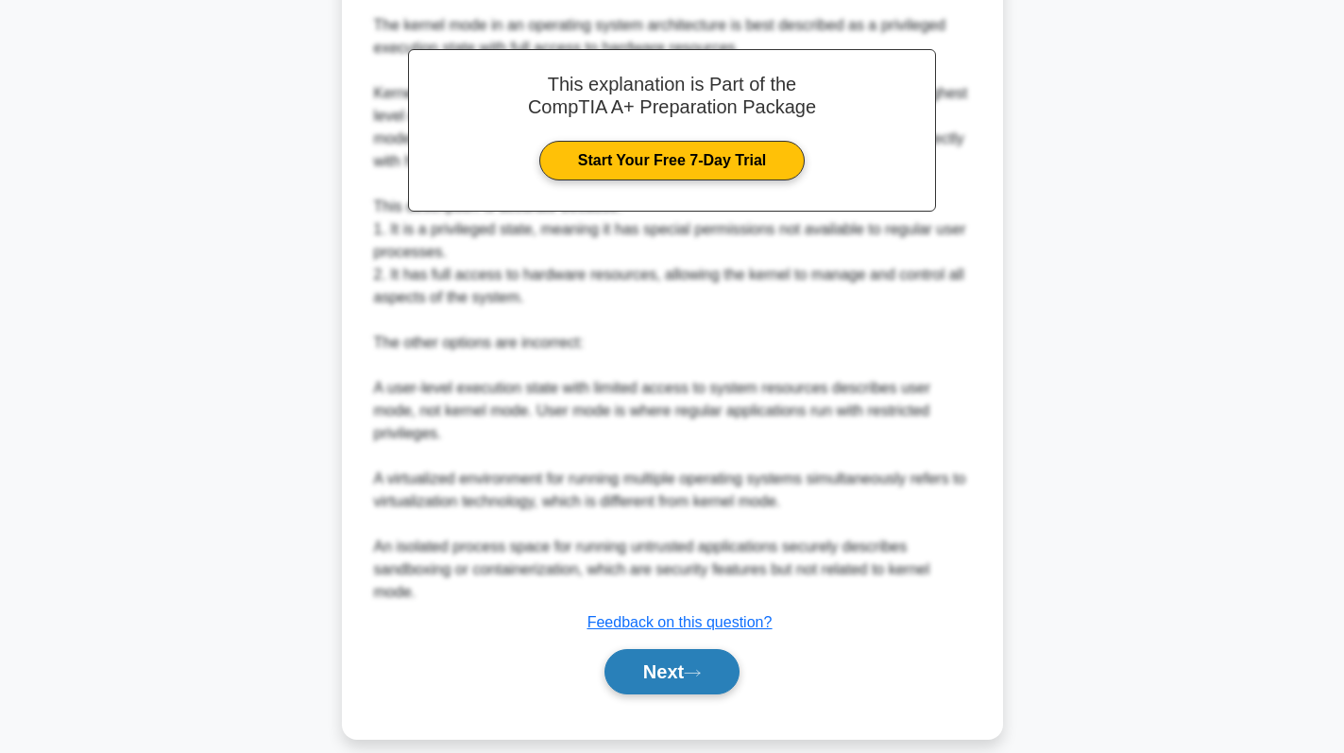
click at [686, 653] on button "Next" at bounding box center [671, 671] width 135 height 45
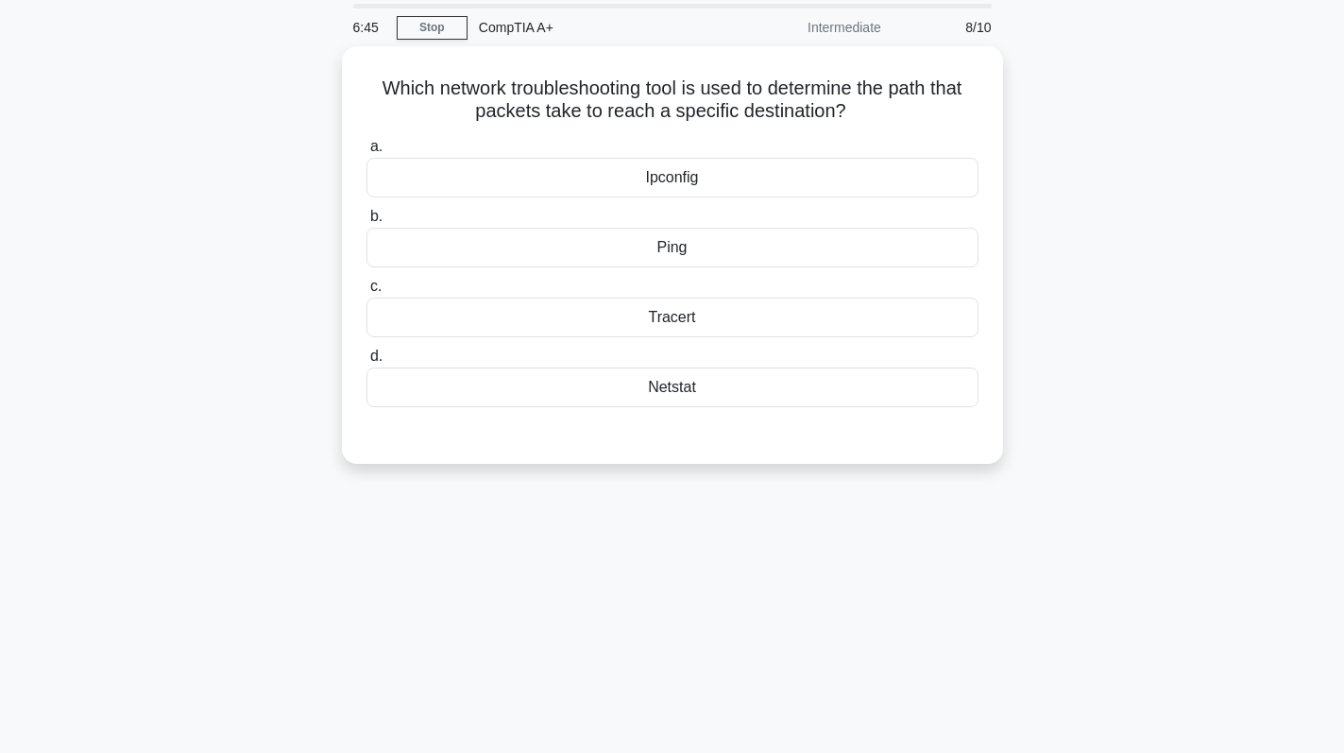
scroll to position [0, 0]
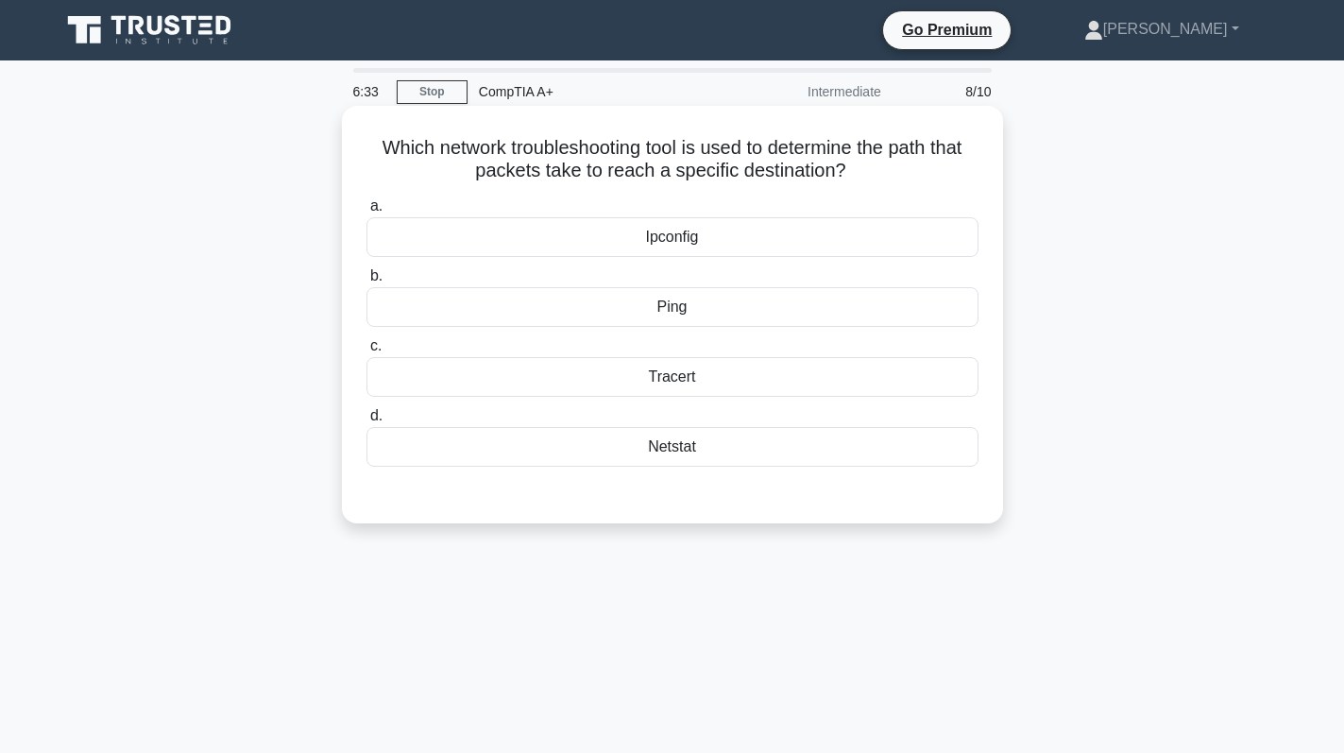
click at [731, 384] on div "Tracert" at bounding box center [672, 377] width 612 height 40
click at [366, 352] on input "c. Tracert" at bounding box center [366, 346] width 0 height 12
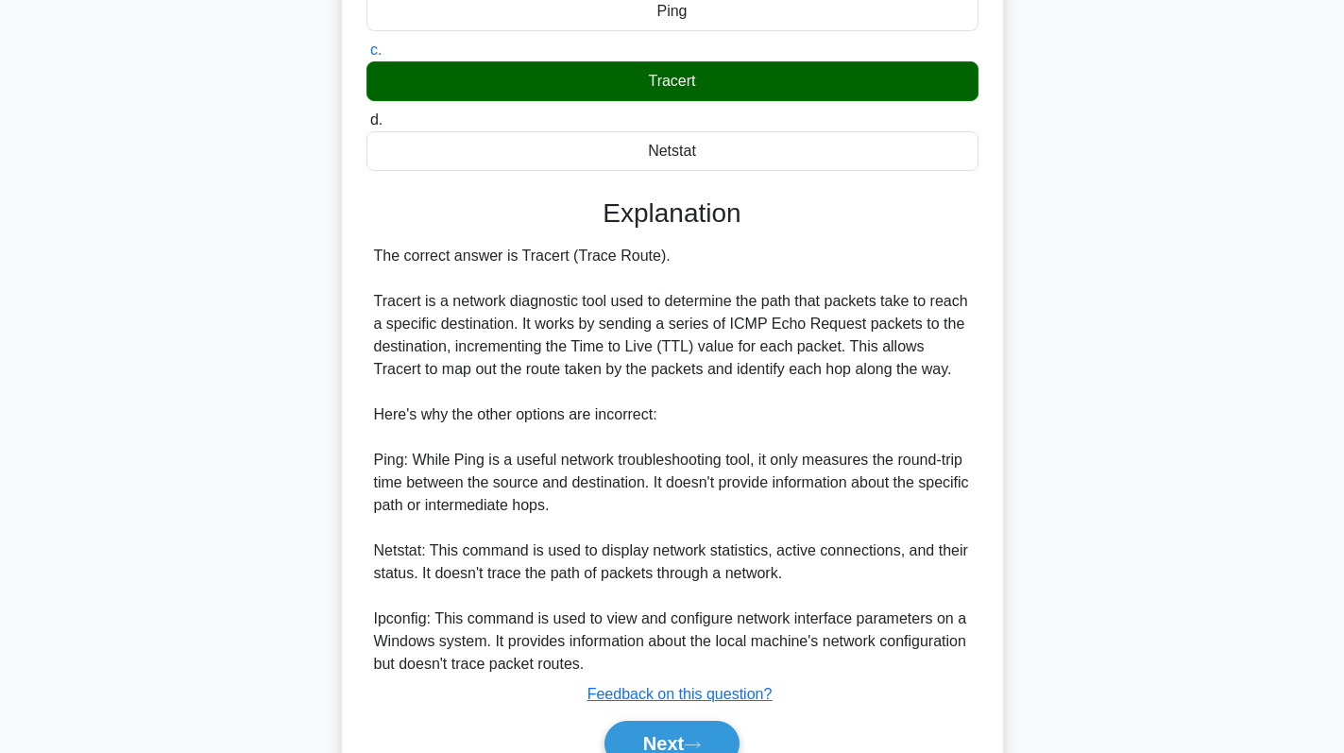
scroll to position [390, 0]
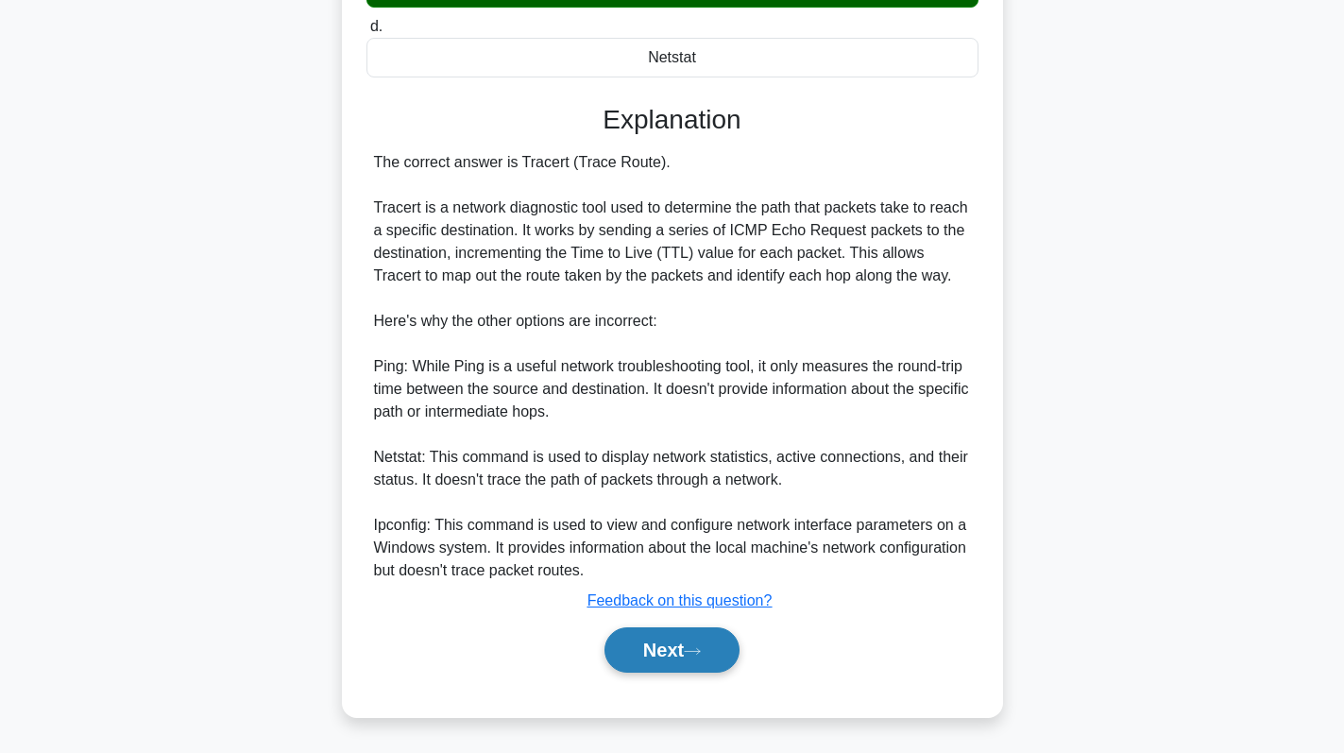
click at [694, 661] on button "Next" at bounding box center [671, 649] width 135 height 45
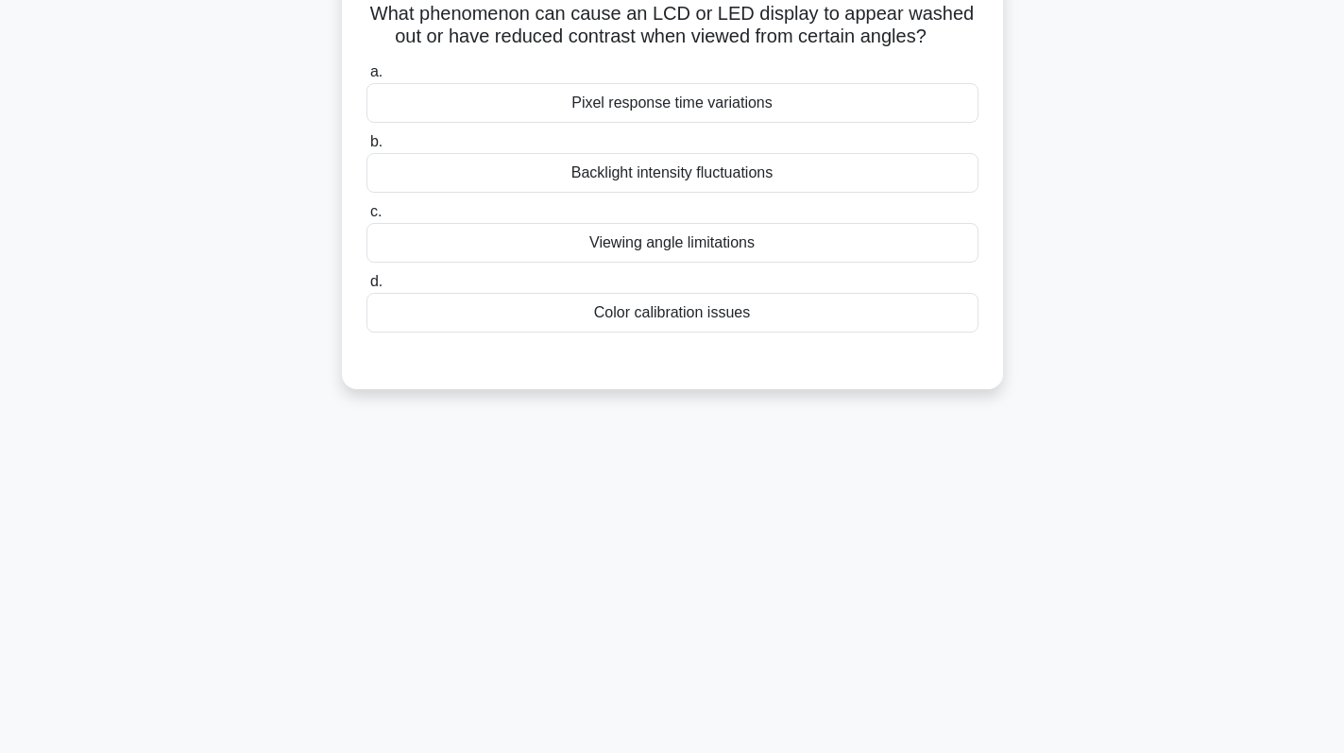
scroll to position [0, 0]
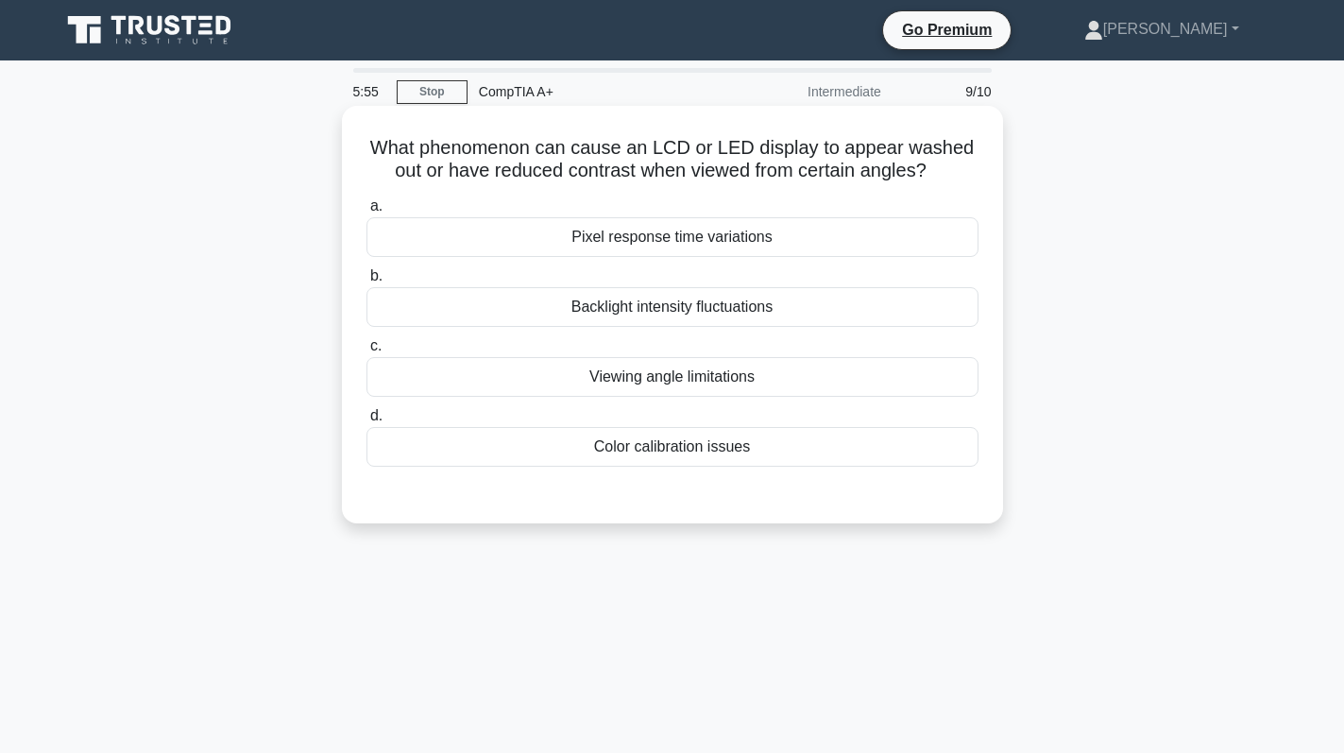
click at [847, 380] on div "Viewing angle limitations" at bounding box center [672, 377] width 612 height 40
click at [366, 352] on input "c. Viewing angle limitations" at bounding box center [366, 346] width 0 height 12
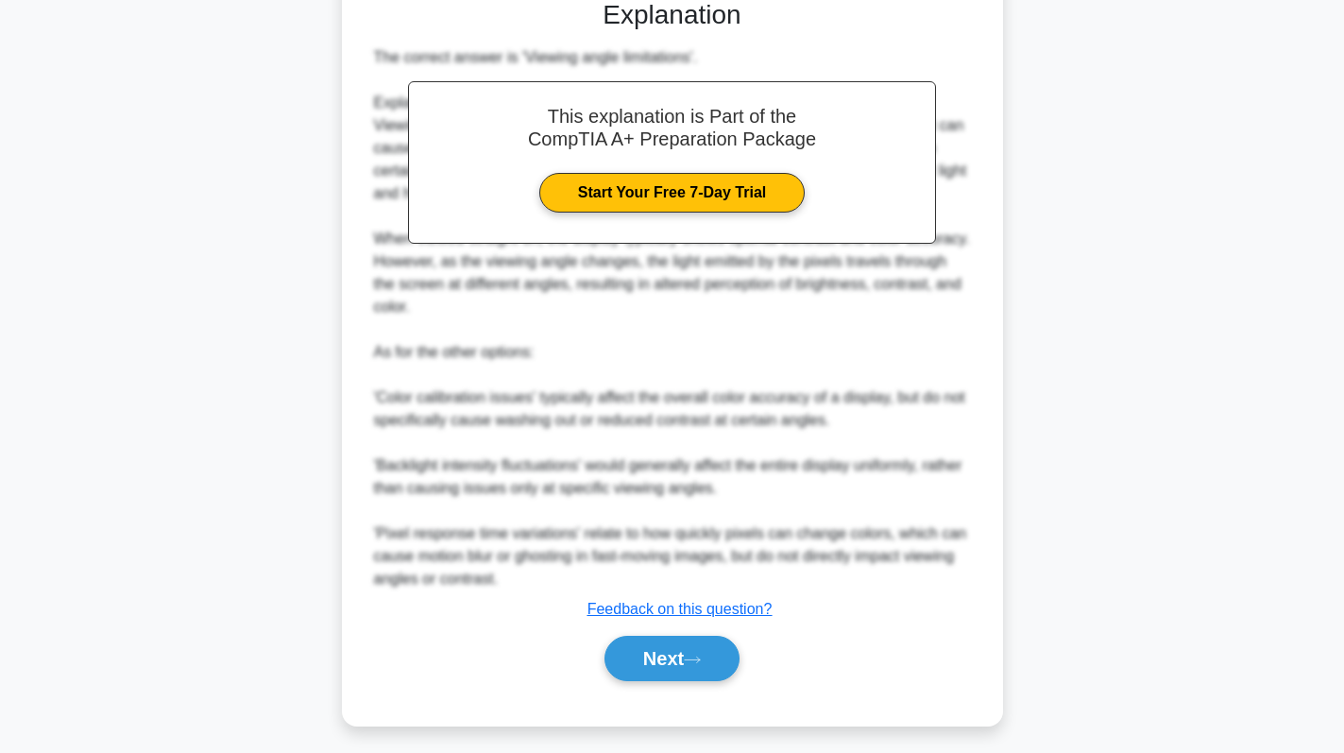
scroll to position [503, 0]
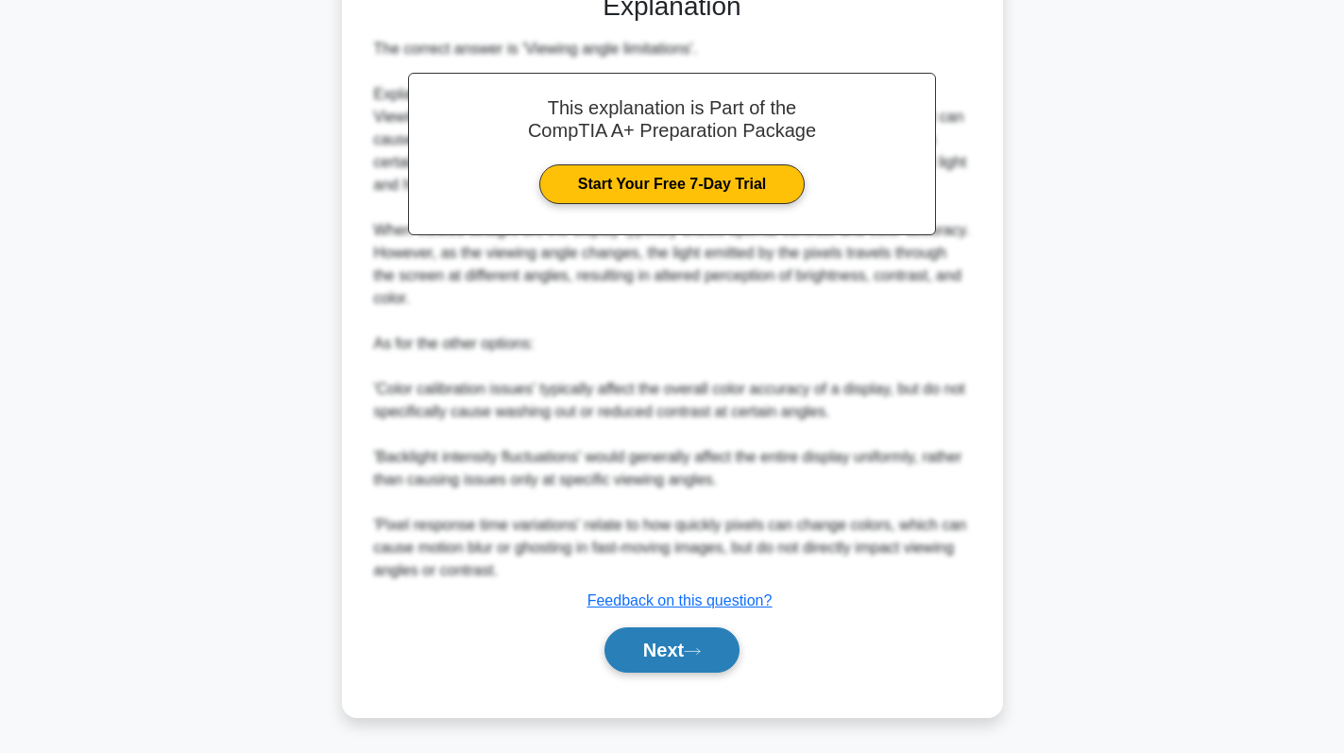
click at [660, 654] on button "Next" at bounding box center [671, 649] width 135 height 45
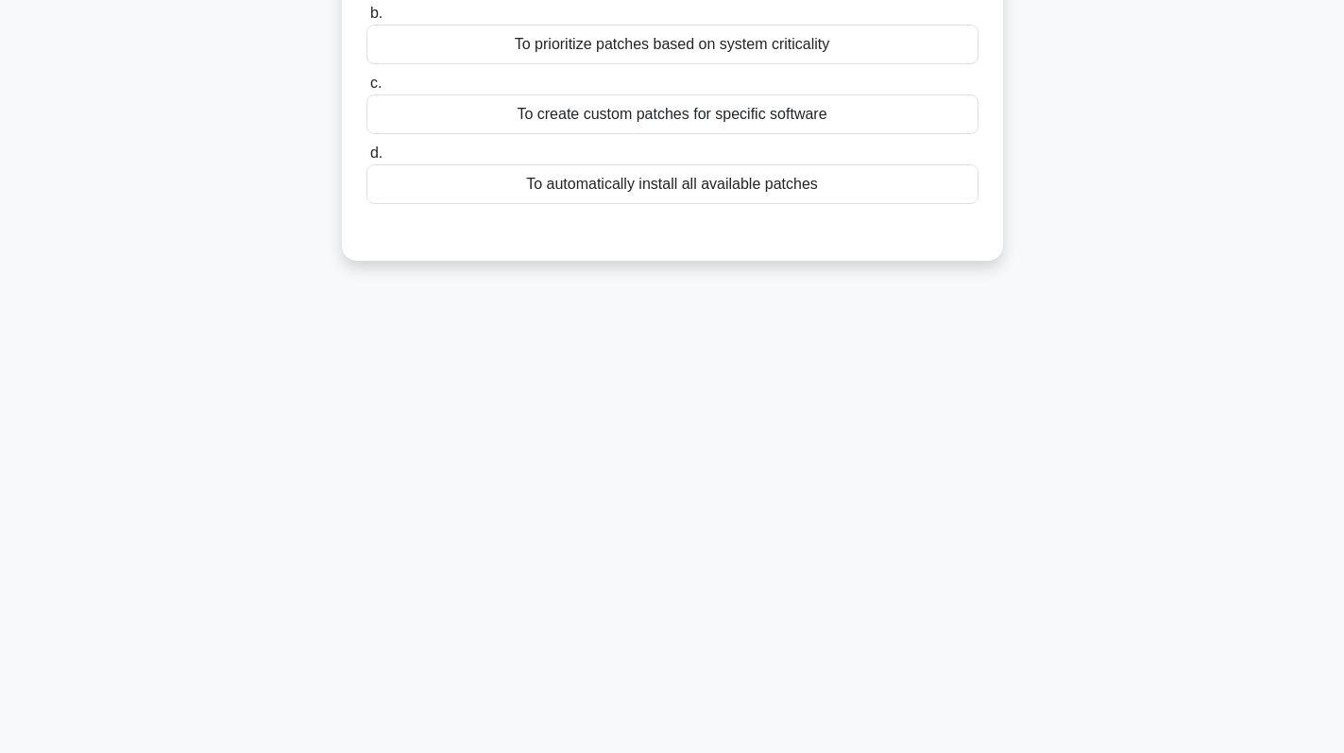
scroll to position [0, 0]
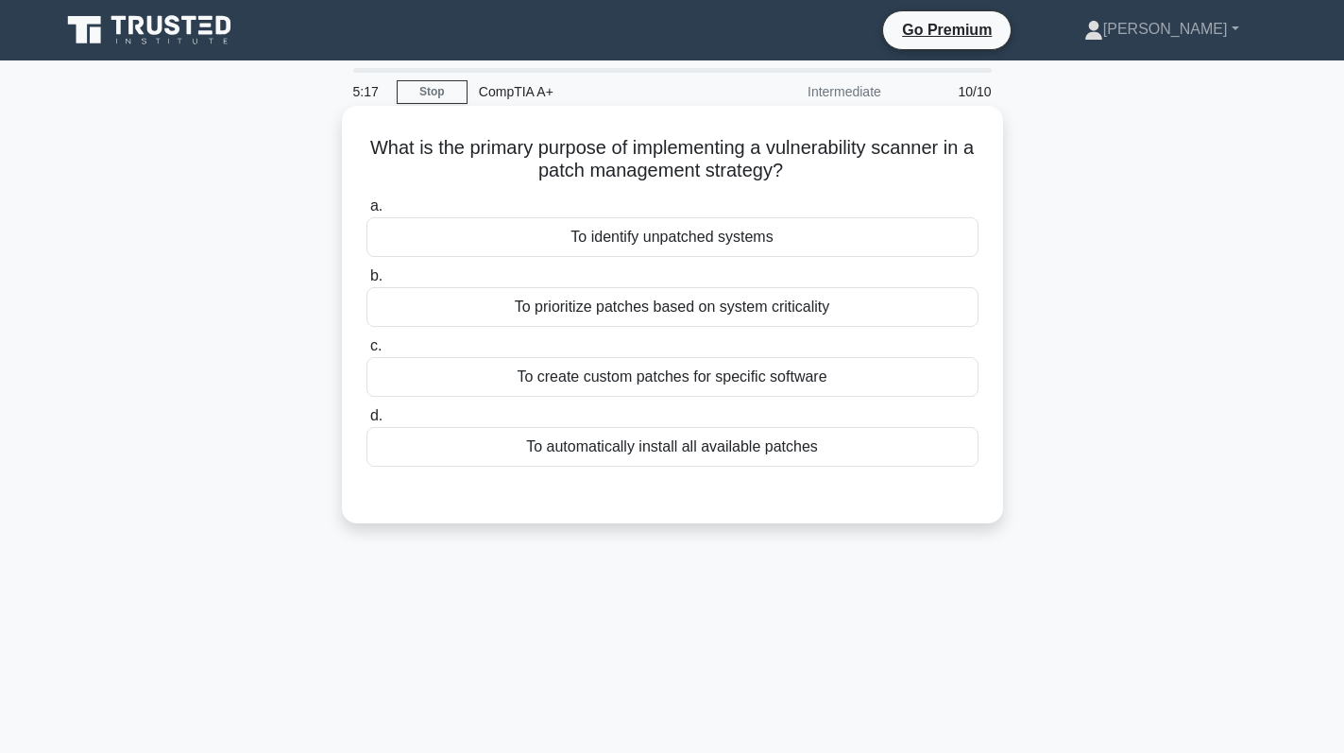
click at [835, 243] on div "To identify unpatched systems" at bounding box center [672, 237] width 612 height 40
click at [366, 212] on input "a. To identify unpatched systems" at bounding box center [366, 206] width 0 height 12
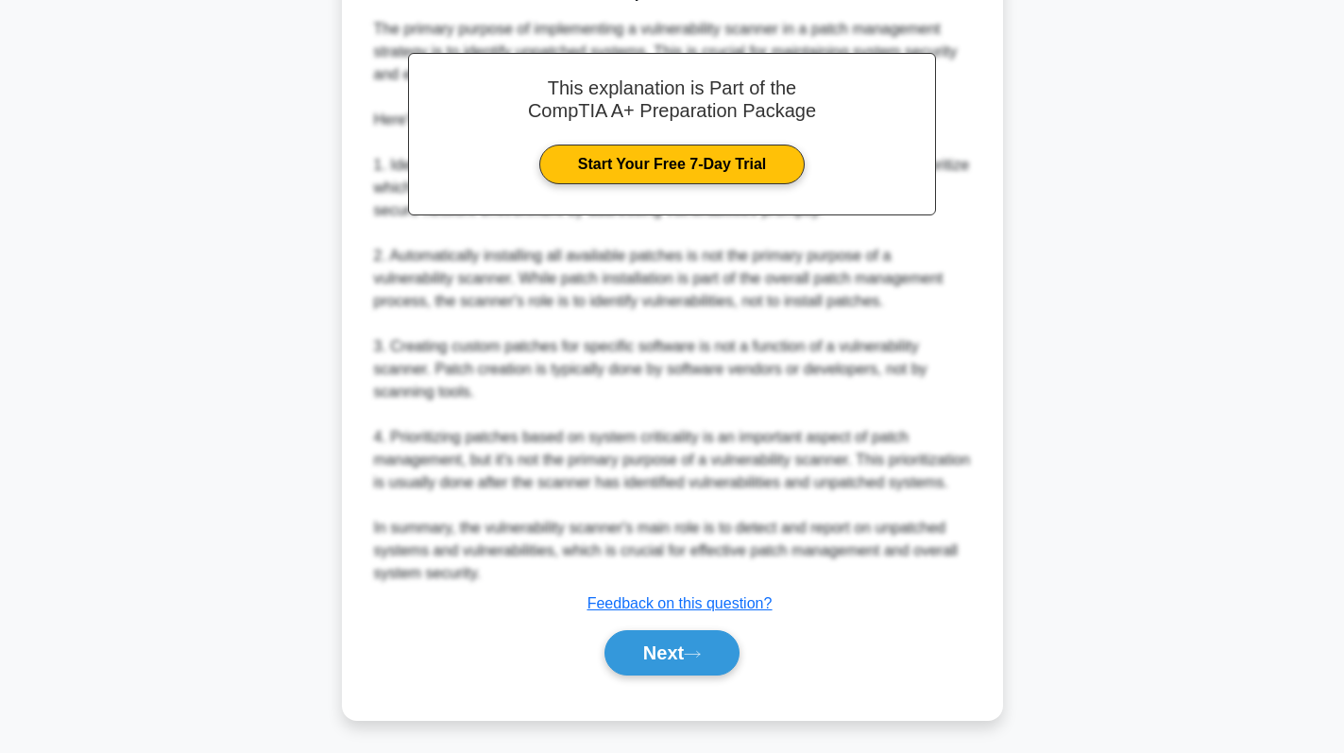
scroll to position [549, 0]
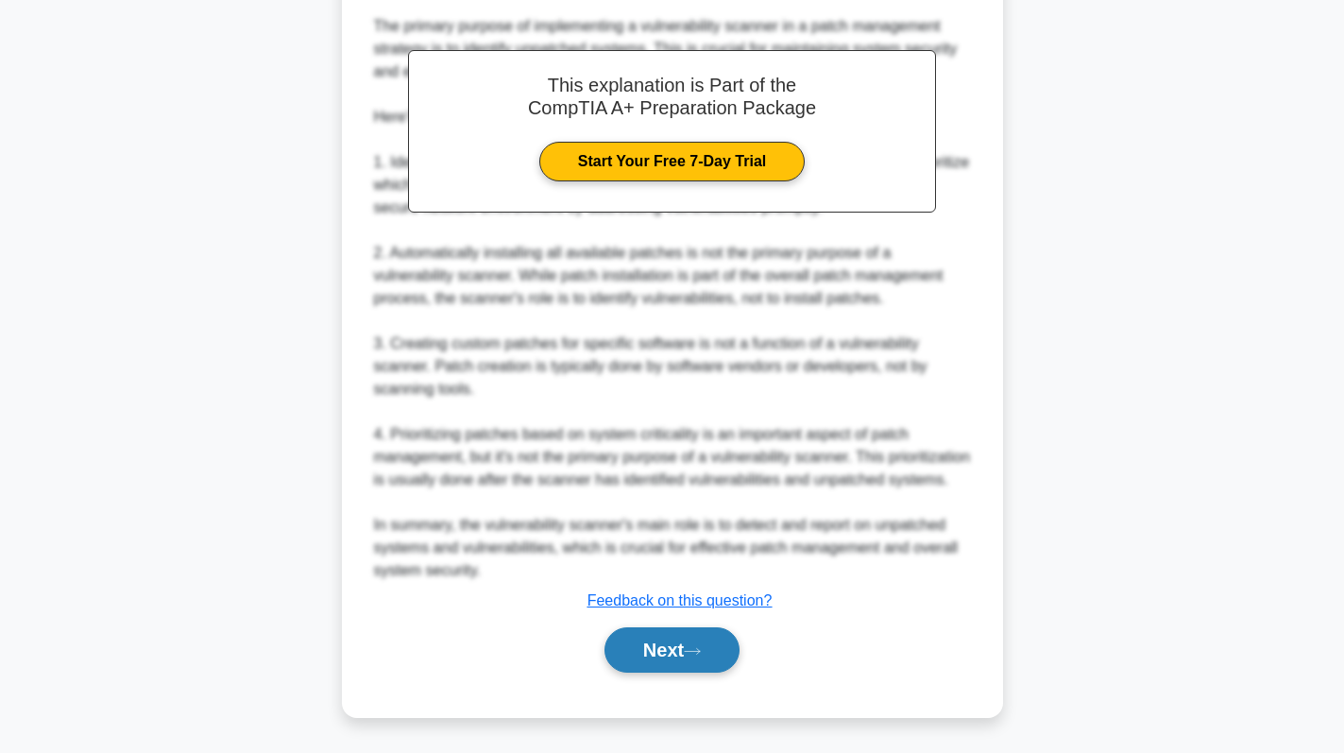
click at [690, 648] on button "Next" at bounding box center [671, 649] width 135 height 45
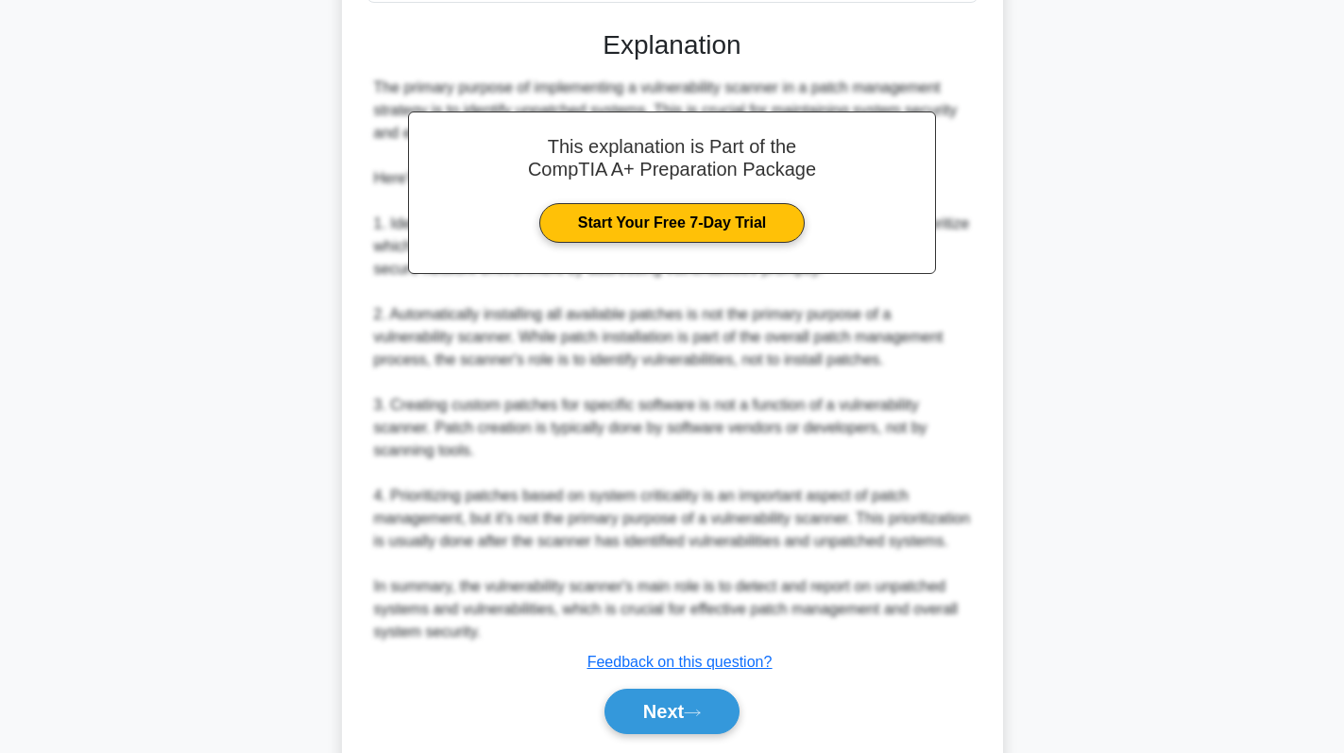
scroll to position [187, 0]
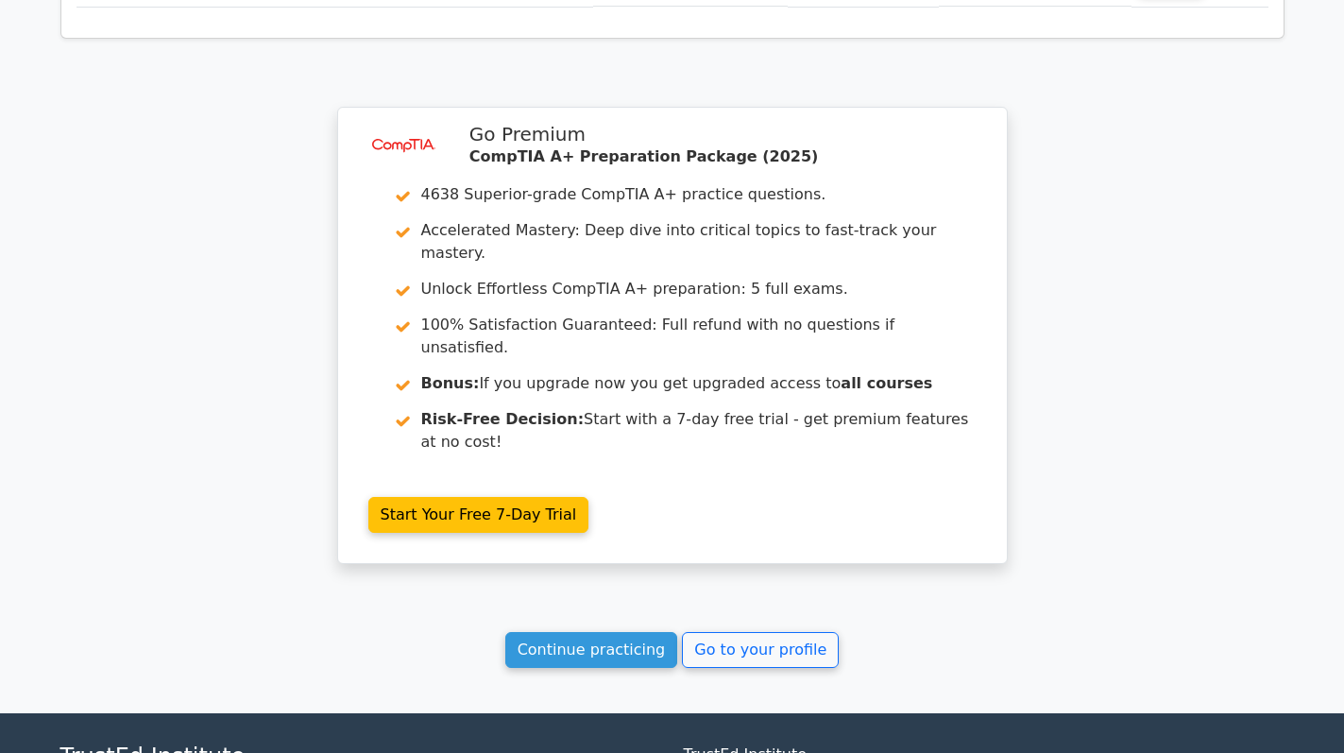
scroll to position [3112, 0]
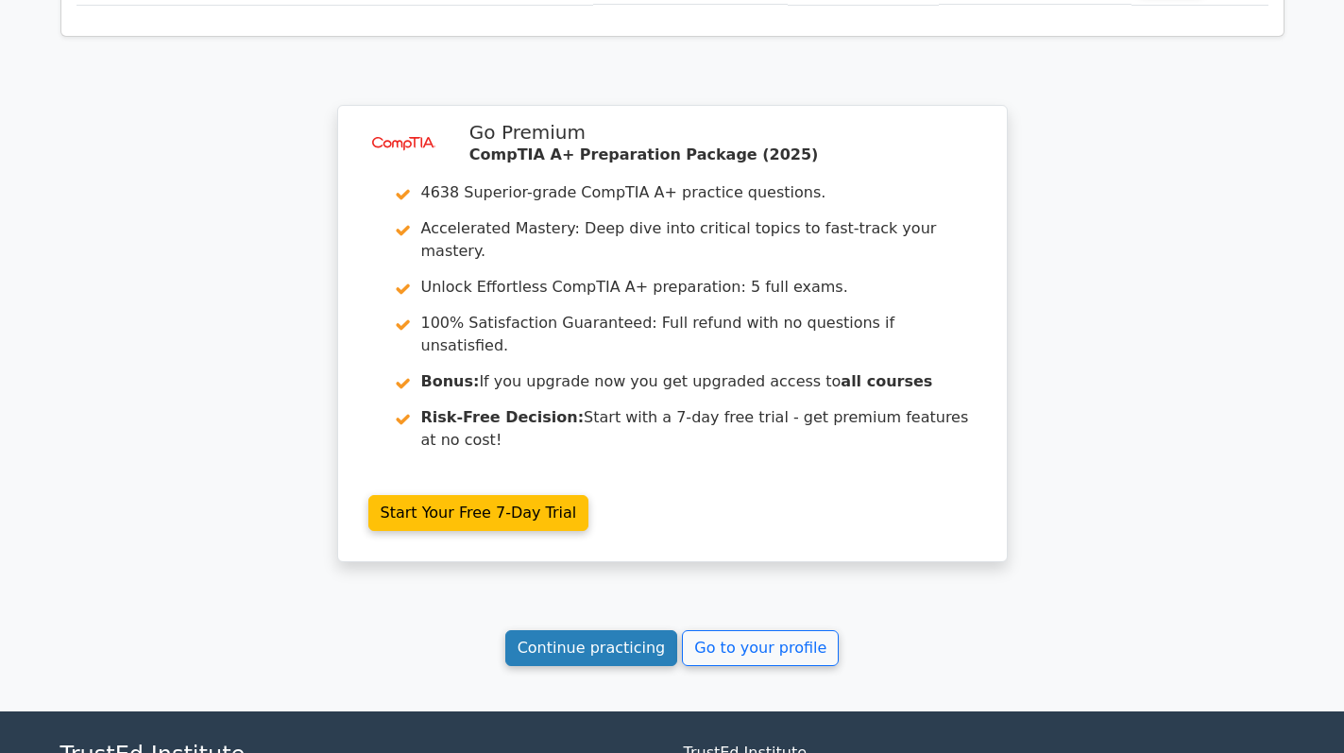
click at [595, 630] on link "Continue practicing" at bounding box center [591, 648] width 173 height 36
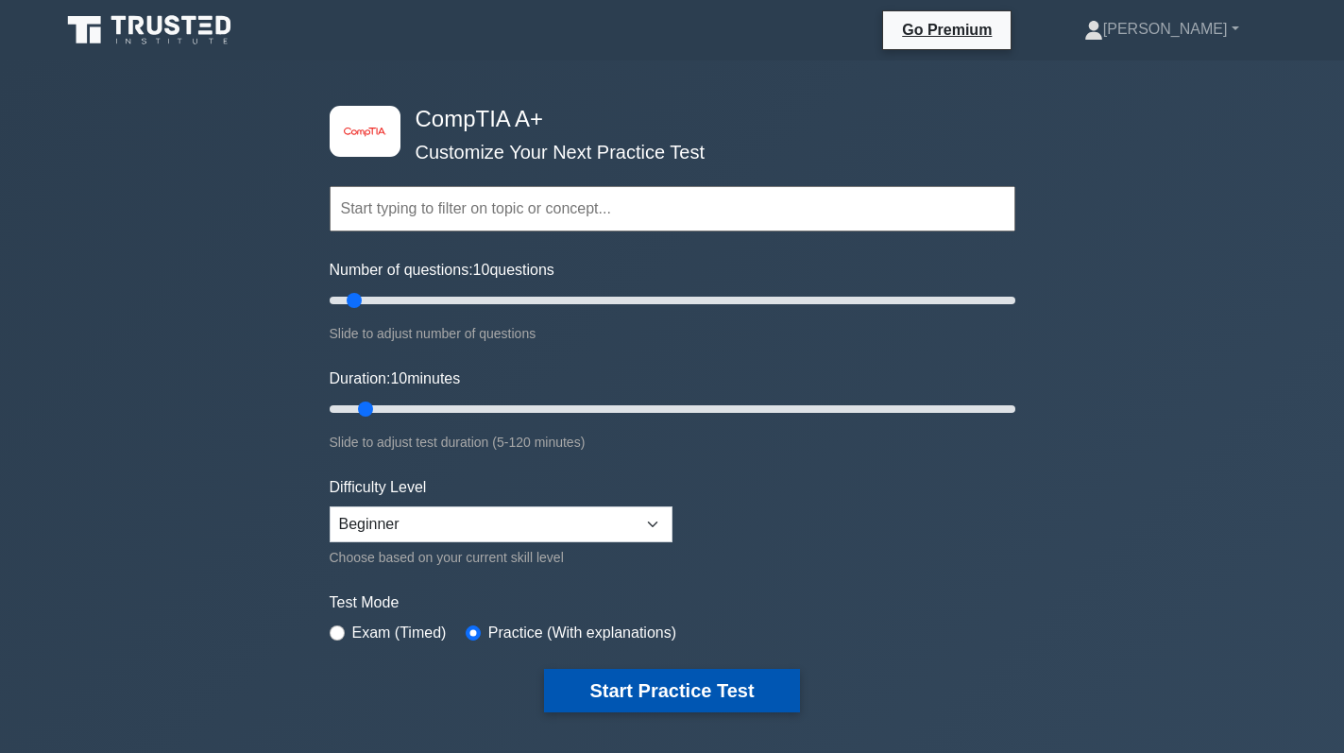
click at [652, 676] on button "Start Practice Test" at bounding box center [671, 690] width 255 height 43
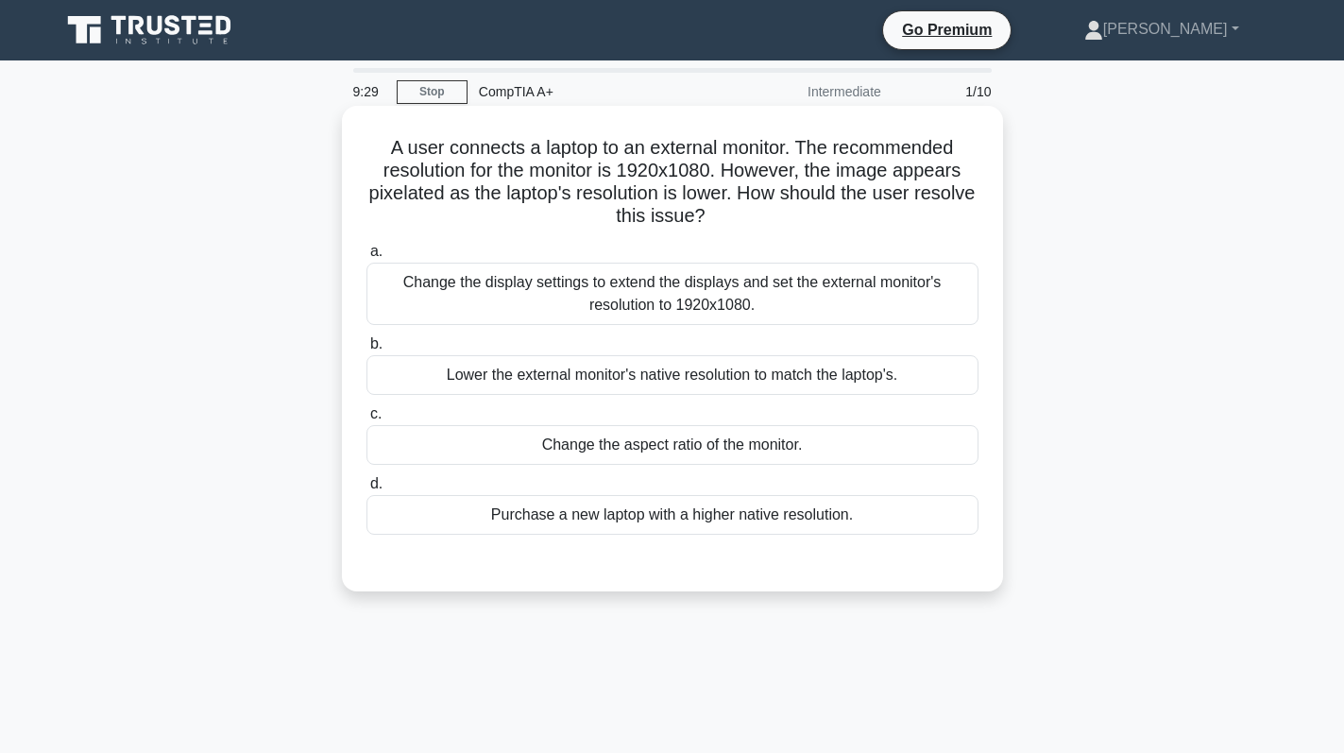
click at [830, 364] on div "Lower the external monitor's native resolution to match the laptop's." at bounding box center [672, 375] width 612 height 40
click at [366, 350] on input "b. Lower the external monitor's native resolution to match the laptop's." at bounding box center [366, 344] width 0 height 12
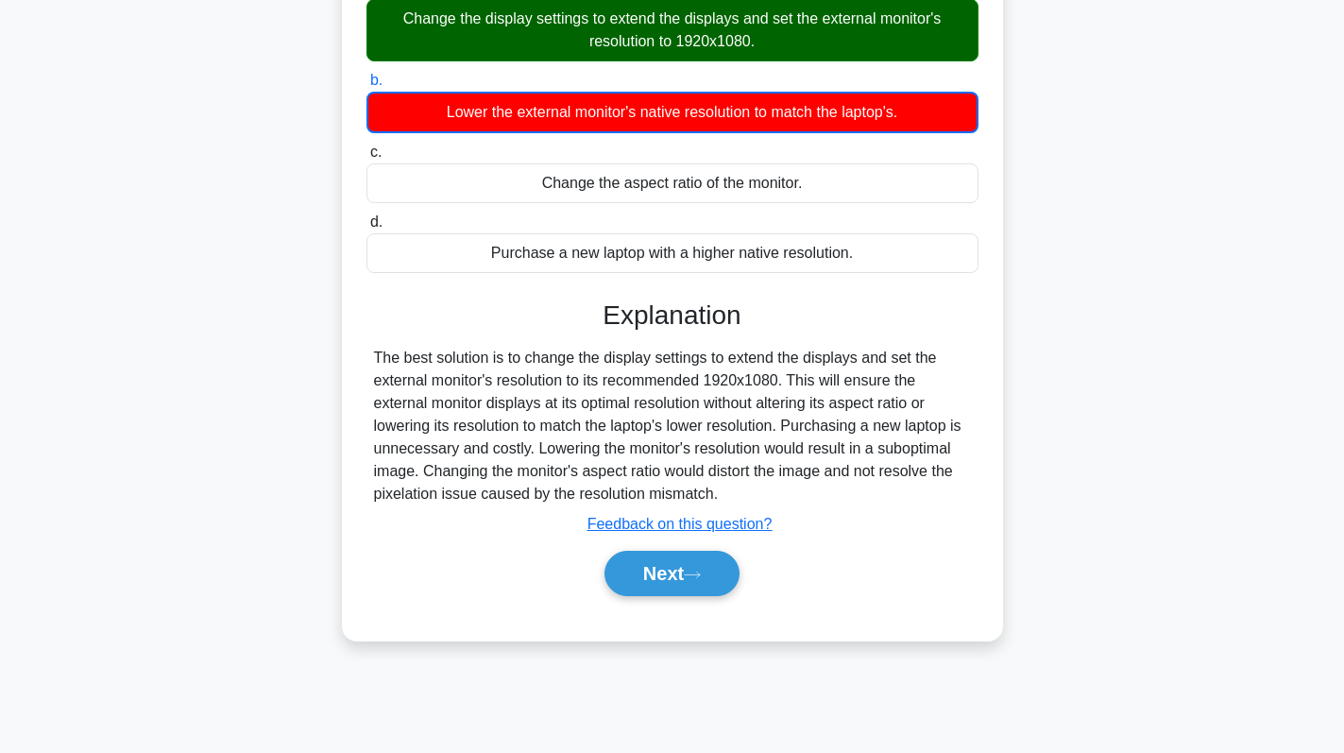
scroll to position [267, 0]
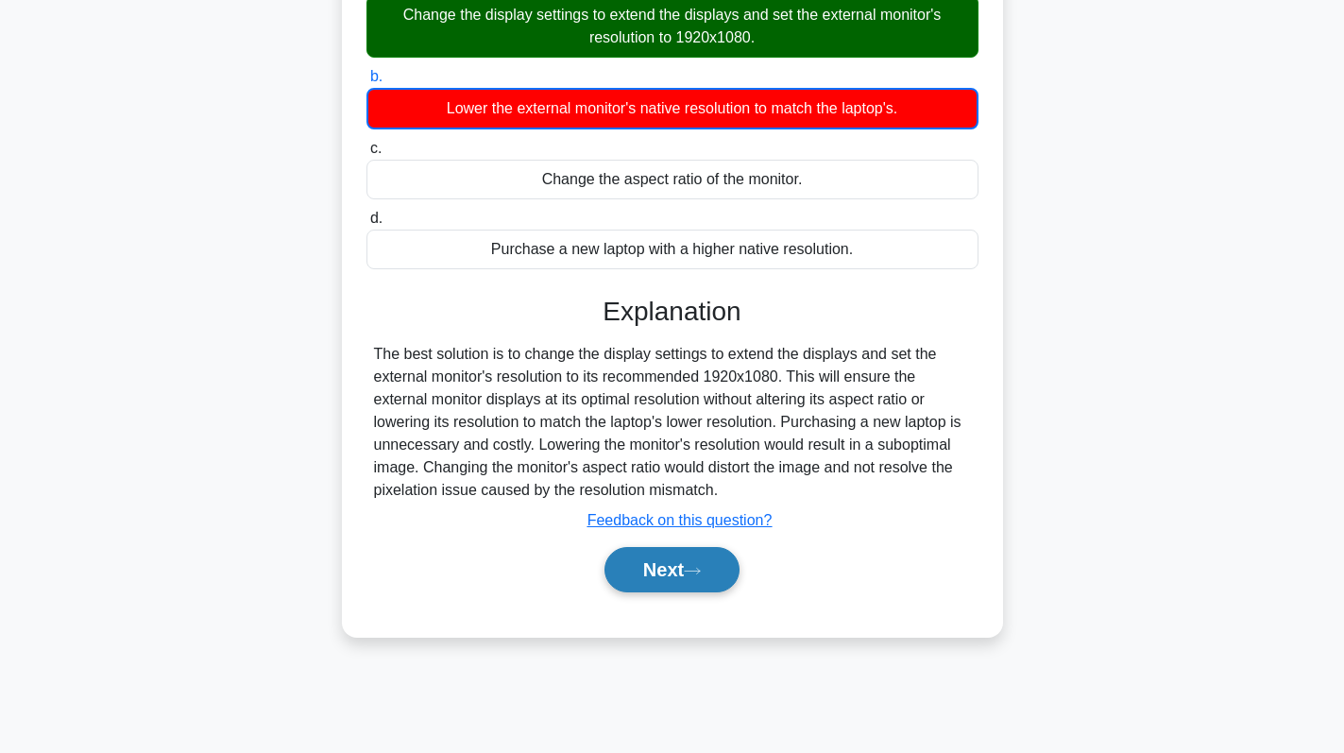
click at [666, 562] on button "Next" at bounding box center [671, 569] width 135 height 45
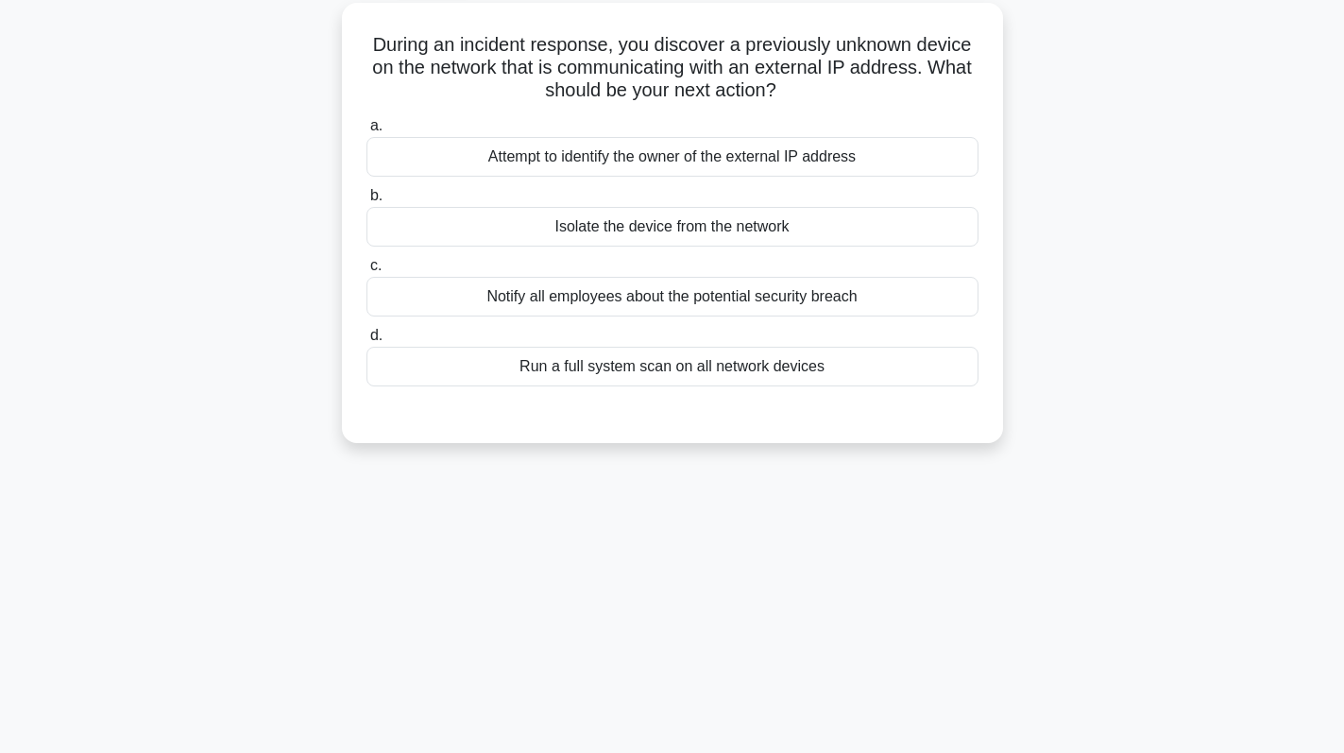
scroll to position [0, 0]
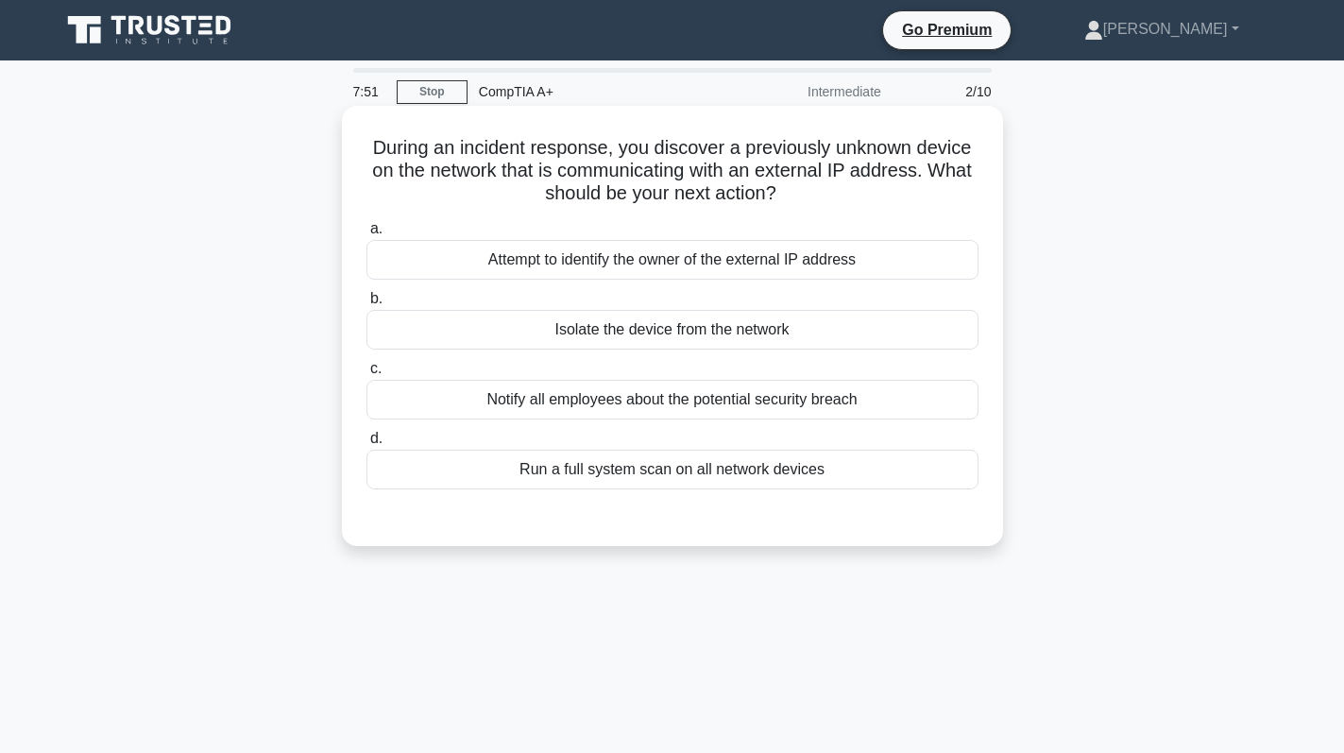
click at [794, 256] on div "Attempt to identify the owner of the external IP address" at bounding box center [672, 260] width 612 height 40
click at [366, 235] on input "a. Attempt to identify the owner of the external IP address" at bounding box center [366, 229] width 0 height 12
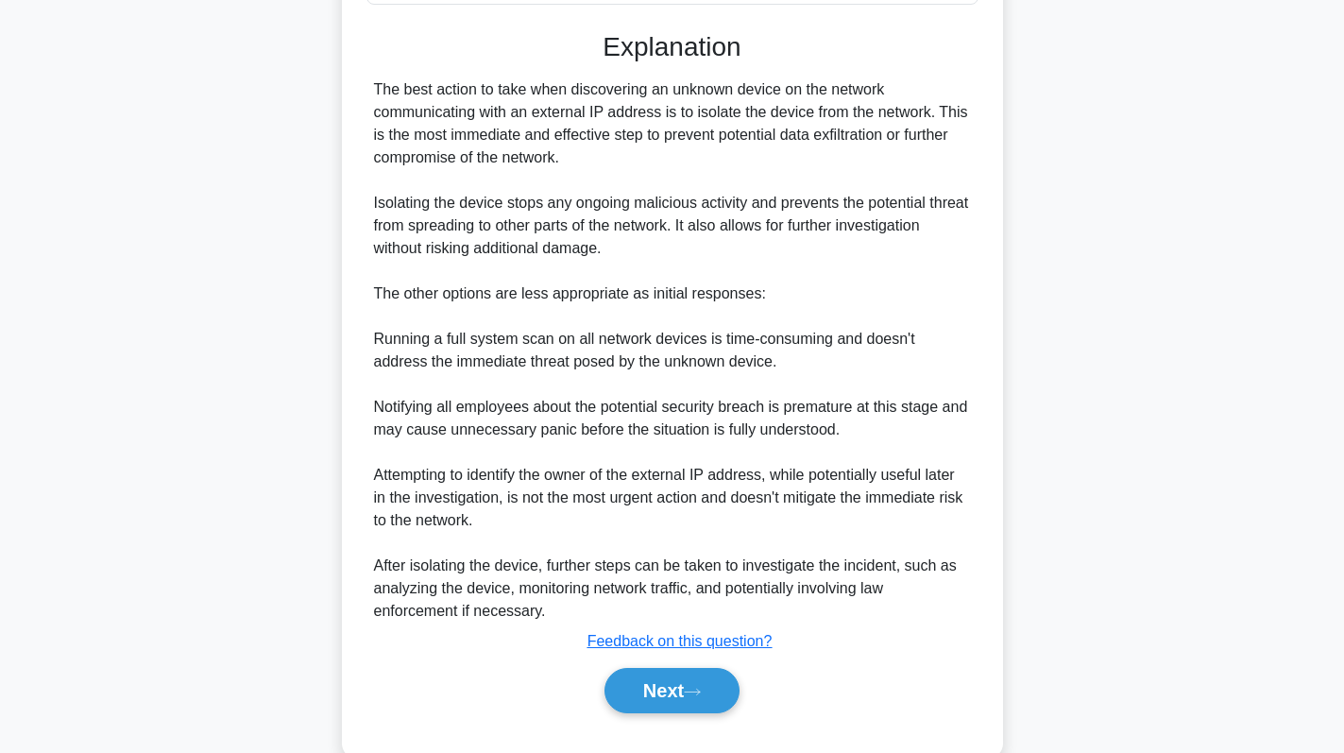
scroll to position [528, 0]
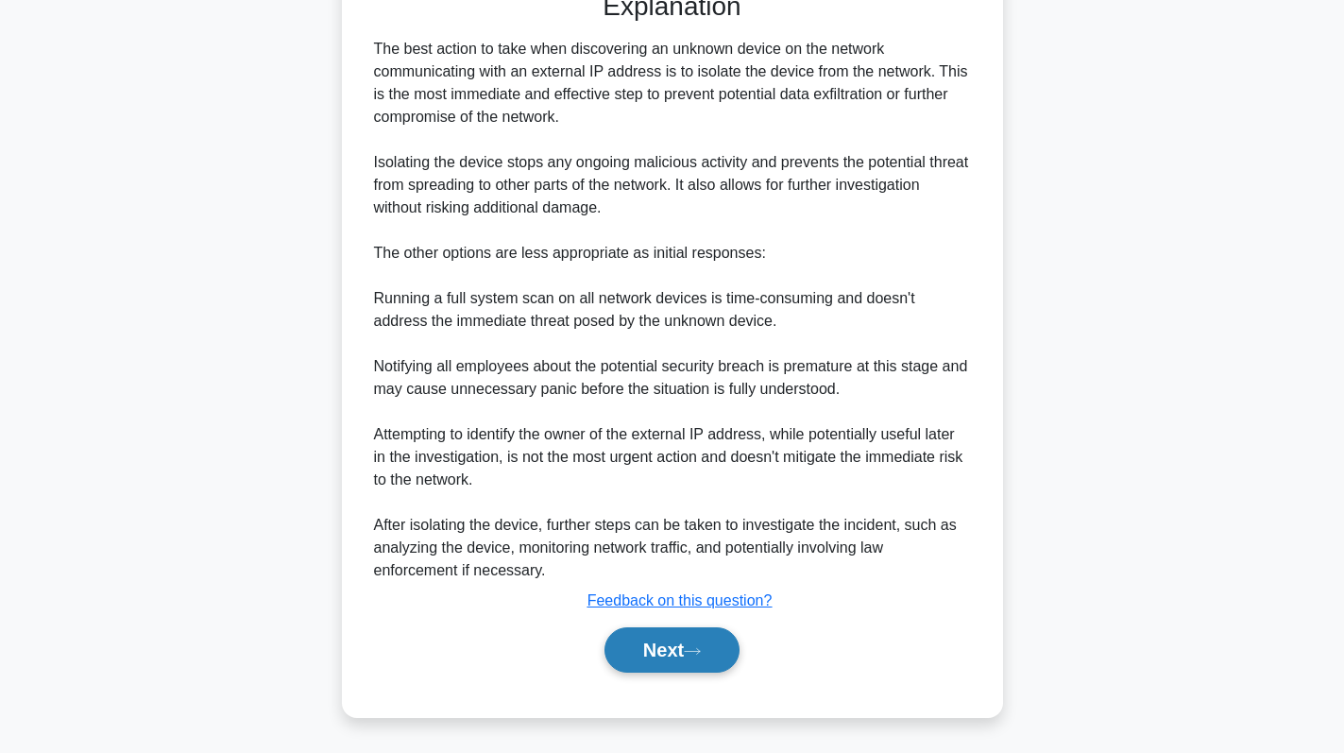
click at [686, 640] on button "Next" at bounding box center [671, 649] width 135 height 45
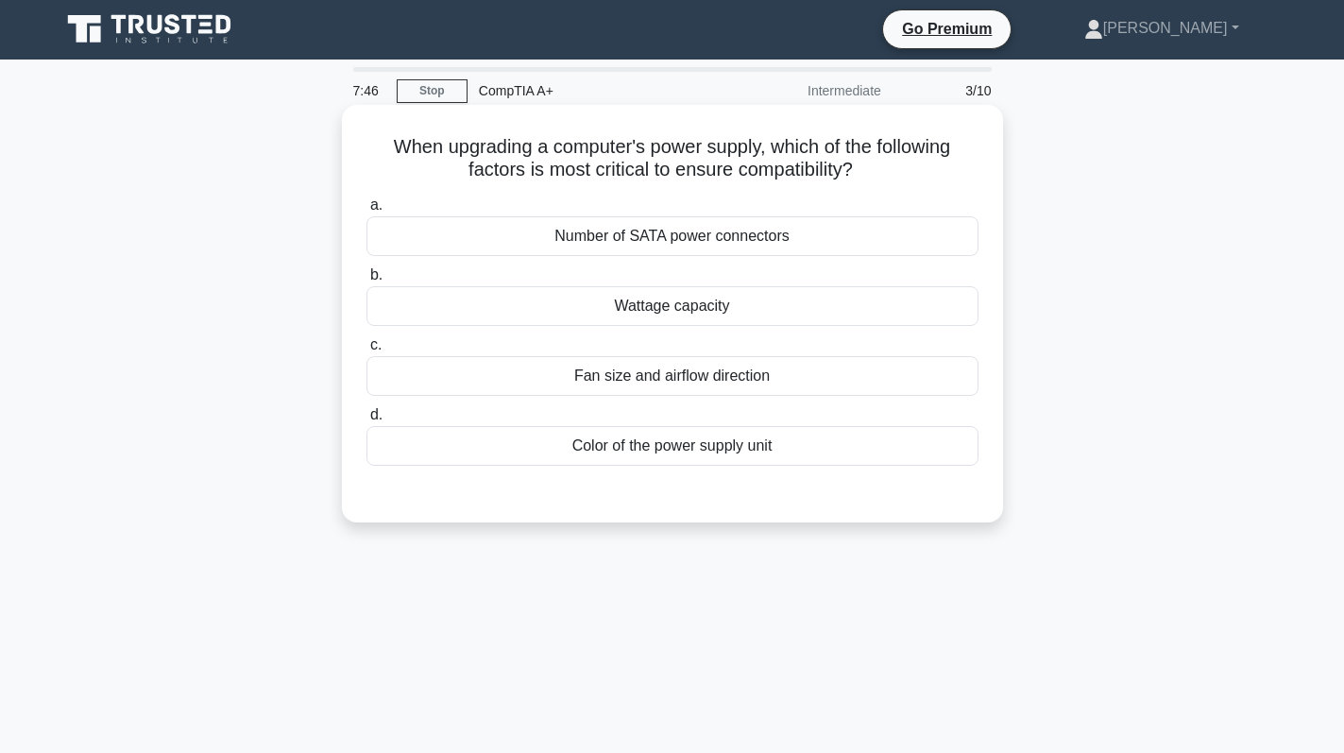
scroll to position [0, 0]
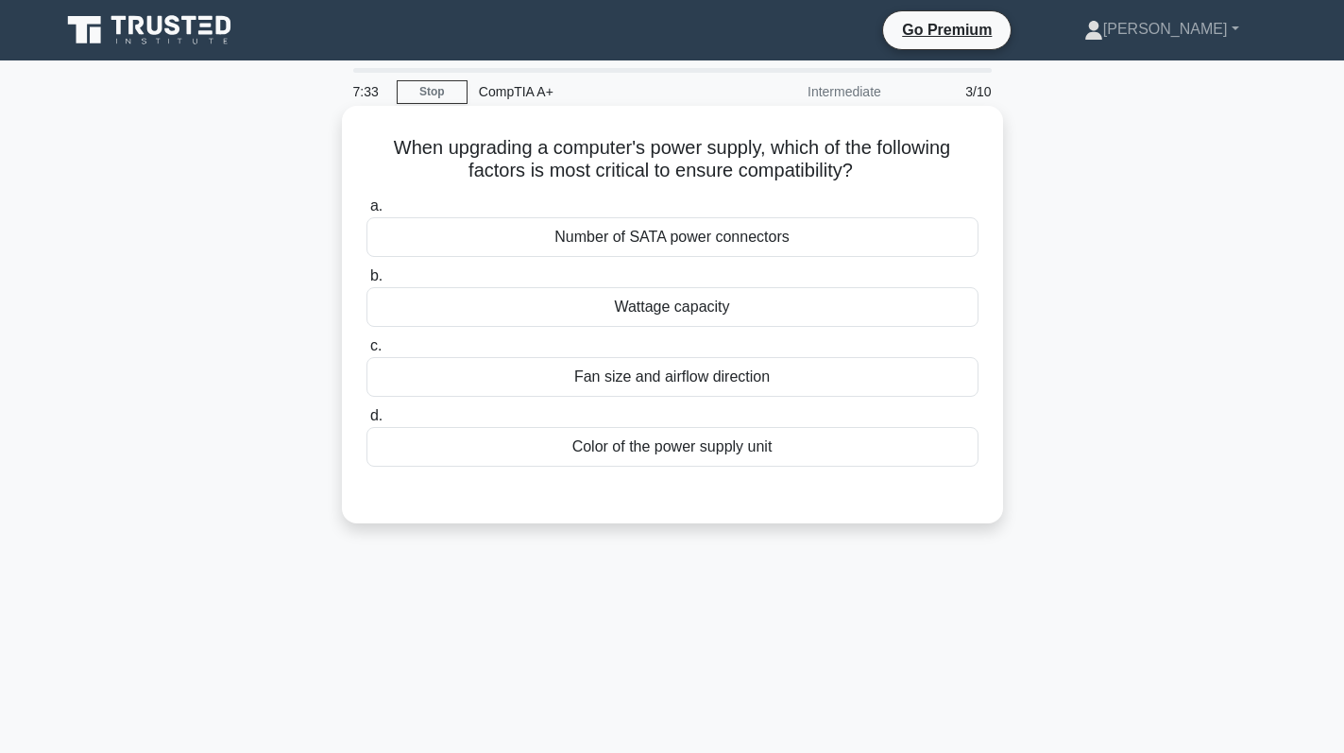
click at [805, 308] on div "Wattage capacity" at bounding box center [672, 307] width 612 height 40
click at [366, 282] on input "b. Wattage capacity" at bounding box center [366, 276] width 0 height 12
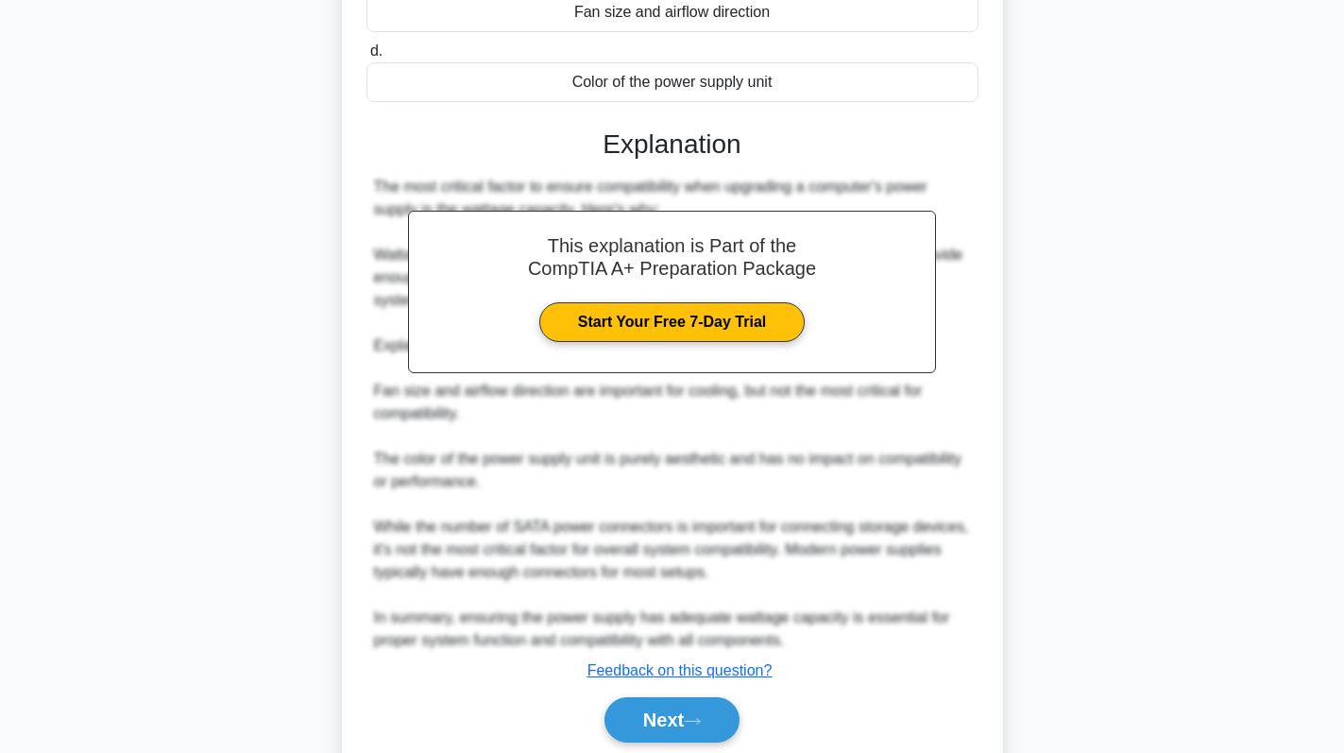
scroll to position [435, 0]
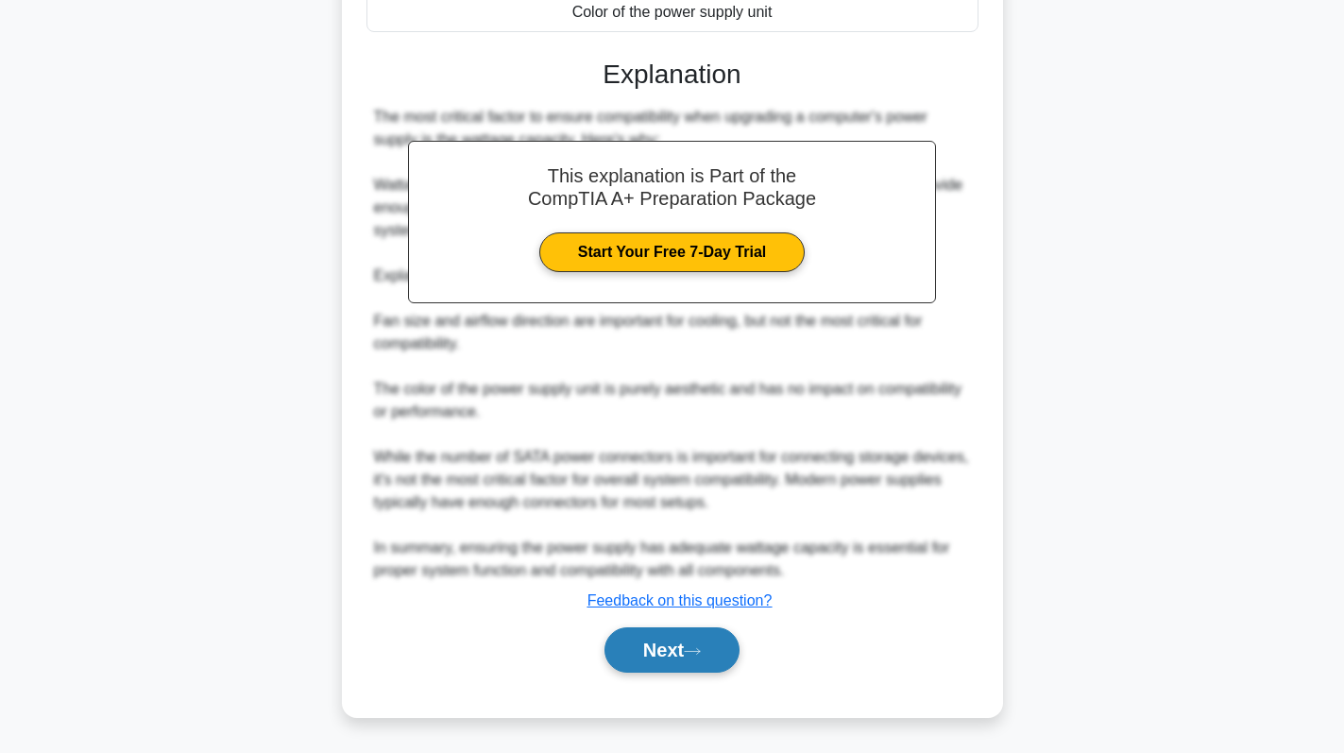
click at [658, 657] on button "Next" at bounding box center [671, 649] width 135 height 45
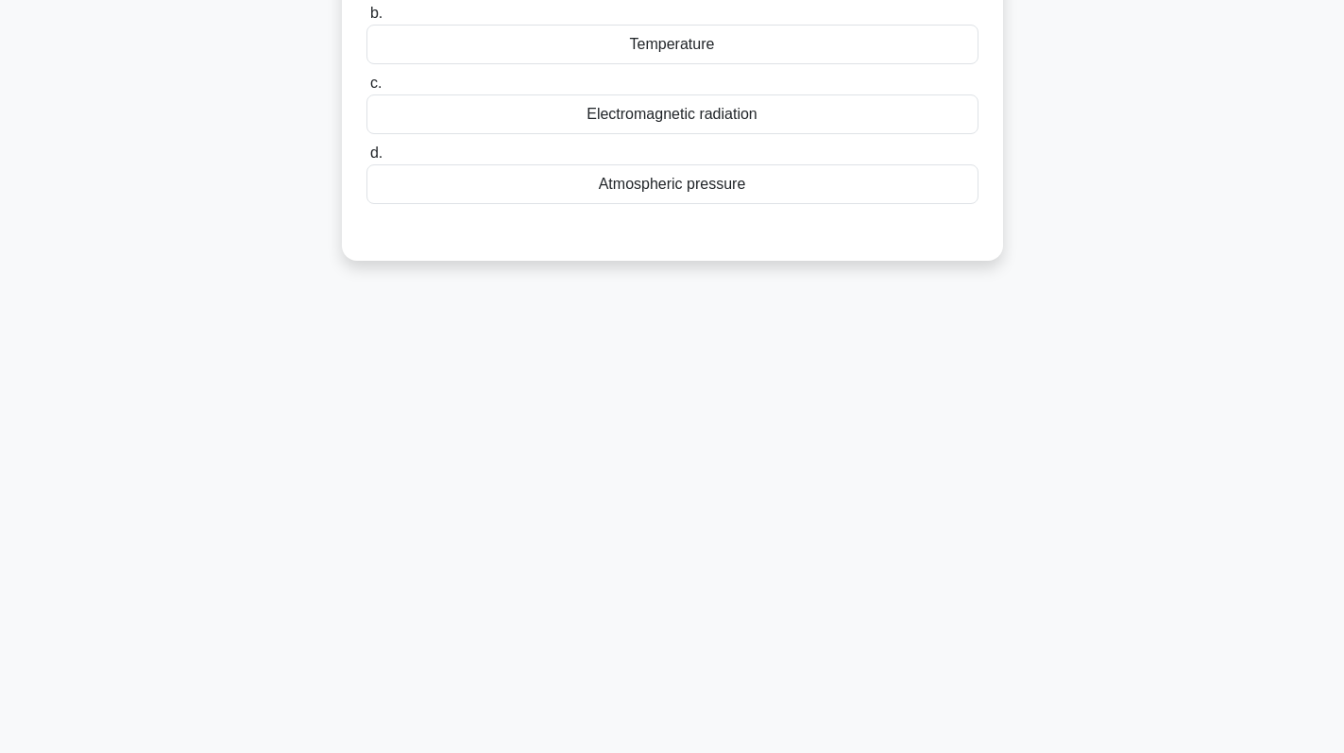
scroll to position [0, 0]
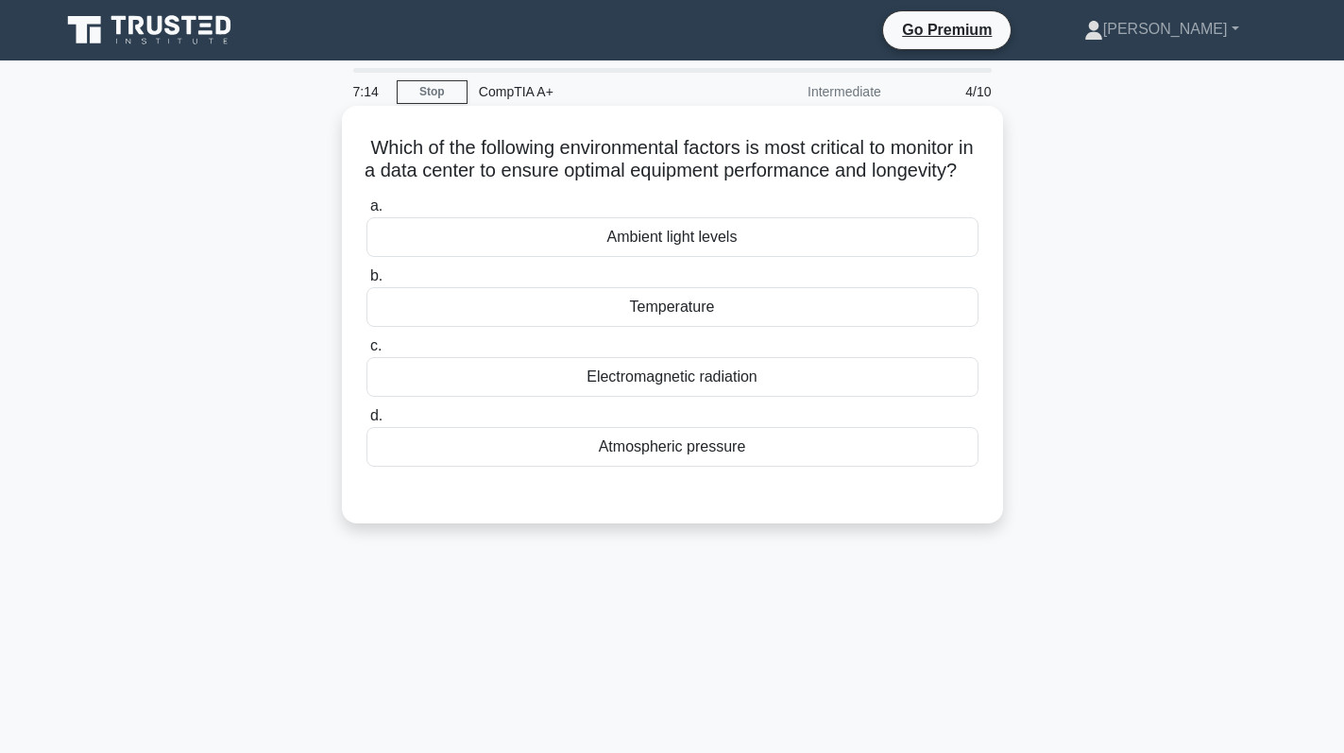
click at [792, 327] on div "Temperature" at bounding box center [672, 307] width 612 height 40
click at [366, 282] on input "b. Temperature" at bounding box center [366, 276] width 0 height 12
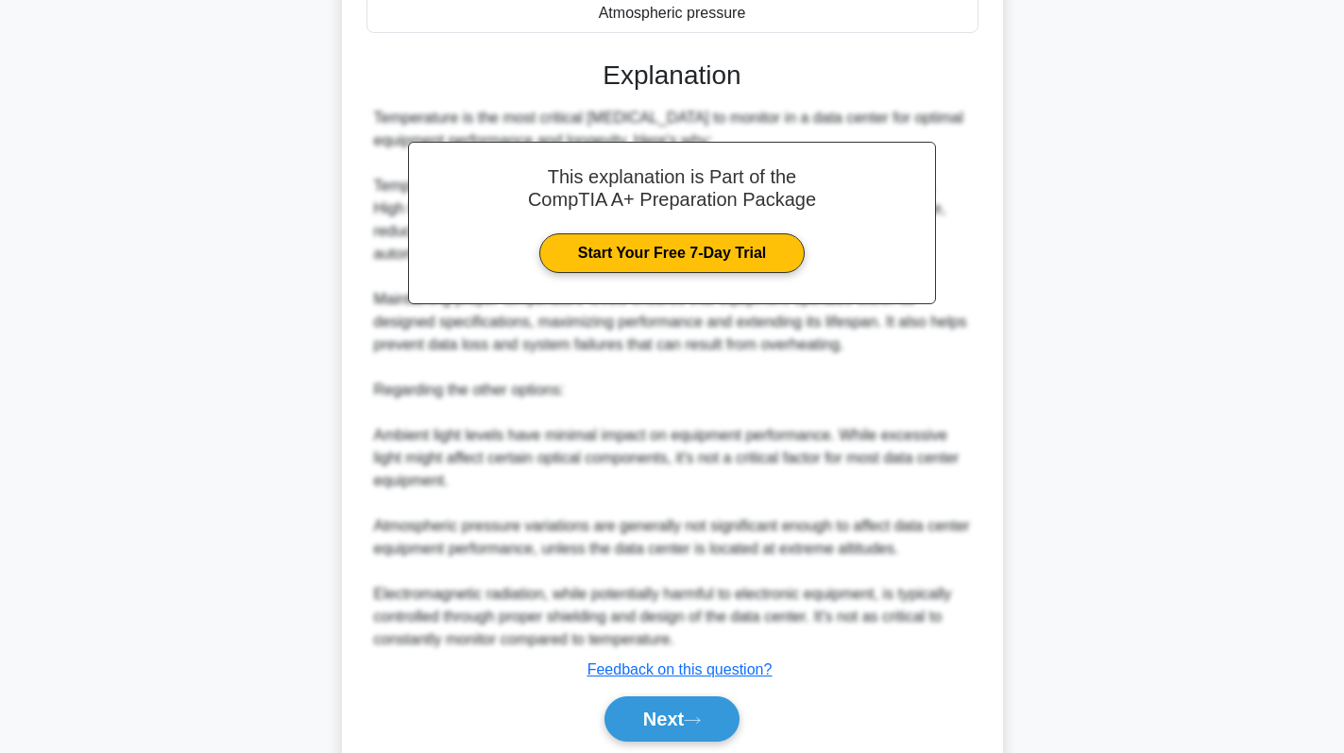
scroll to position [526, 0]
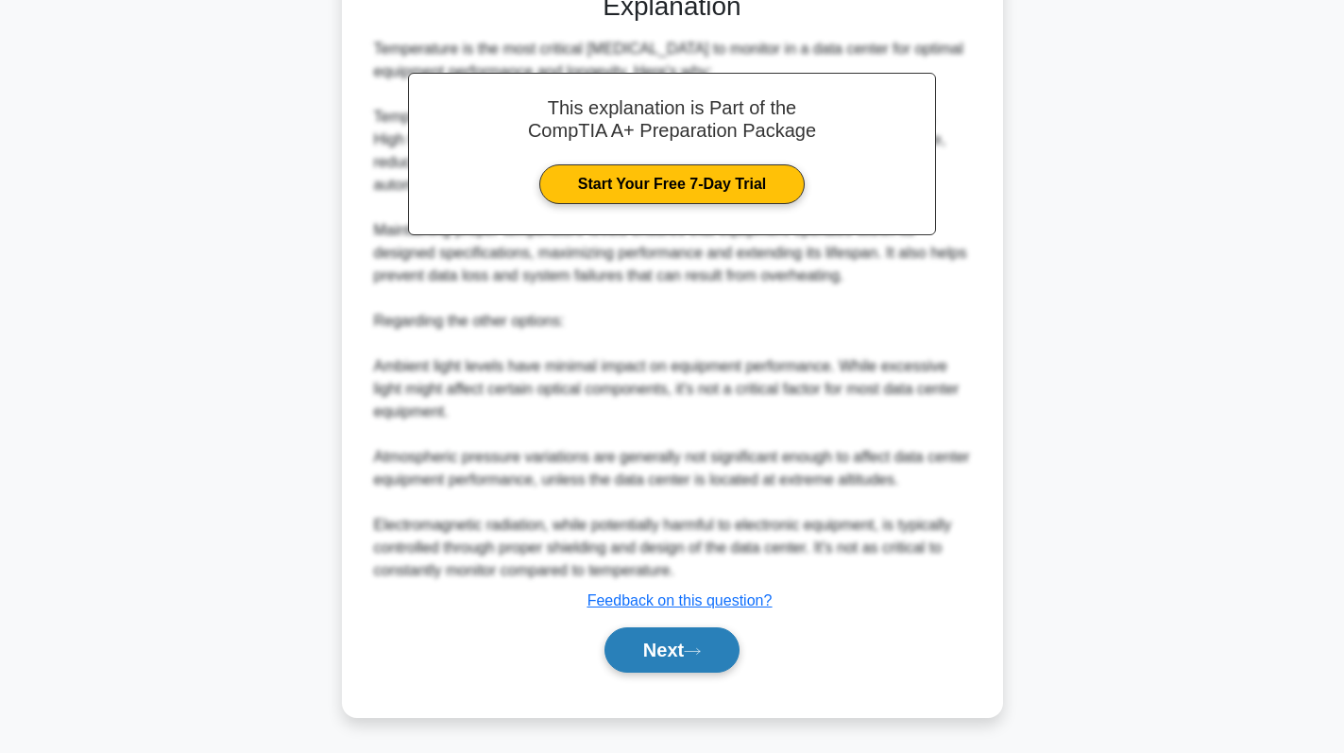
click at [701, 649] on icon at bounding box center [692, 651] width 17 height 10
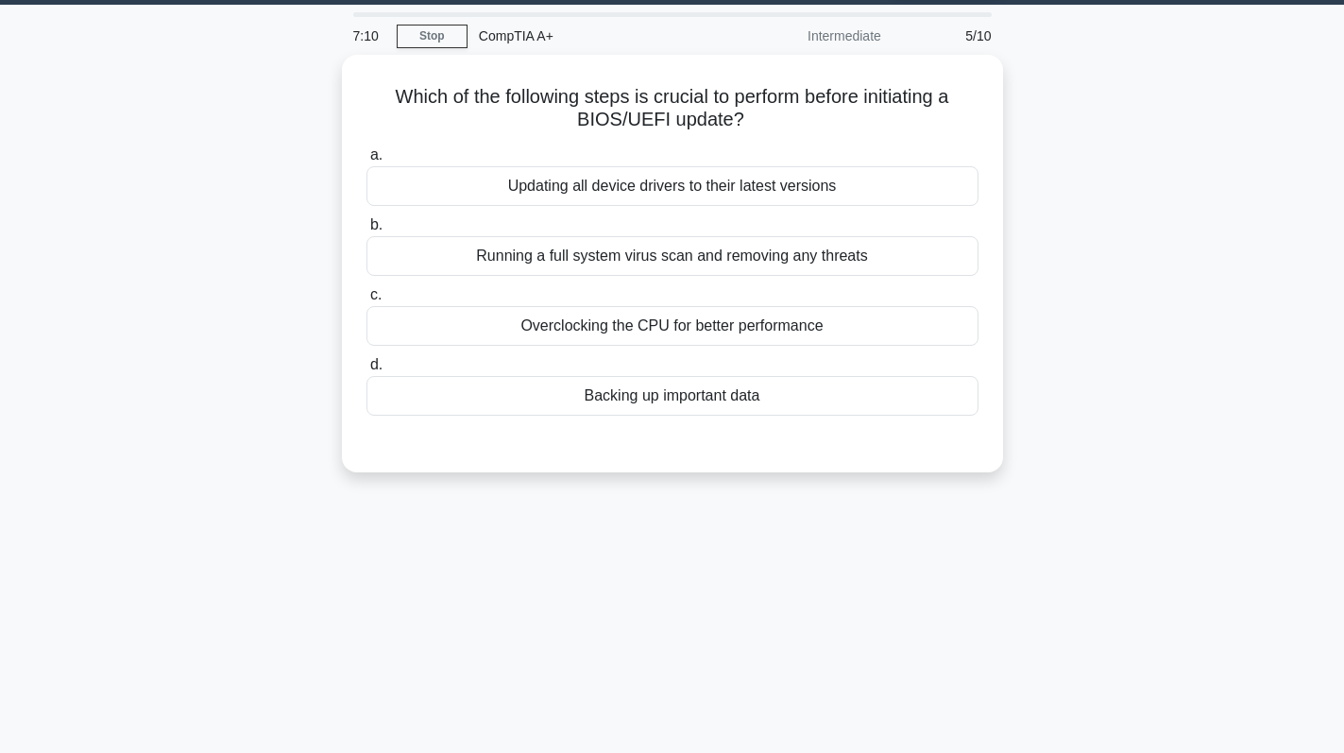
scroll to position [0, 0]
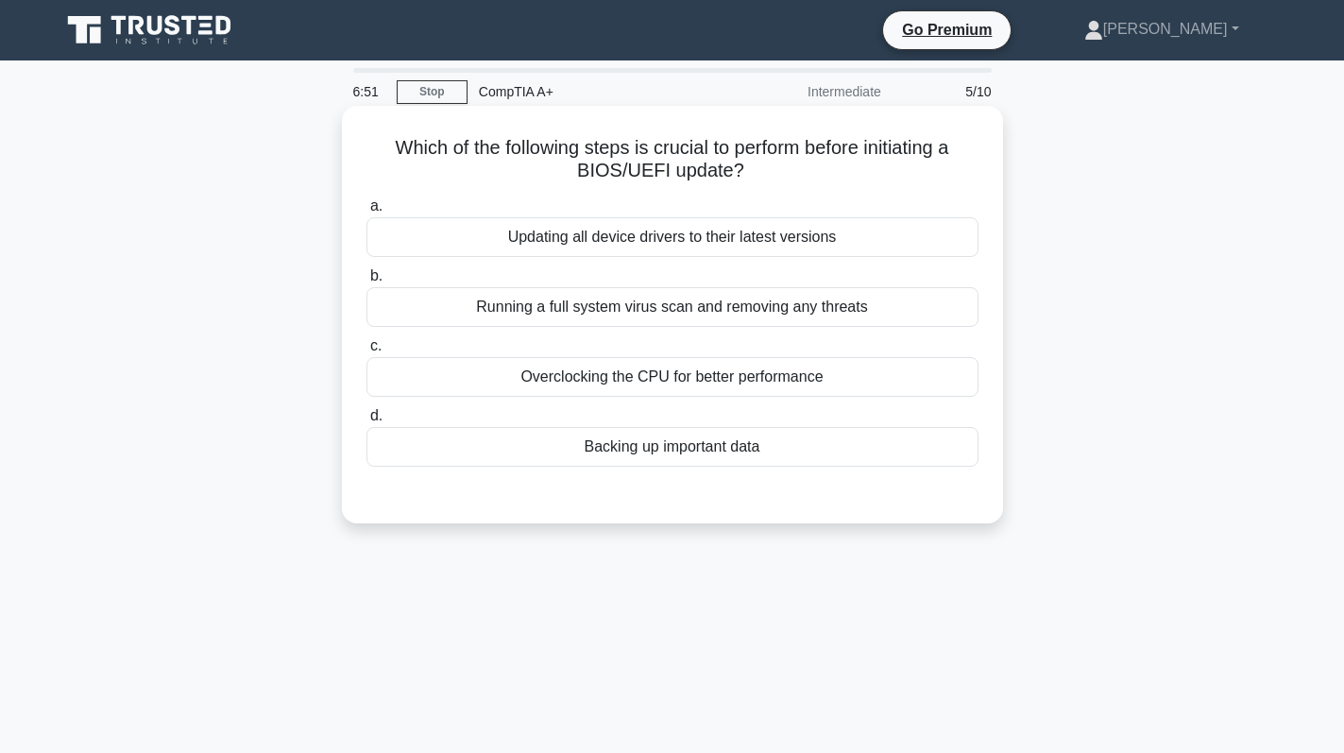
click at [817, 421] on label "d. Backing up important data" at bounding box center [672, 435] width 612 height 62
click at [366, 421] on input "d. Backing up important data" at bounding box center [366, 416] width 0 height 12
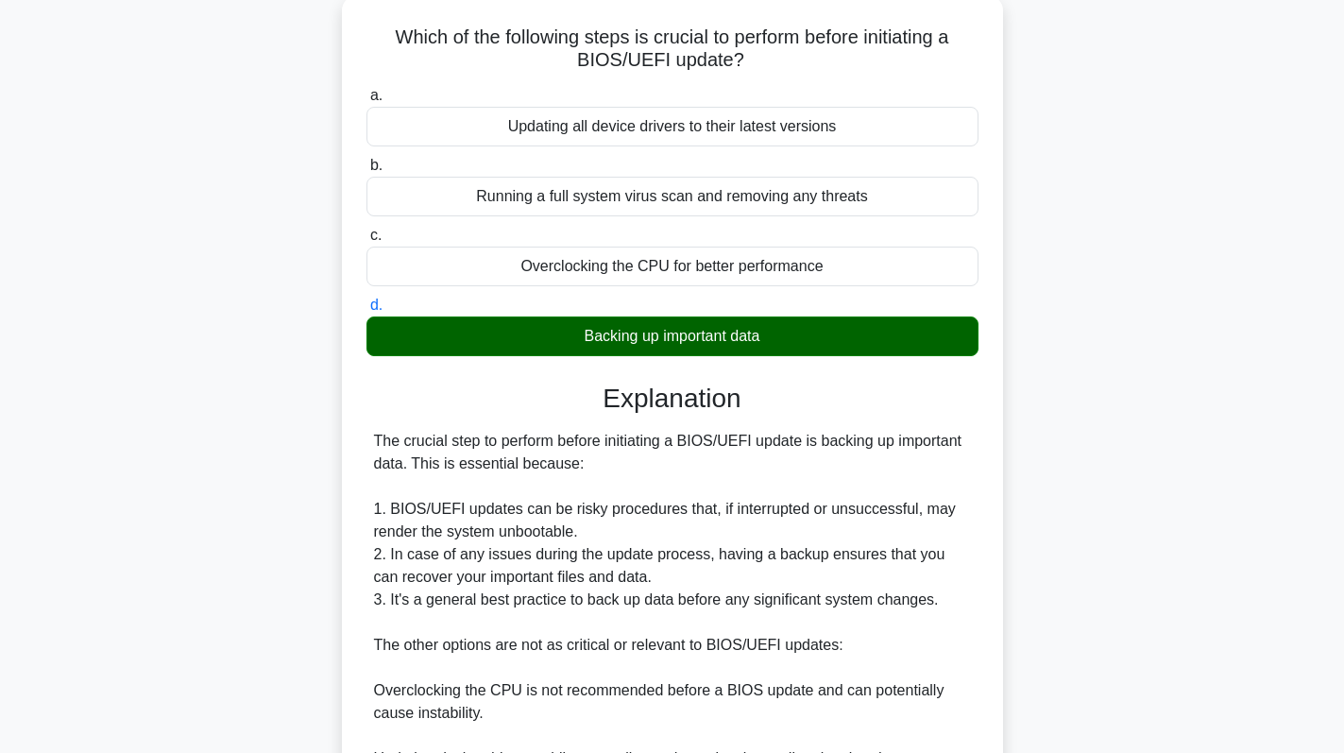
scroll to position [390, 0]
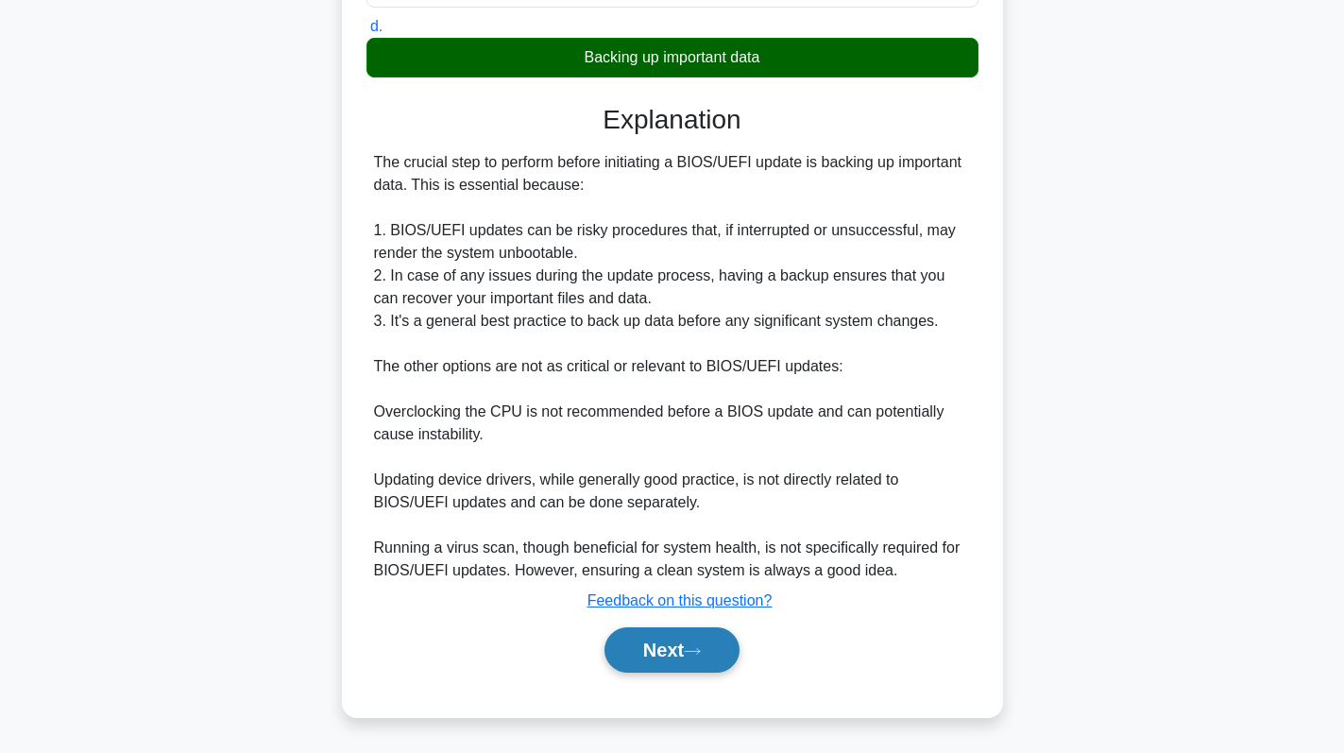
click at [669, 659] on button "Next" at bounding box center [671, 649] width 135 height 45
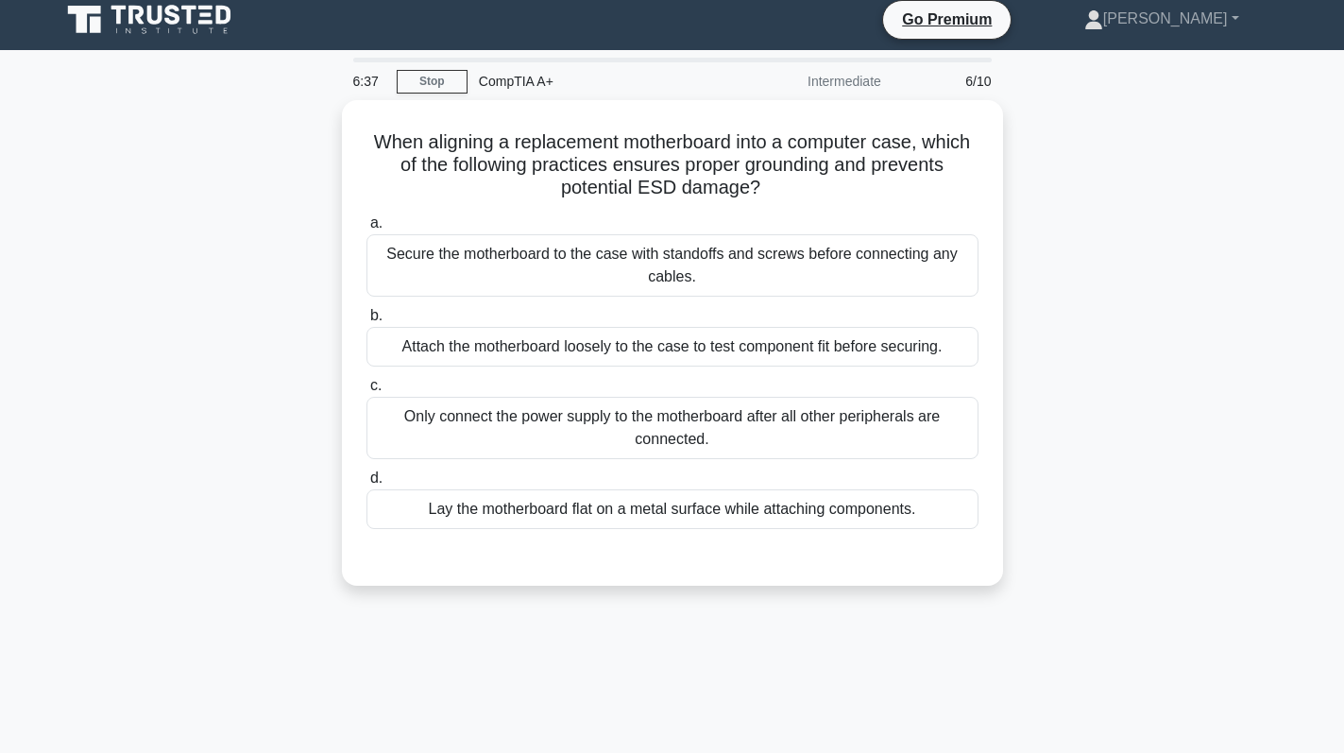
scroll to position [0, 0]
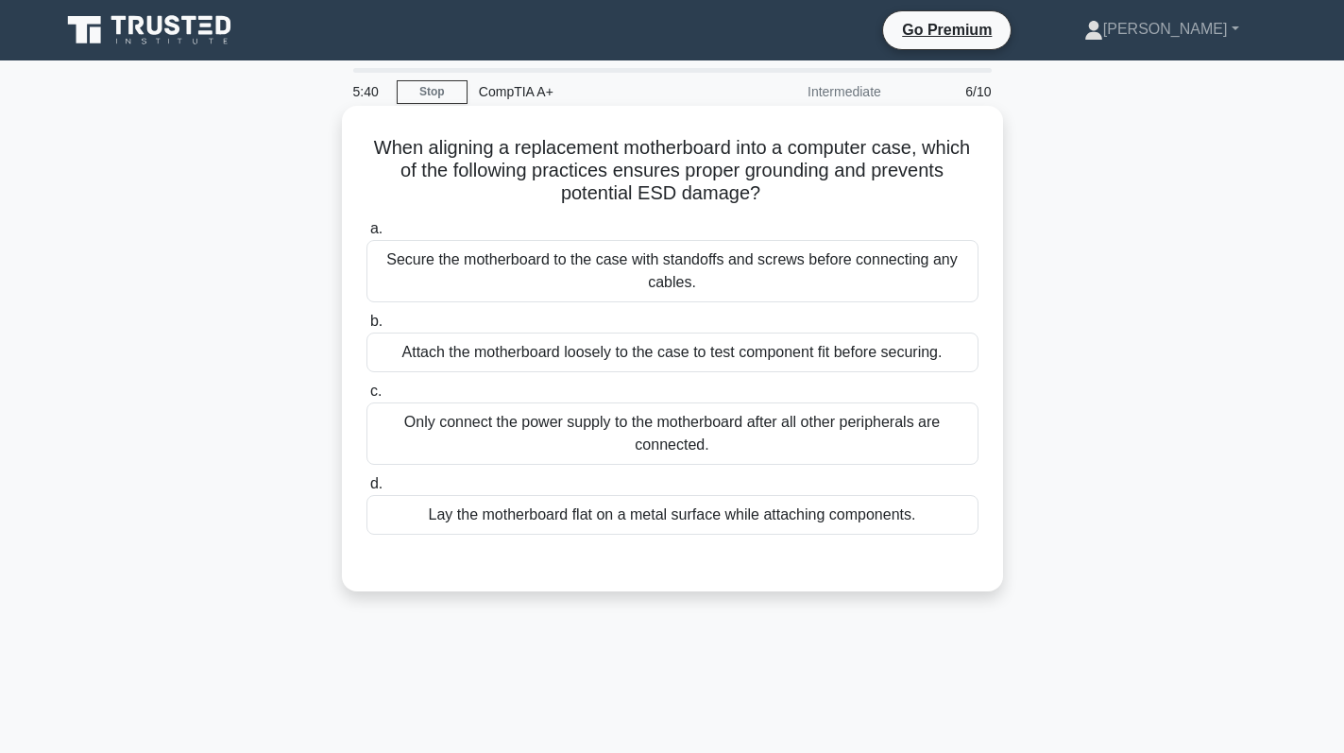
click at [704, 437] on div "Only connect the power supply to the motherboard after all other peripherals ar…" at bounding box center [672, 433] width 612 height 62
click at [366, 398] on input "c. Only connect the power supply to the motherboard after all other peripherals…" at bounding box center [366, 391] width 0 height 12
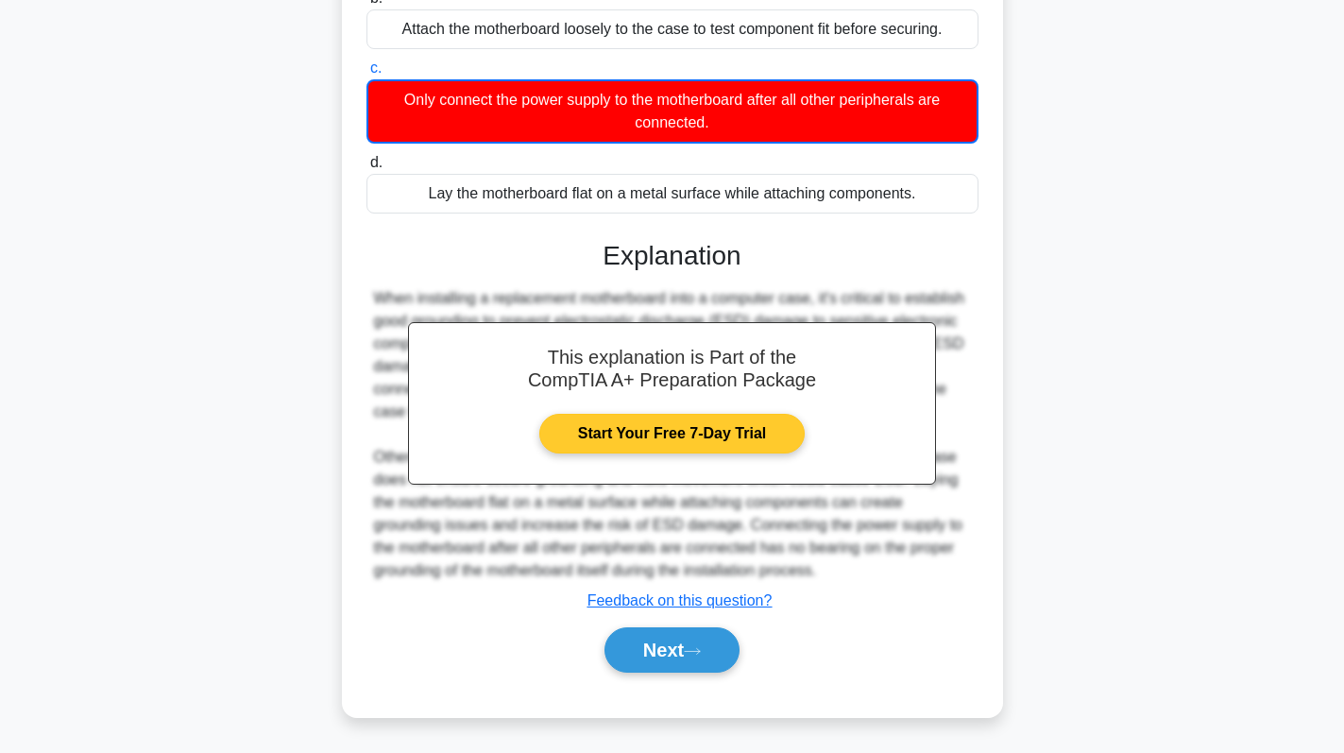
scroll to position [324, 0]
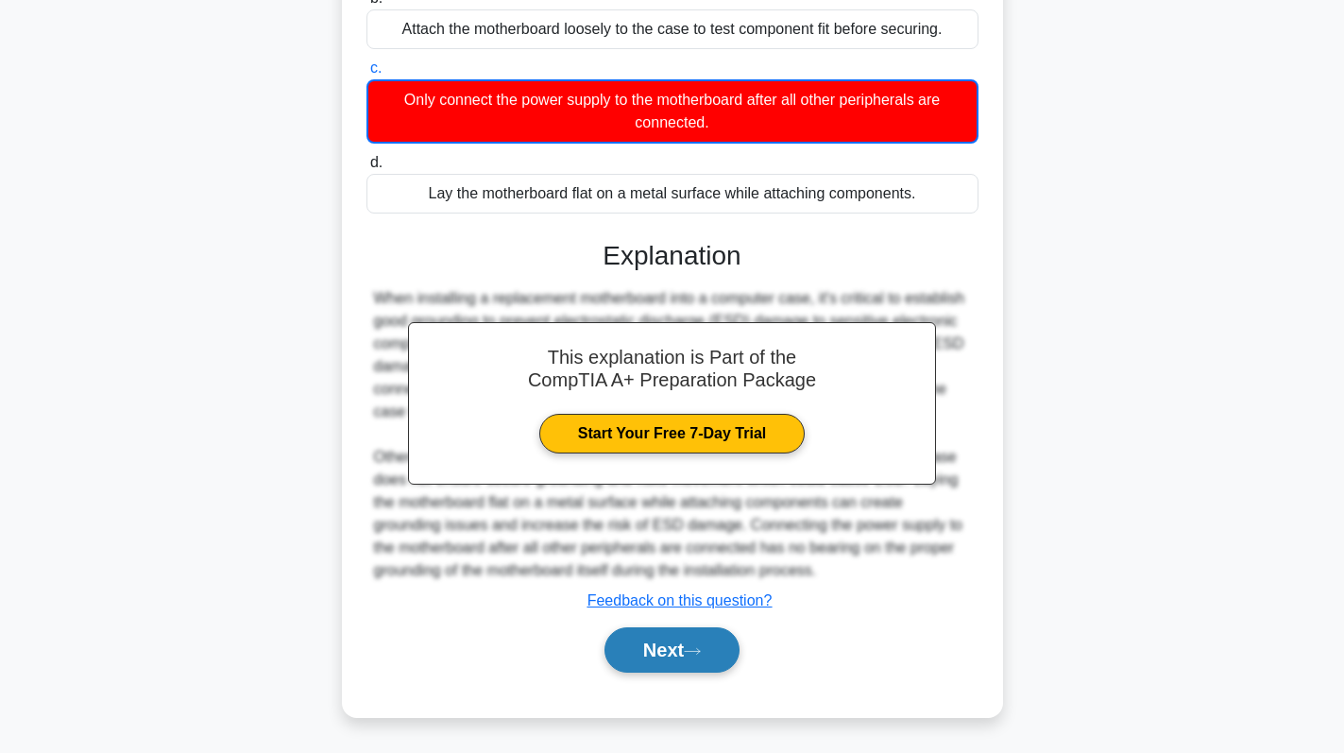
click at [678, 643] on button "Next" at bounding box center [671, 649] width 135 height 45
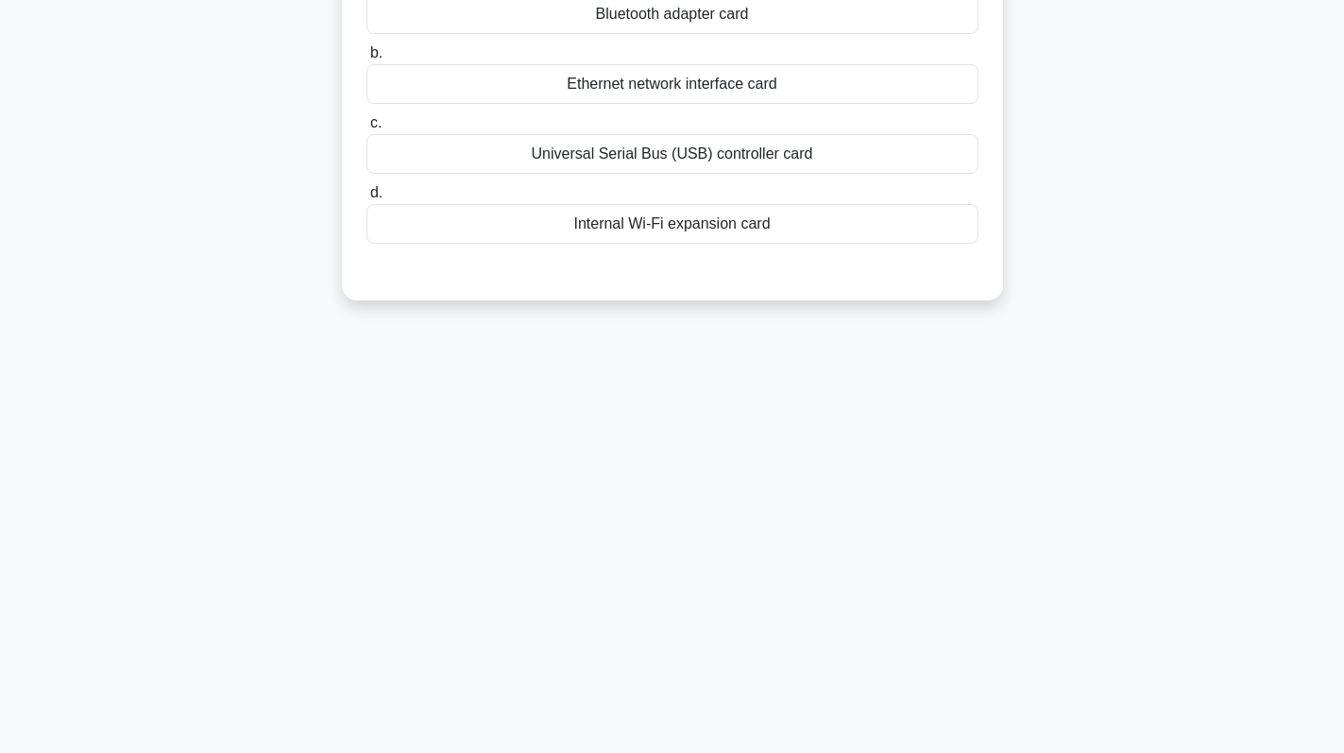
scroll to position [0, 0]
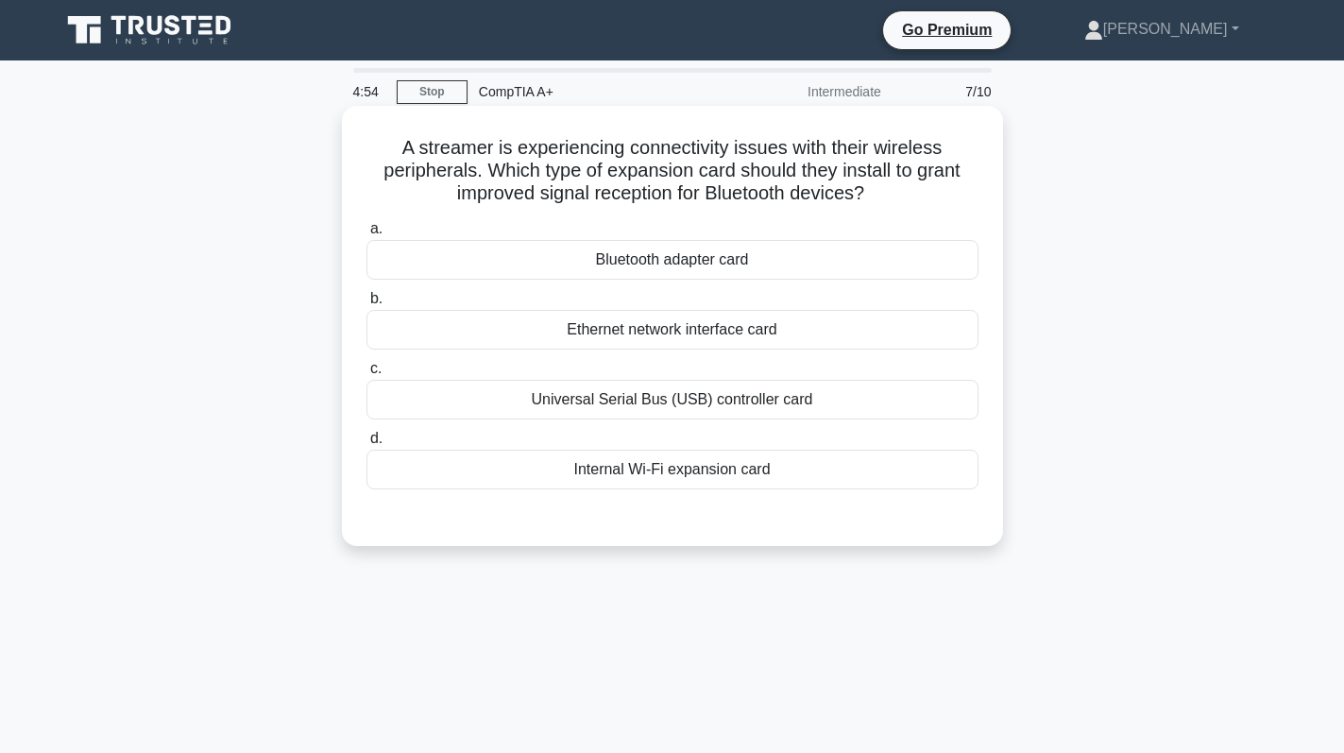
click at [757, 272] on div "Bluetooth adapter card" at bounding box center [672, 260] width 612 height 40
click at [366, 235] on input "a. Bluetooth adapter card" at bounding box center [366, 229] width 0 height 12
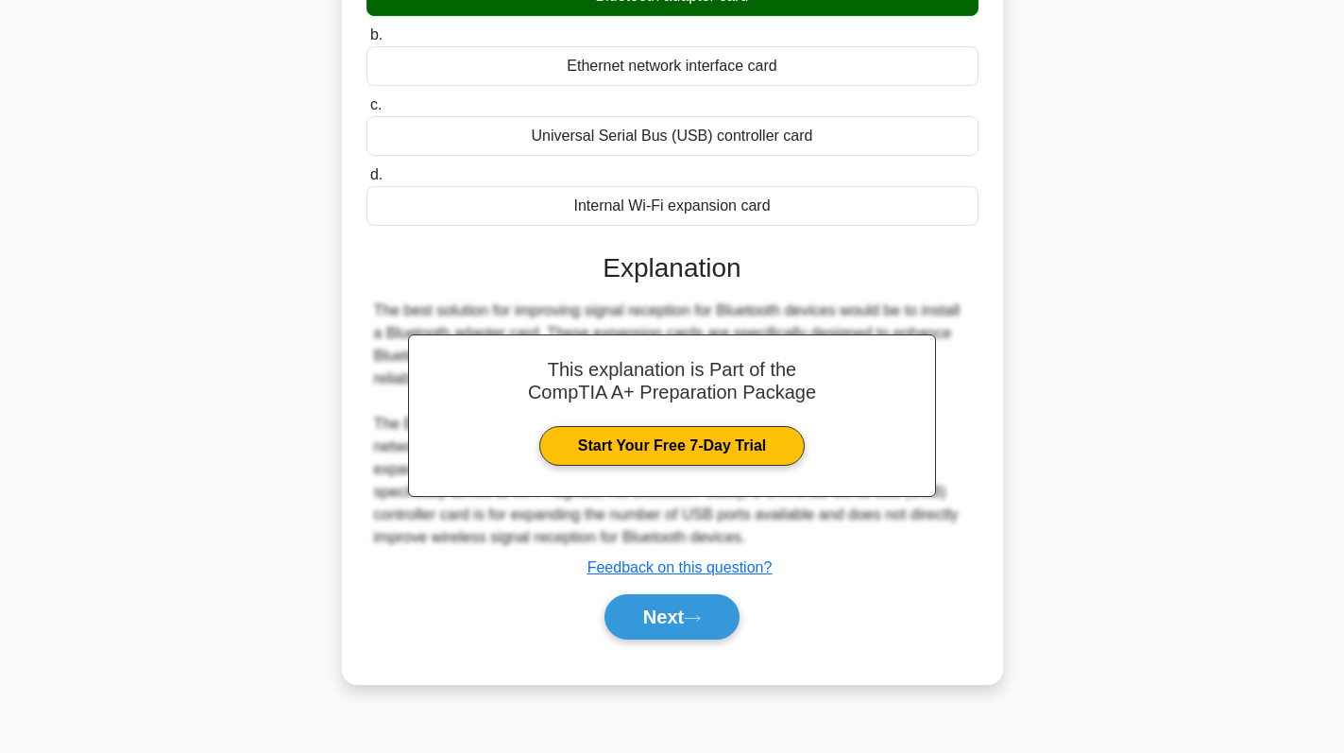
scroll to position [267, 0]
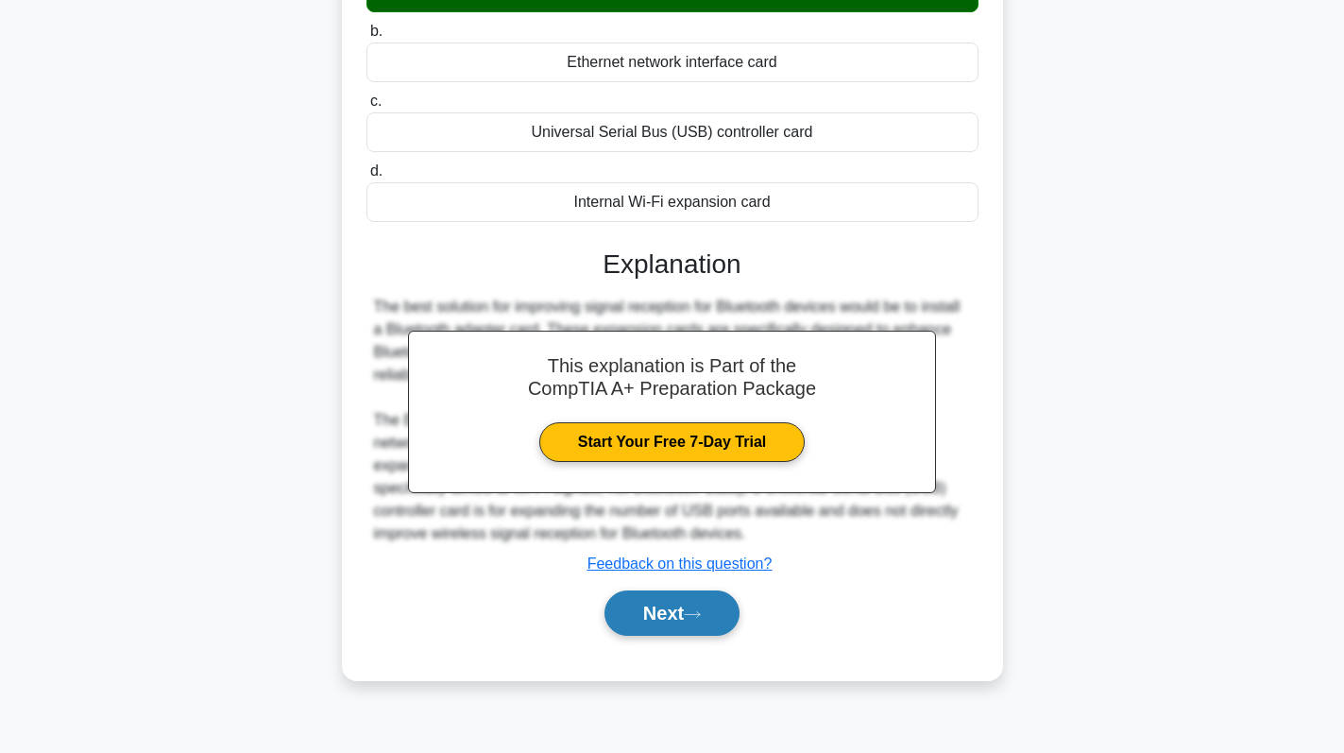
click at [672, 602] on button "Next" at bounding box center [671, 612] width 135 height 45
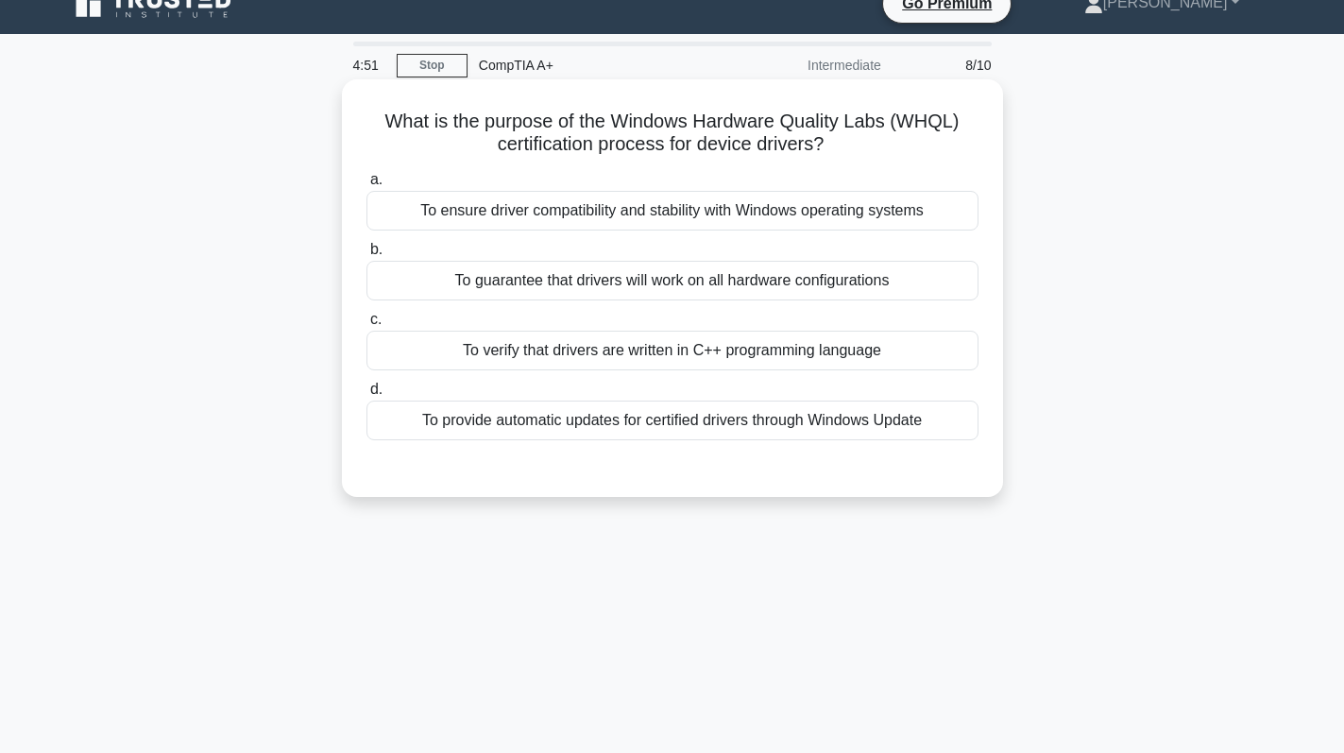
scroll to position [0, 0]
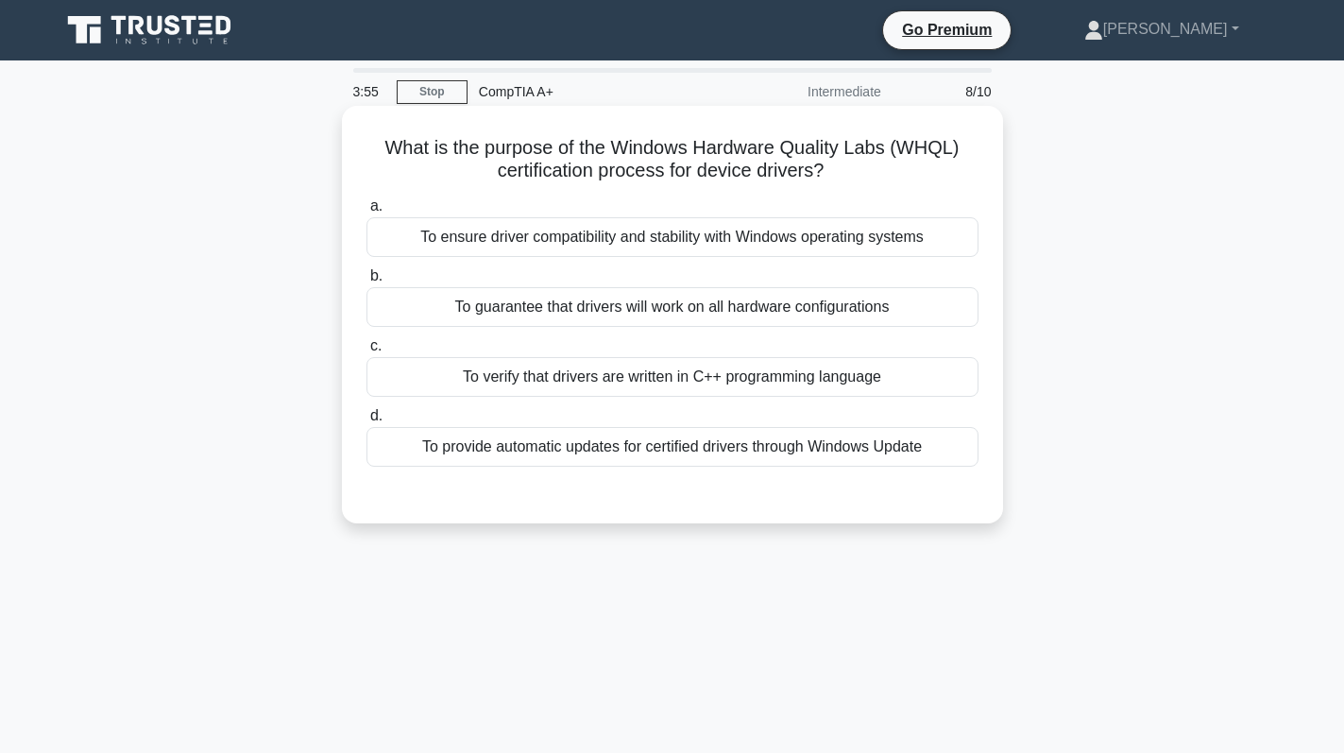
click at [771, 246] on div "To ensure driver compatibility and stability with Windows operating systems" at bounding box center [672, 237] width 612 height 40
click at [366, 212] on input "a. To ensure driver compatibility and stability with Windows operating systems" at bounding box center [366, 206] width 0 height 12
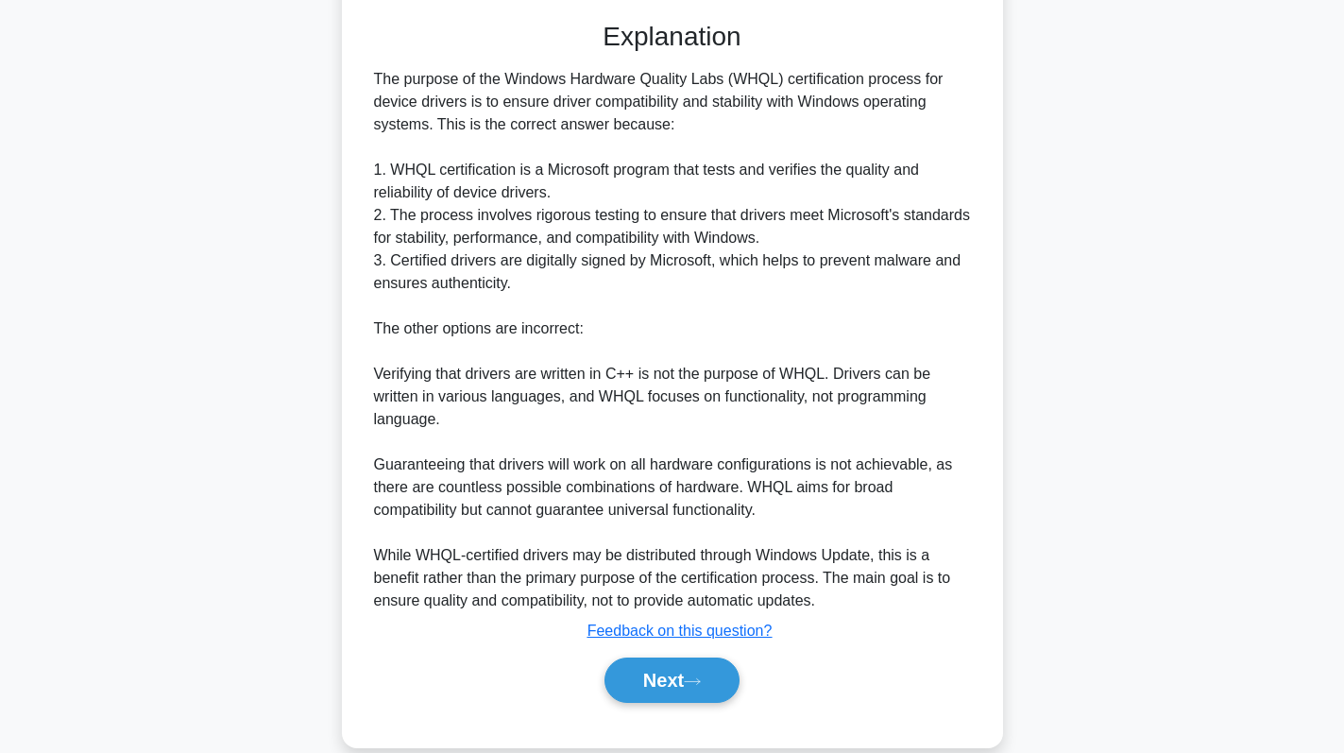
scroll to position [503, 0]
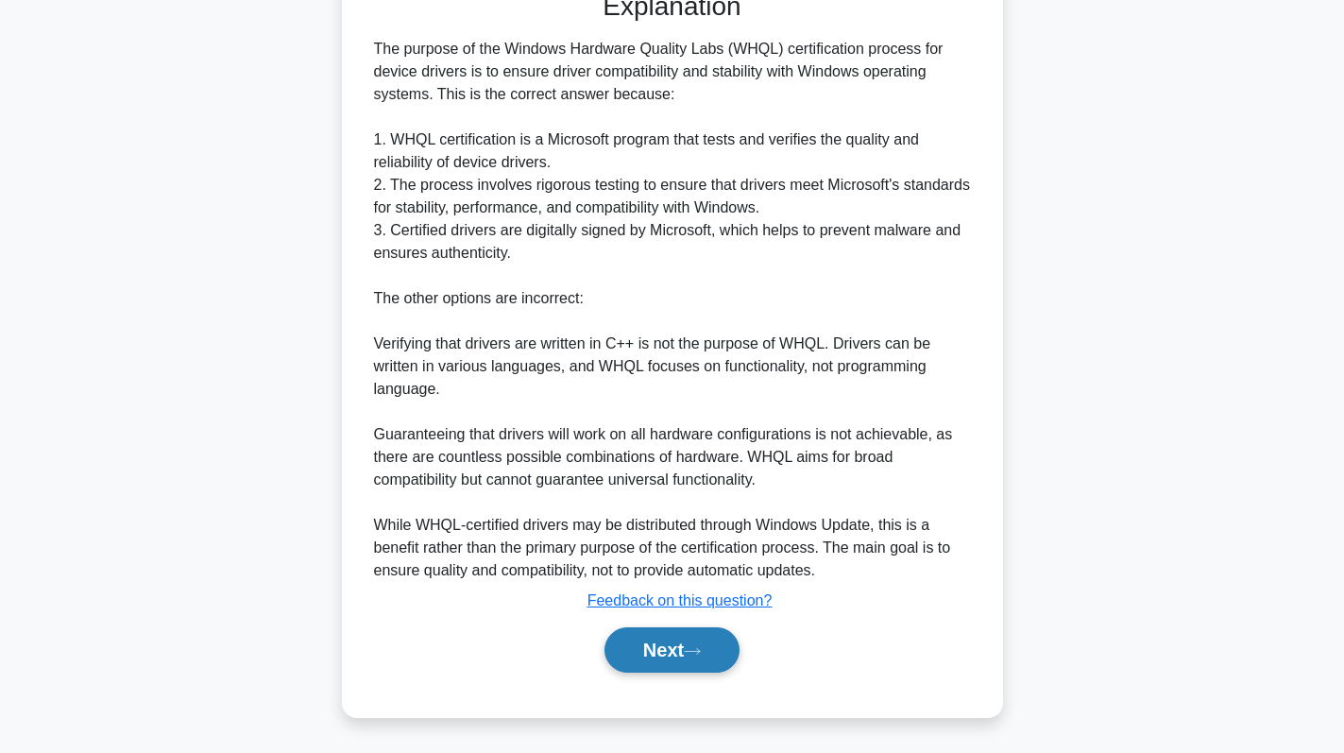
click at [661, 653] on button "Next" at bounding box center [671, 649] width 135 height 45
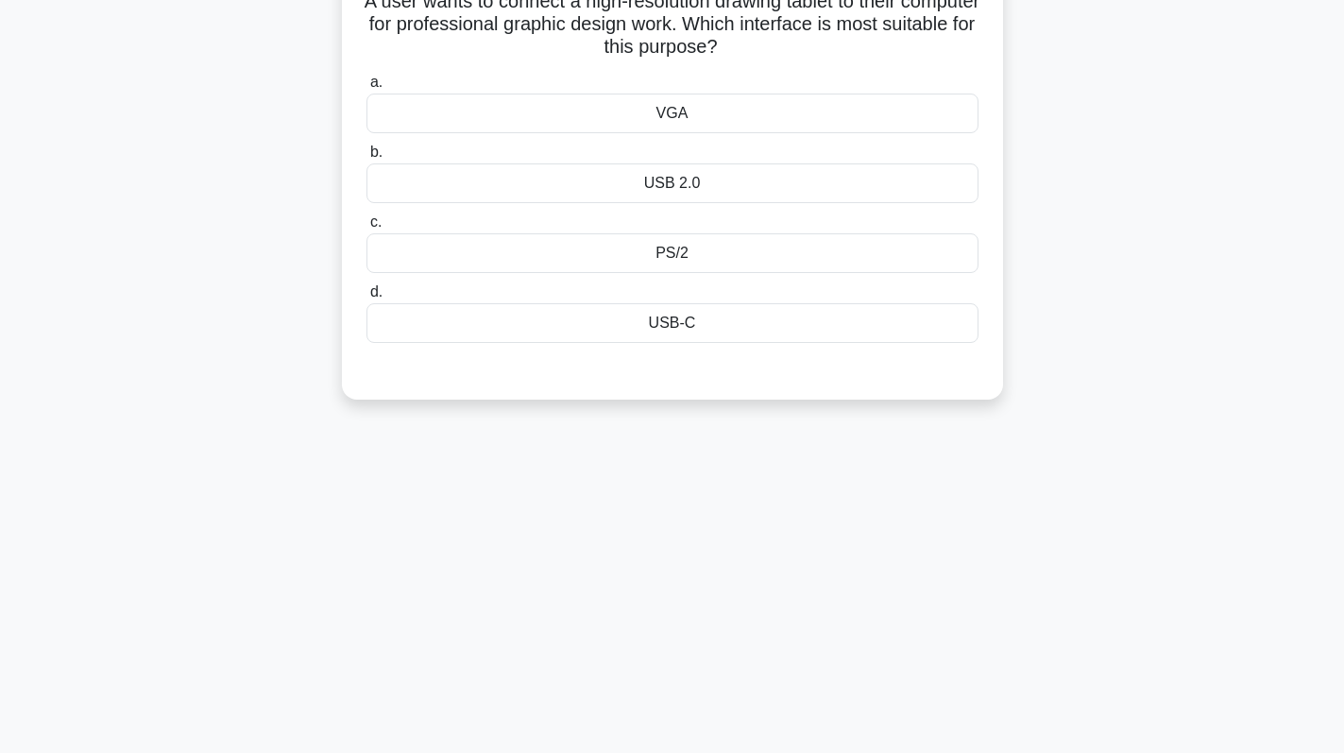
scroll to position [0, 0]
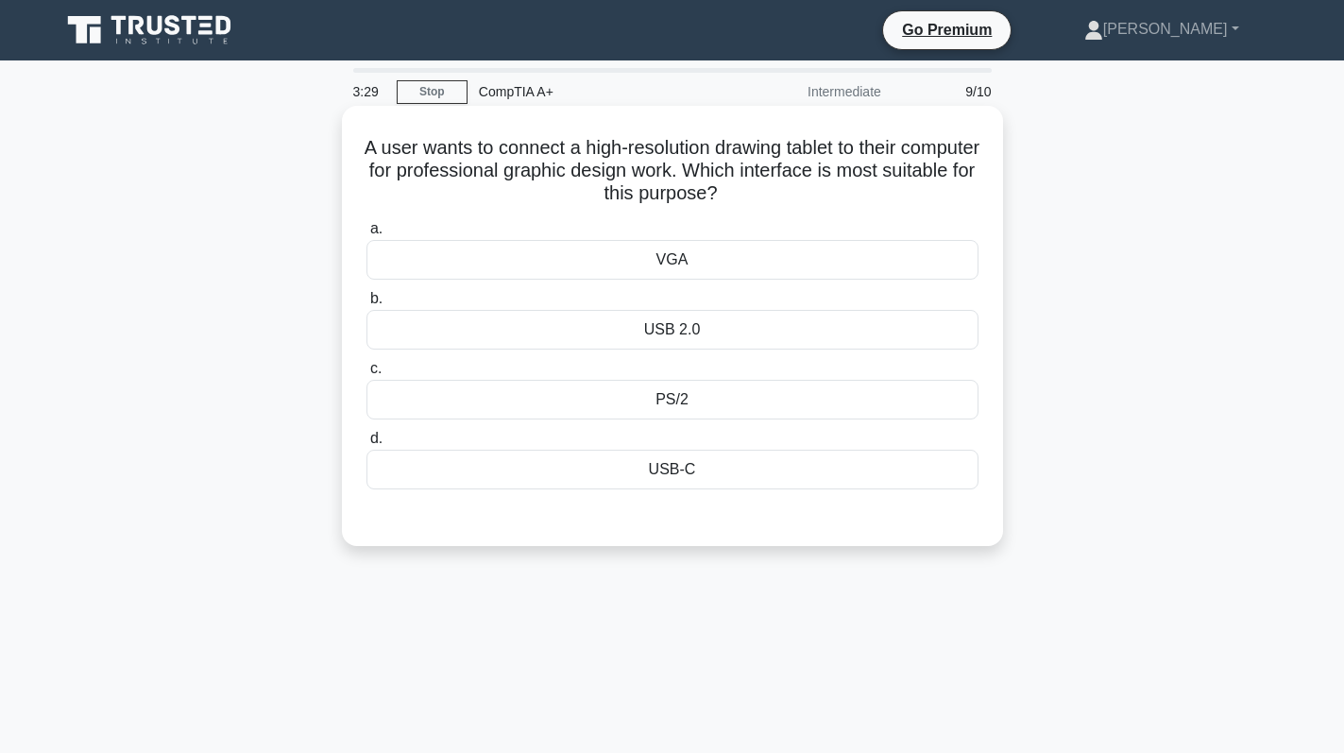
click at [755, 253] on div "VGA" at bounding box center [672, 260] width 612 height 40
click at [366, 235] on input "a. VGA" at bounding box center [366, 229] width 0 height 12
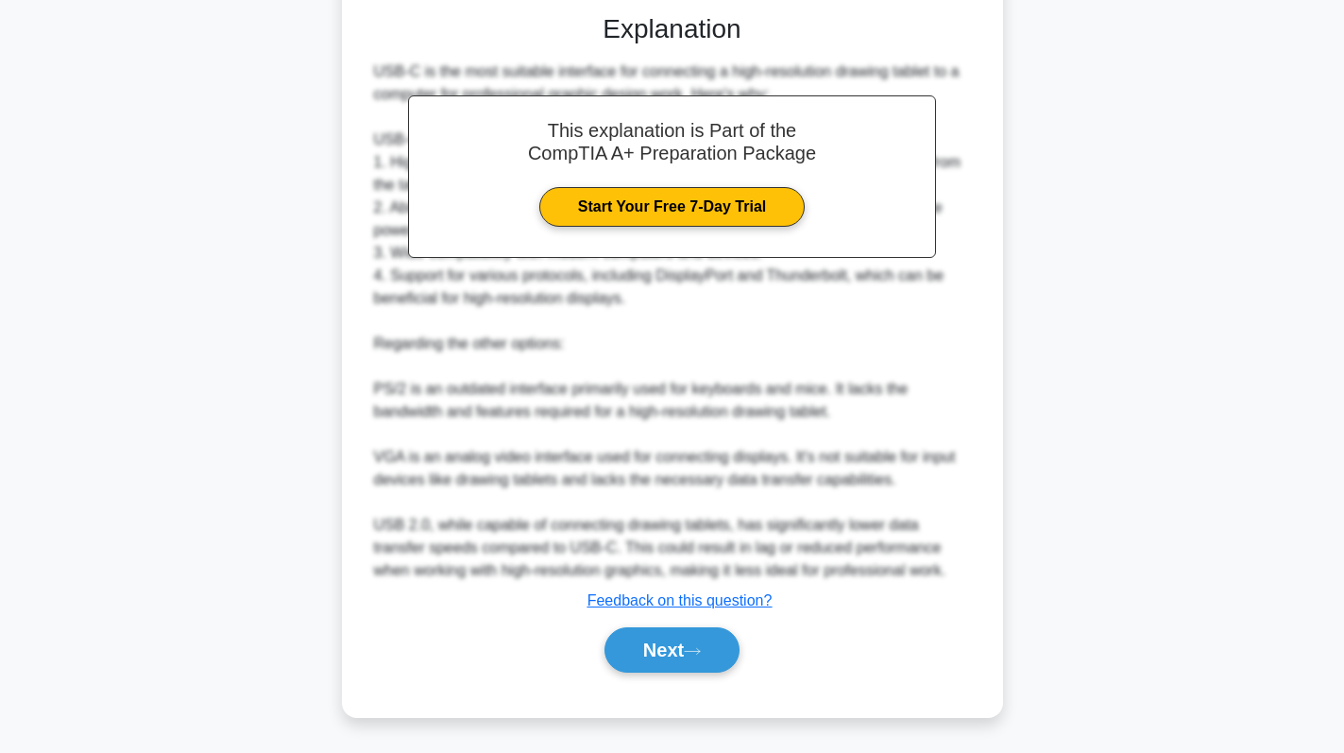
scroll to position [505, 0]
click at [641, 653] on button "Next" at bounding box center [671, 649] width 135 height 45
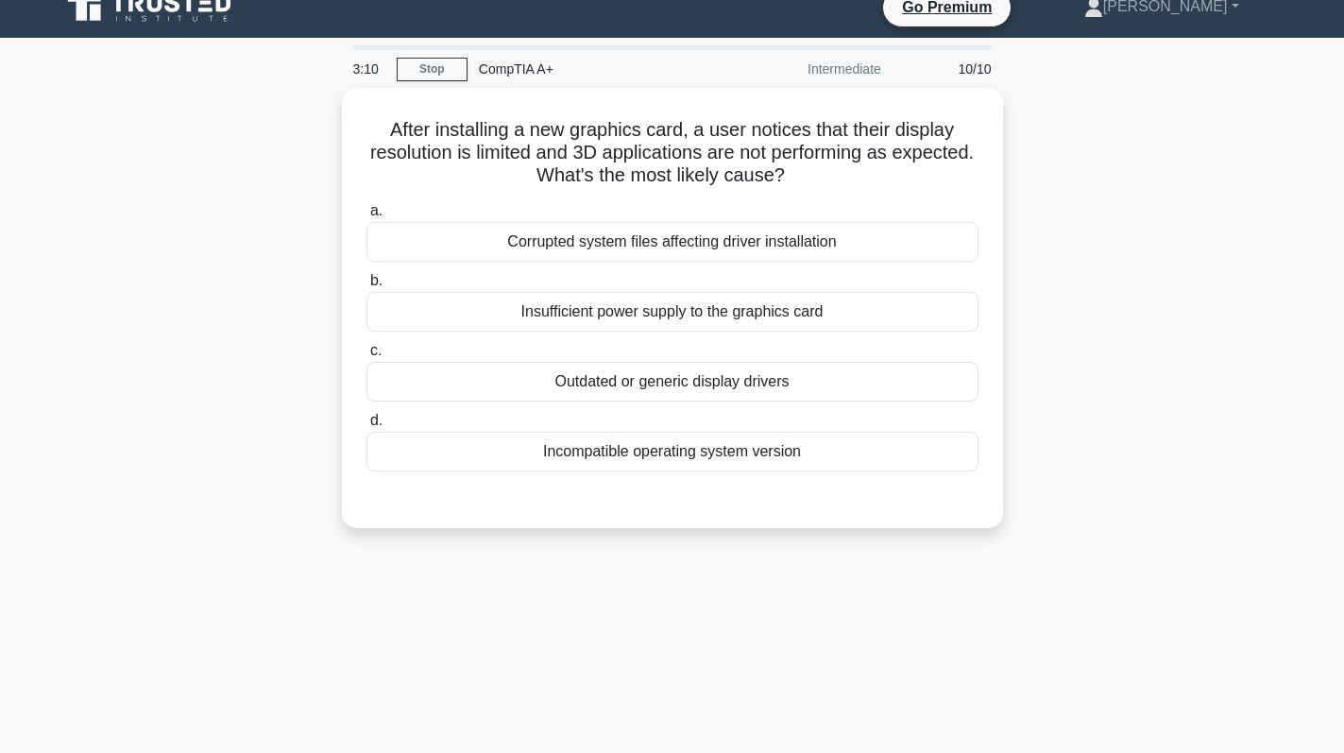
scroll to position [0, 0]
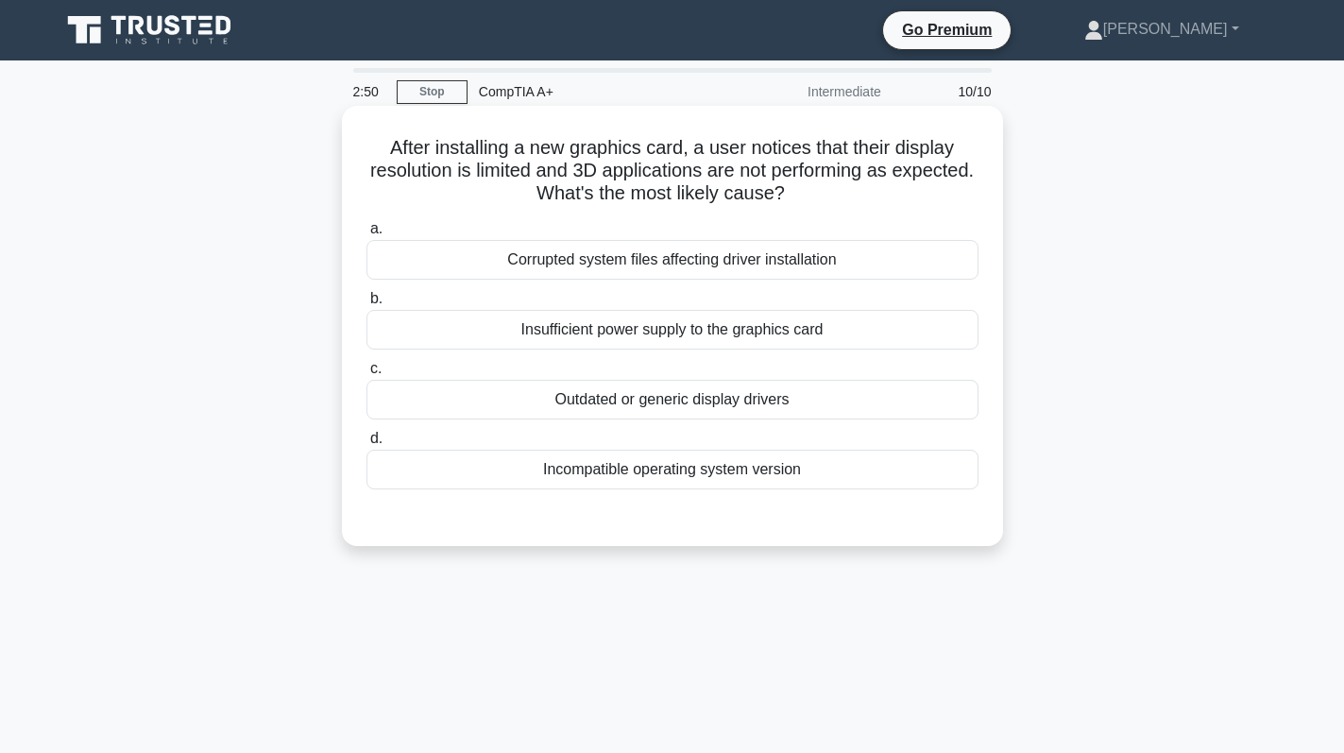
click at [754, 337] on div "Insufficient power supply to the graphics card" at bounding box center [672, 330] width 612 height 40
click at [366, 305] on input "b. Insufficient power supply to the graphics card" at bounding box center [366, 299] width 0 height 12
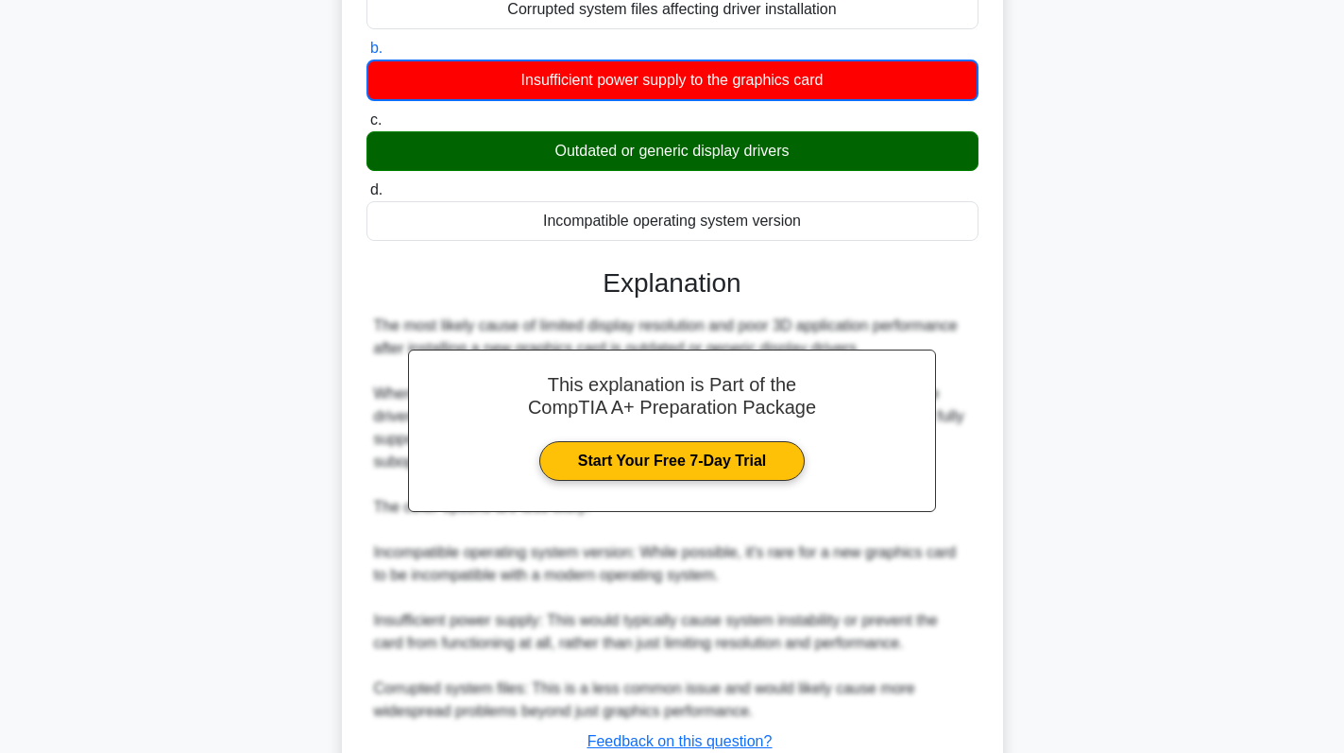
scroll to position [392, 0]
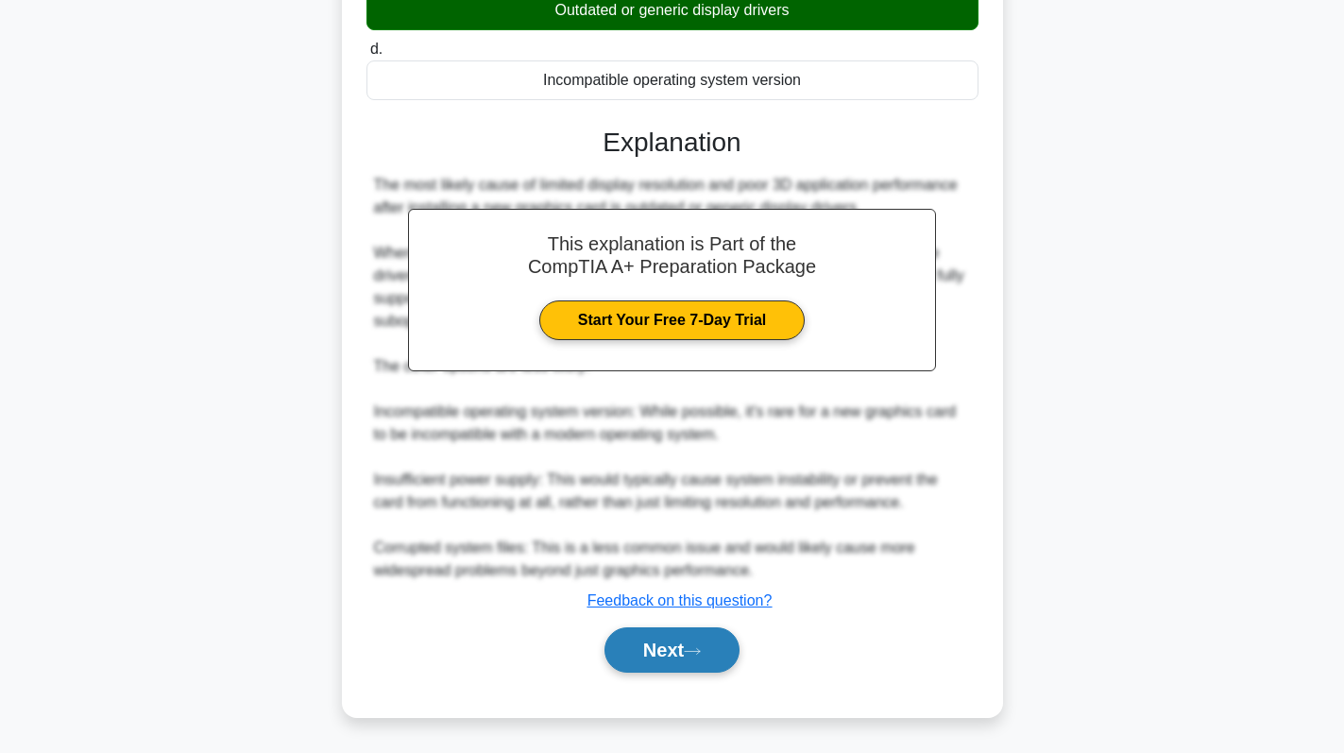
click at [685, 653] on button "Next" at bounding box center [671, 649] width 135 height 45
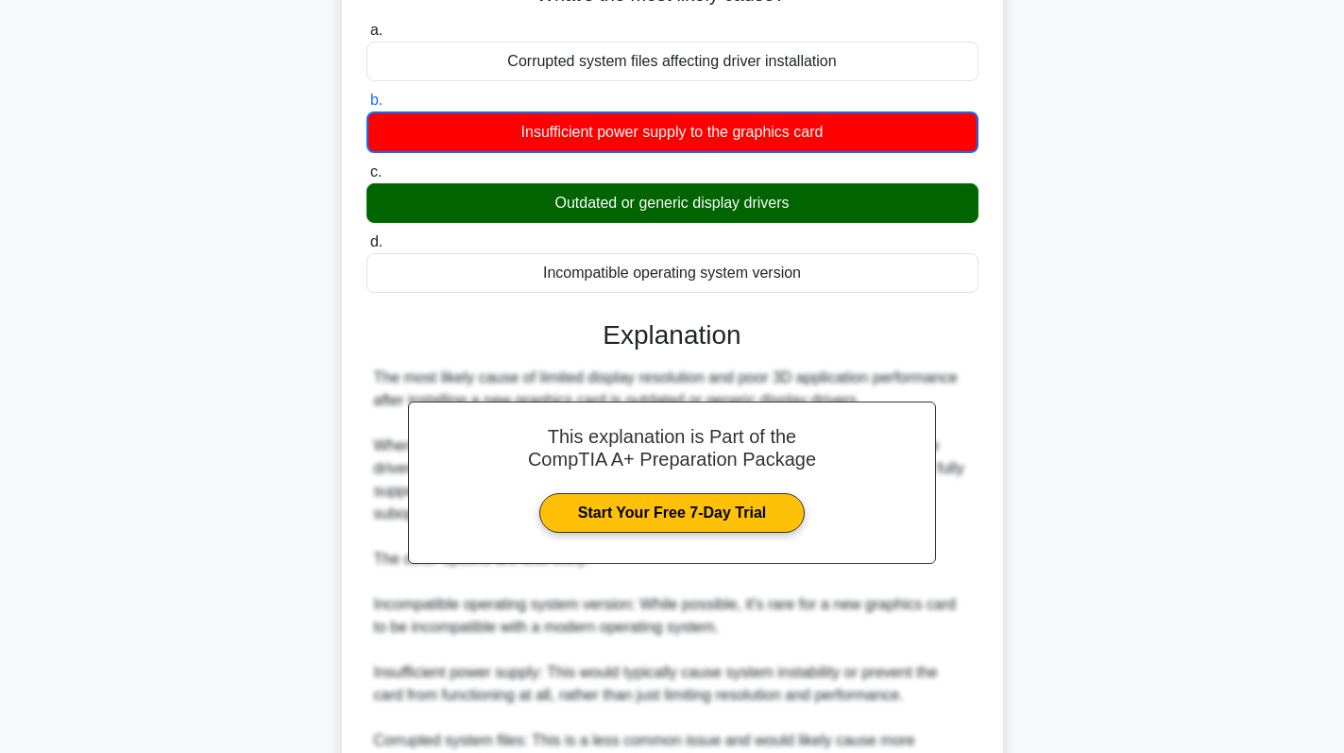
scroll to position [182, 0]
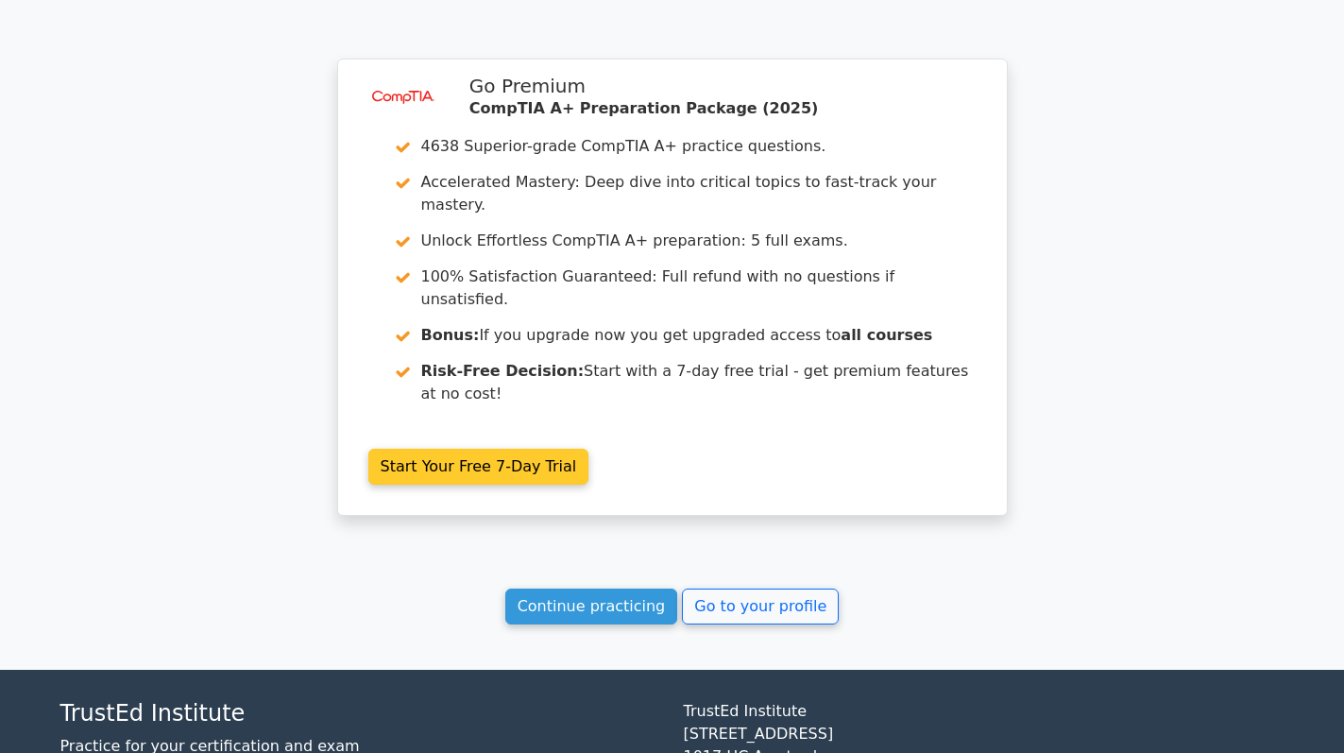
scroll to position [3000, 0]
